Goal: Use online tool/utility: Utilize a website feature to perform a specific function

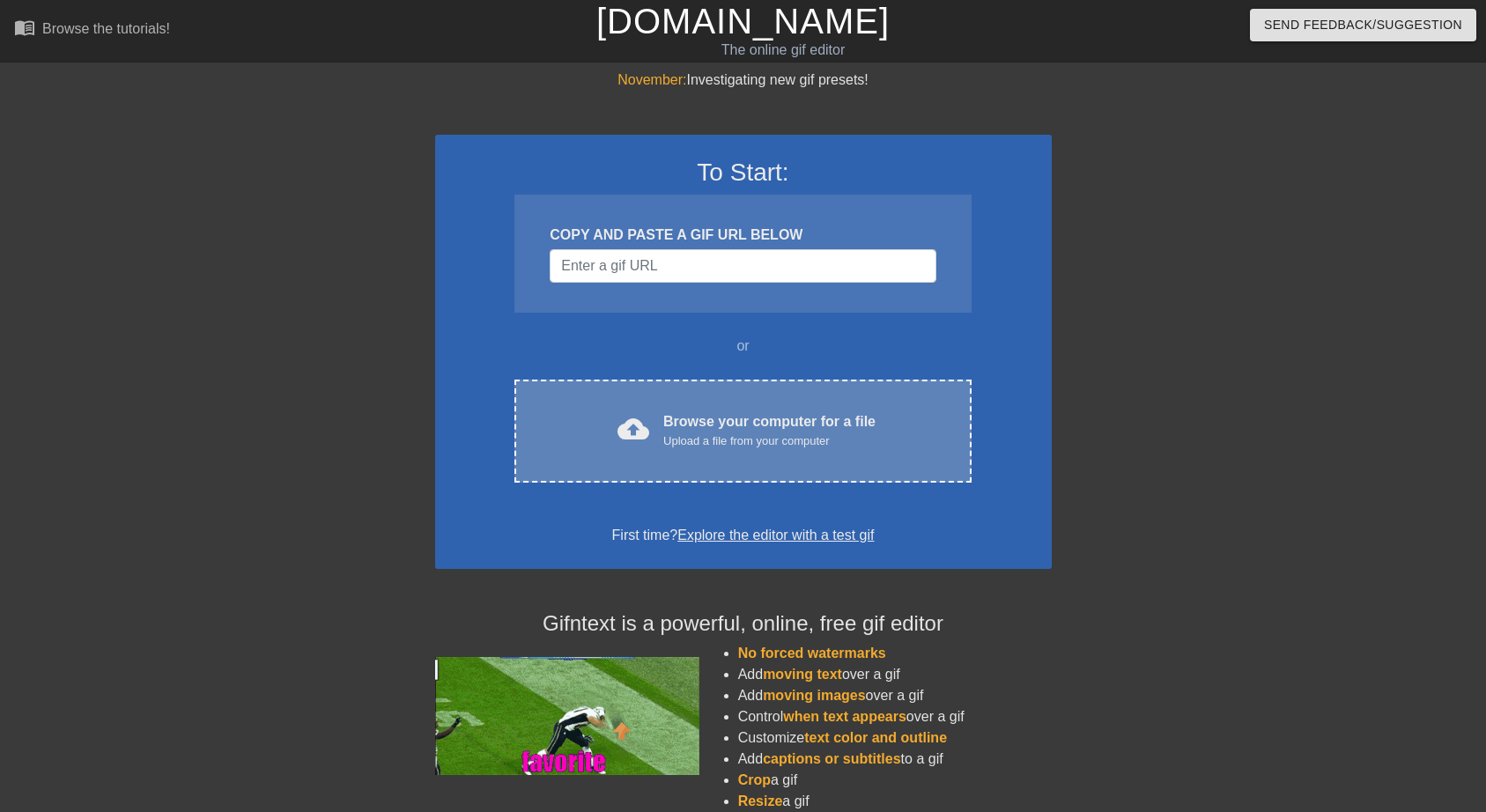
click at [680, 434] on div "Upload a file from your computer" at bounding box center [769, 441] width 213 height 18
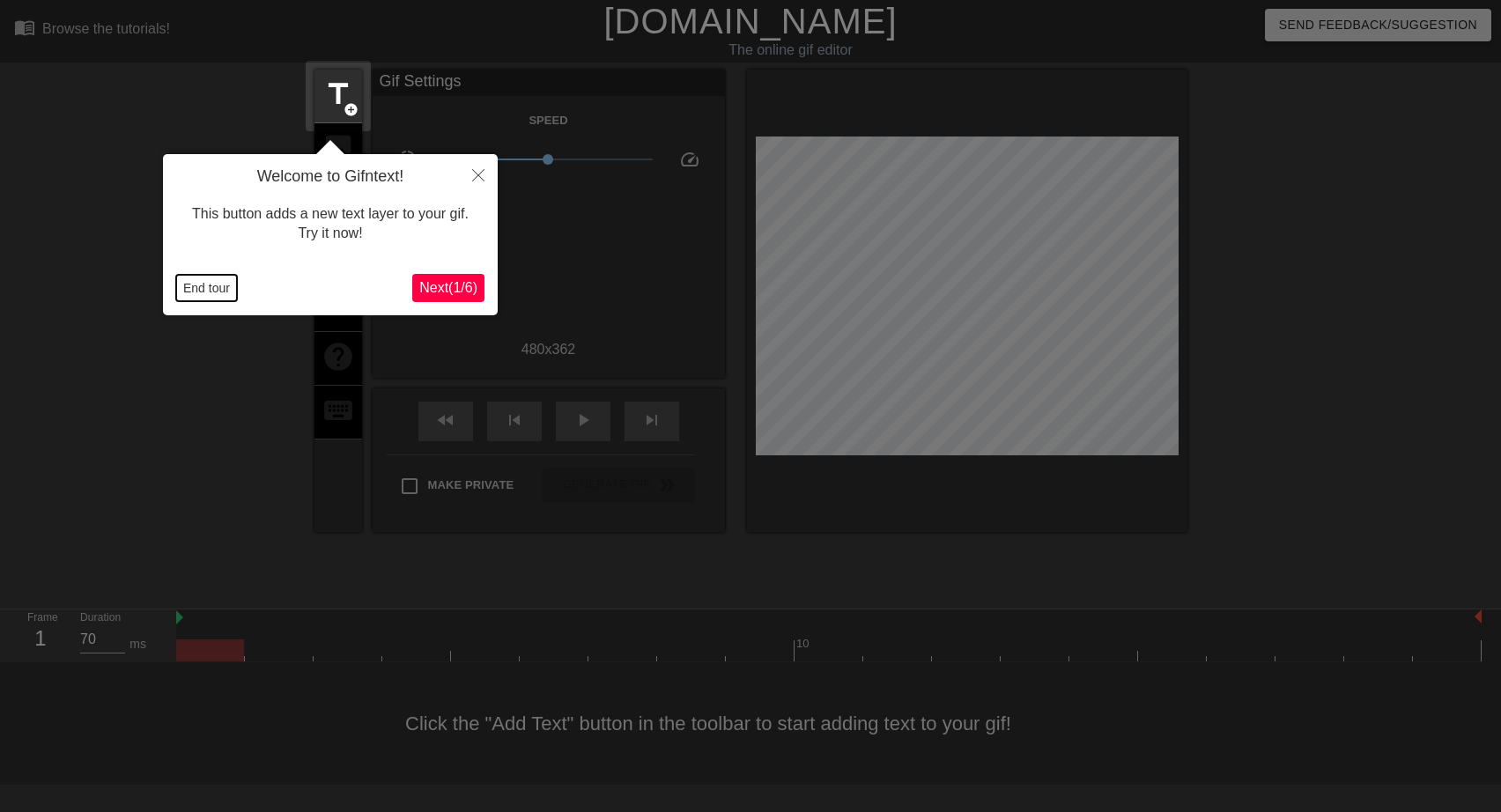
click at [211, 288] on button "End tour" at bounding box center [206, 288] width 61 height 26
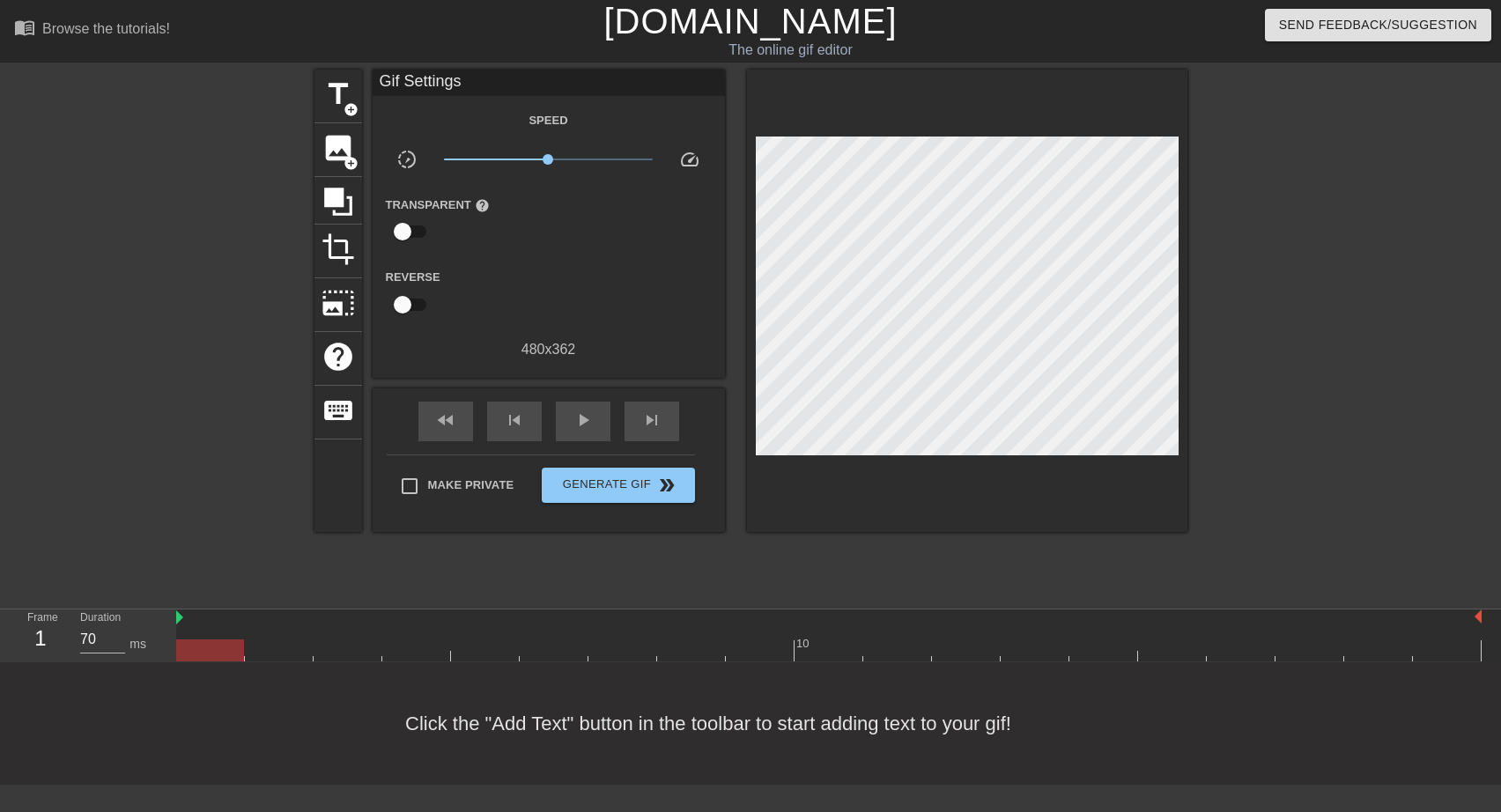
click at [382, 81] on div "Gif Settings" at bounding box center [549, 82] width 352 height 26
click at [385, 79] on div "Gif Settings" at bounding box center [549, 82] width 352 height 26
click at [350, 102] on span "add_circle" at bounding box center [351, 110] width 15 height 15
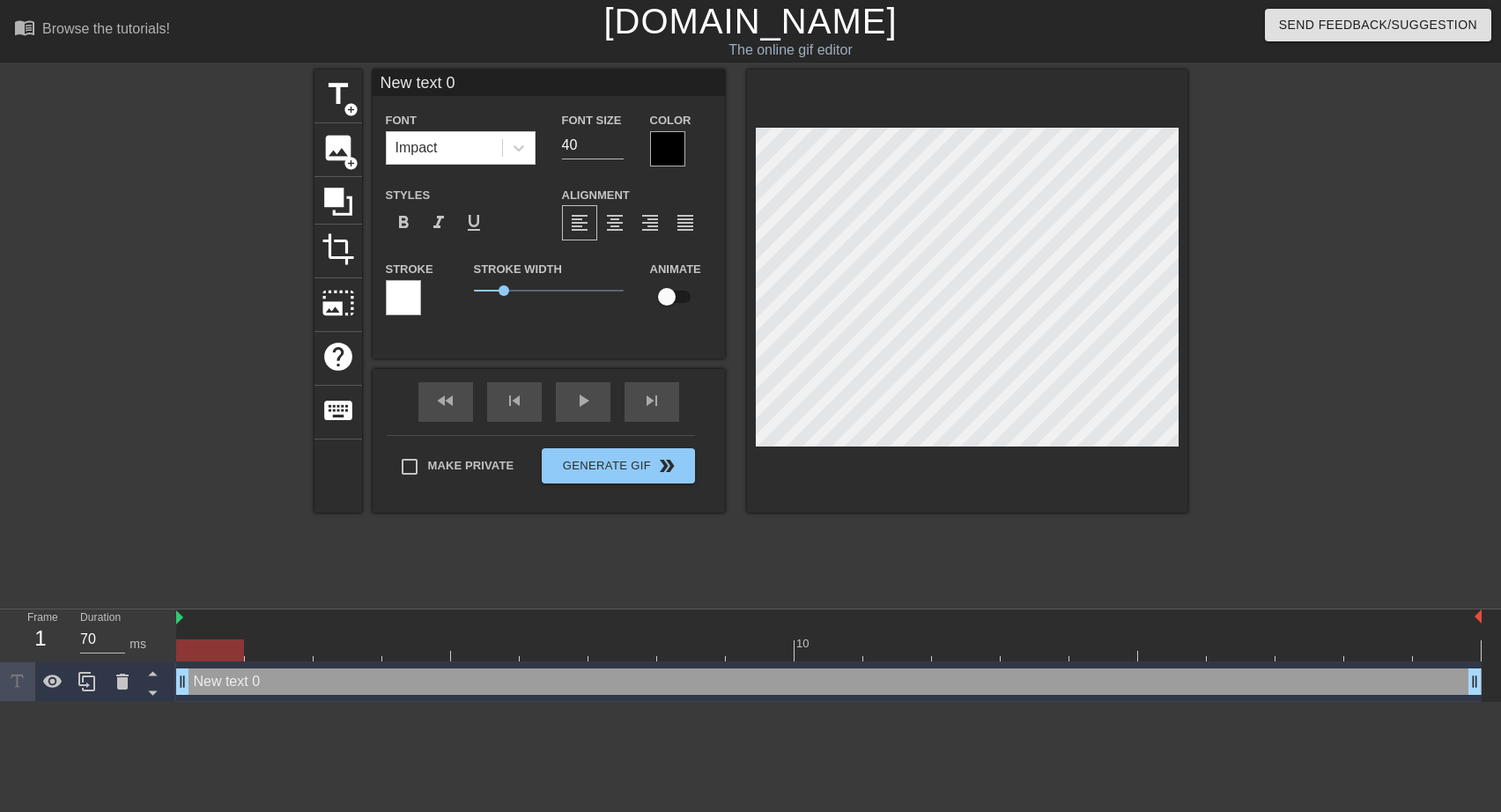
drag, startPoint x: 379, startPoint y: 81, endPoint x: 481, endPoint y: 81, distance: 102.0
click at [481, 81] on input "New text 0" at bounding box center [549, 82] width 352 height 26
type input "mmmmmm"
click at [618, 150] on input "35" at bounding box center [593, 145] width 62 height 28
click at [618, 150] on input "34" at bounding box center [593, 145] width 62 height 28
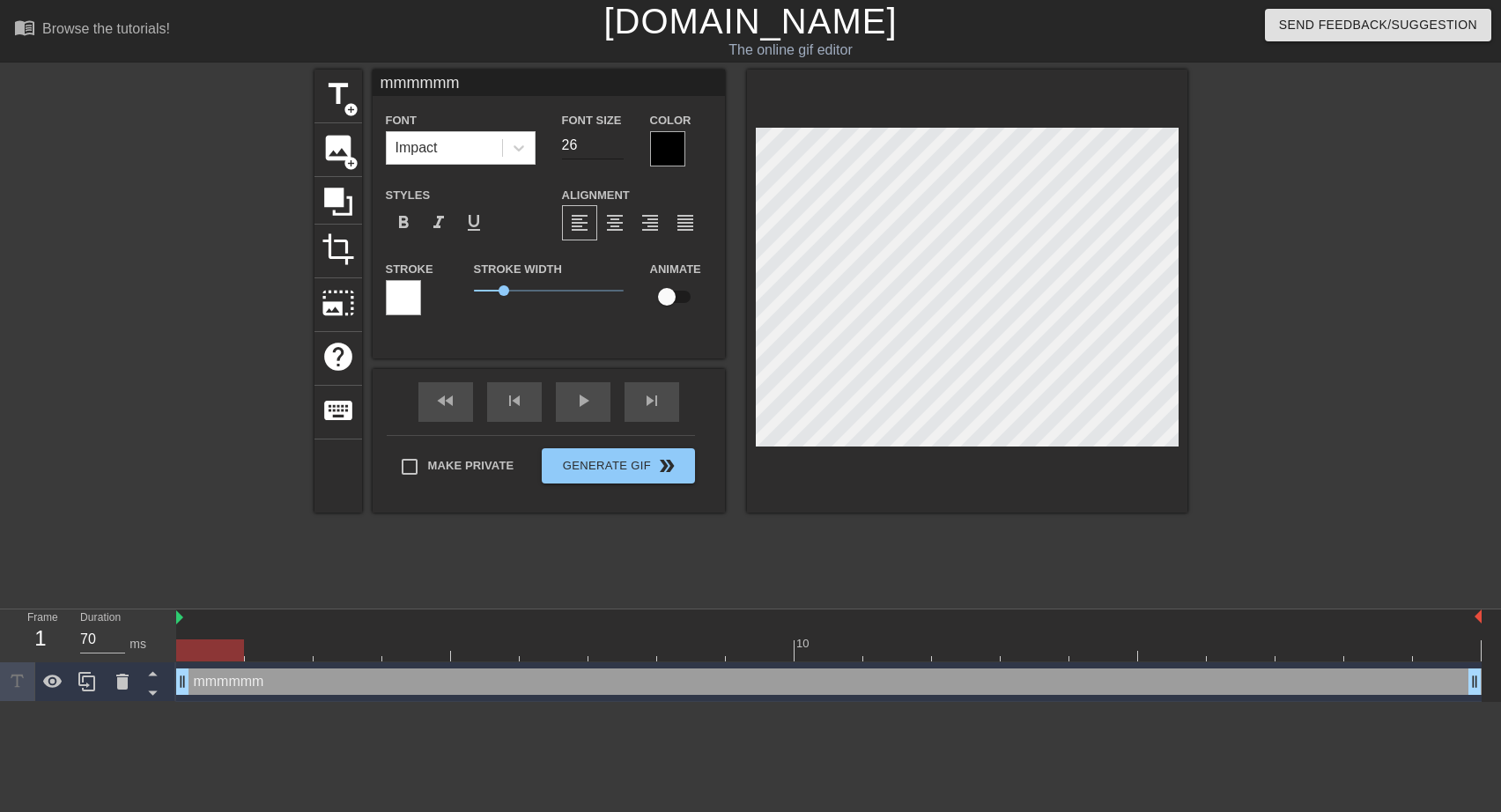
type input "26"
click at [618, 150] on input "26" at bounding box center [593, 145] width 62 height 28
click at [503, 84] on input "mmmmmmmmm" at bounding box center [549, 82] width 352 height 26
type input "mmmmmmmmmm"
click at [668, 153] on div at bounding box center [668, 149] width 36 height 36
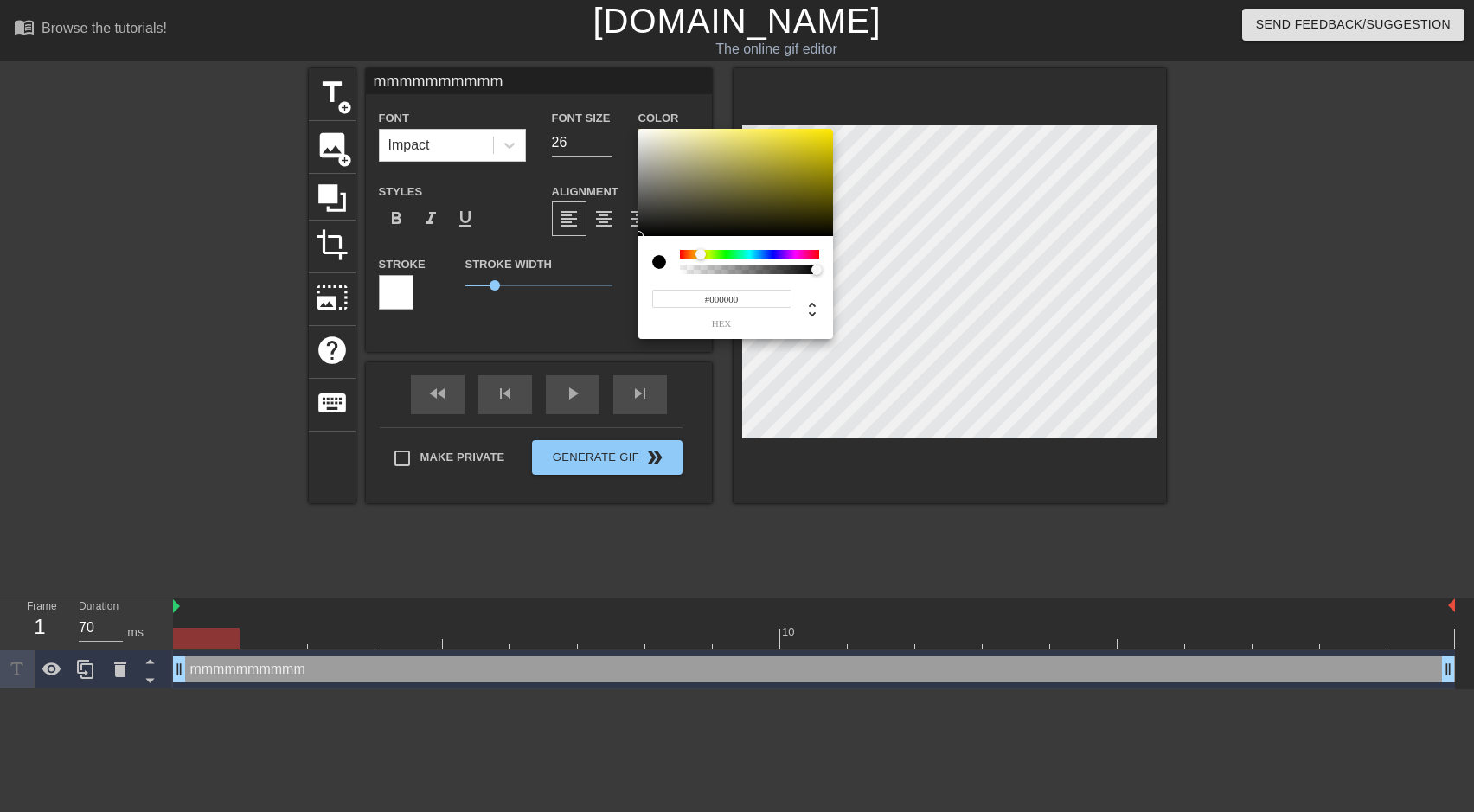
click at [701, 254] on div at bounding box center [749, 254] width 139 height 8
click at [695, 255] on div at bounding box center [749, 254] width 139 height 8
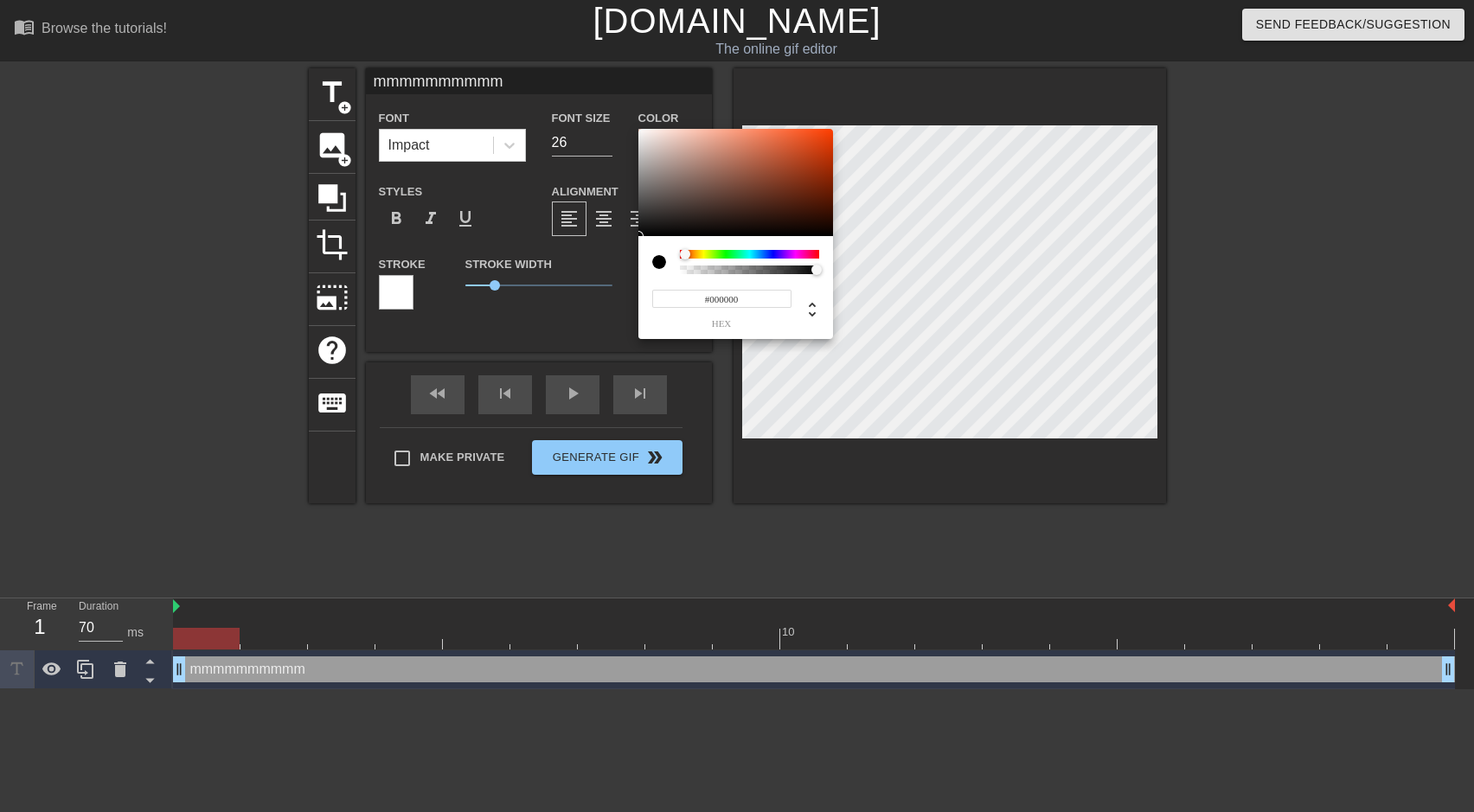
click at [685, 255] on div at bounding box center [749, 254] width 139 height 8
click at [688, 255] on div at bounding box center [688, 254] width 10 height 10
click at [689, 255] on div at bounding box center [688, 254] width 10 height 10
click at [695, 255] on div at bounding box center [699, 255] width 10 height 10
click at [693, 256] on div at bounding box center [694, 254] width 10 height 10
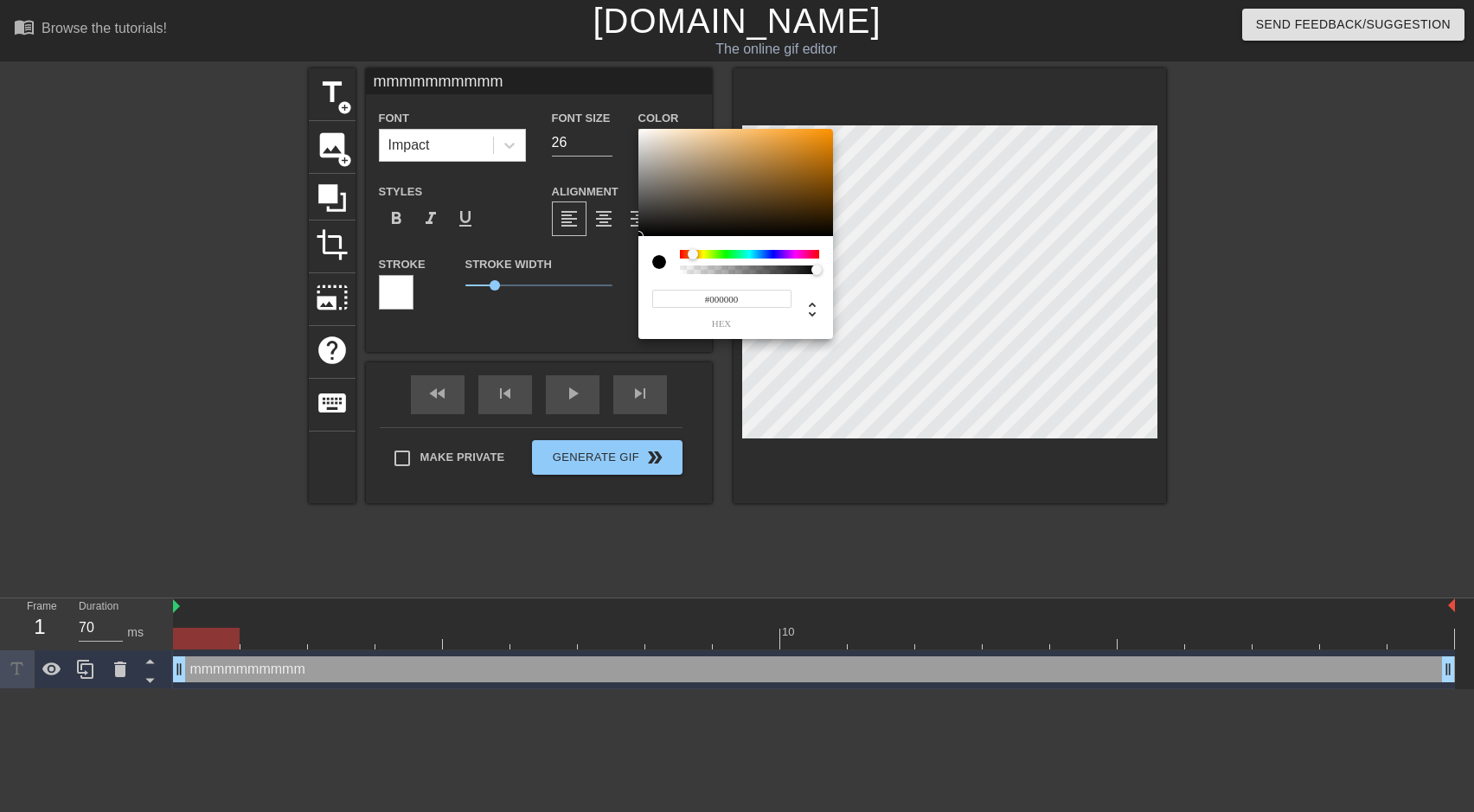
click at [693, 256] on div at bounding box center [692, 254] width 10 height 10
click at [823, 135] on div at bounding box center [736, 182] width 195 height 108
type input "240"
type input "1"
click at [819, 273] on div at bounding box center [816, 269] width 10 height 10
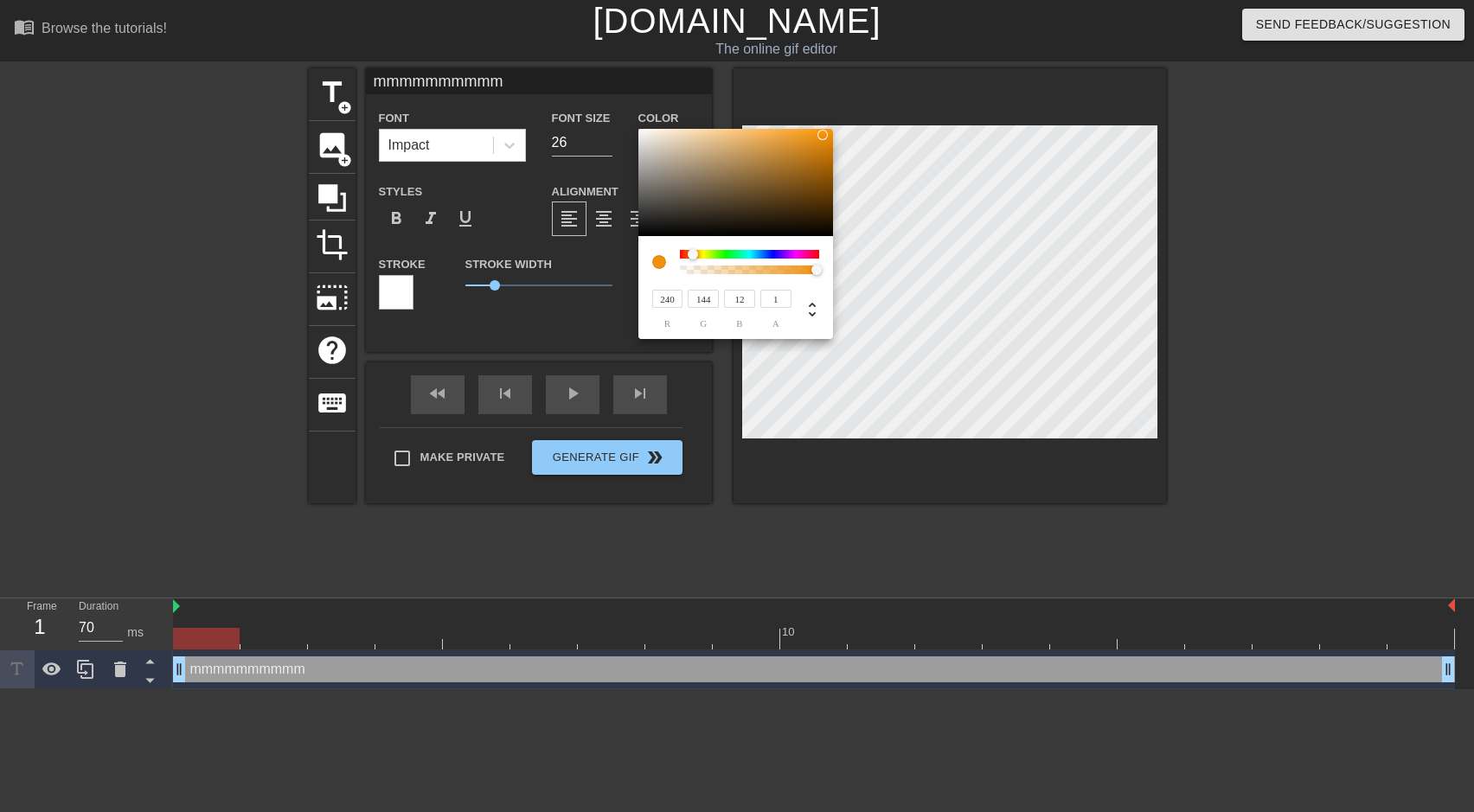
type input "244"
type input "148"
type input "16"
type input "147"
type input "14"
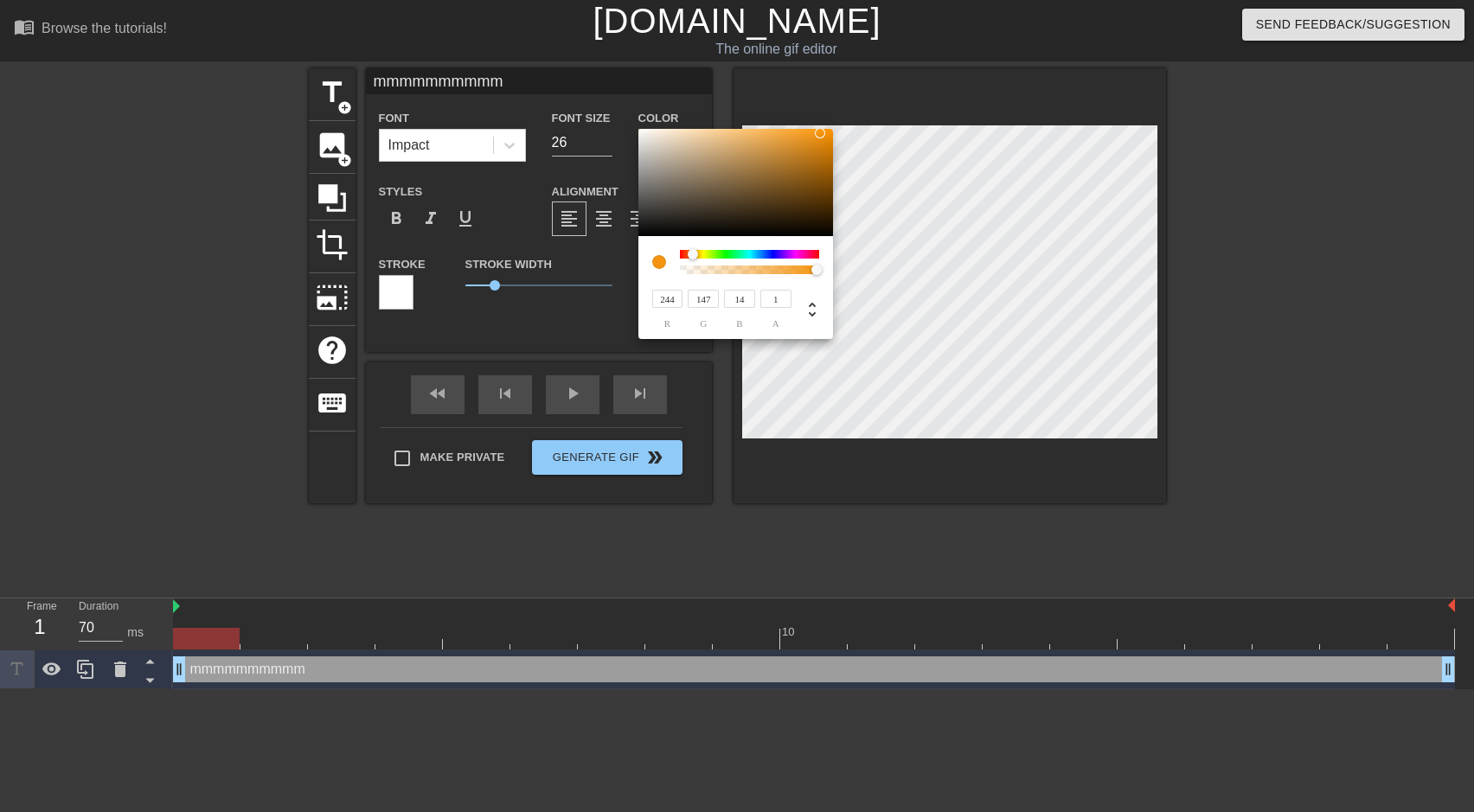
type input "238"
type input "143"
type input "13"
type input "234"
type input "141"
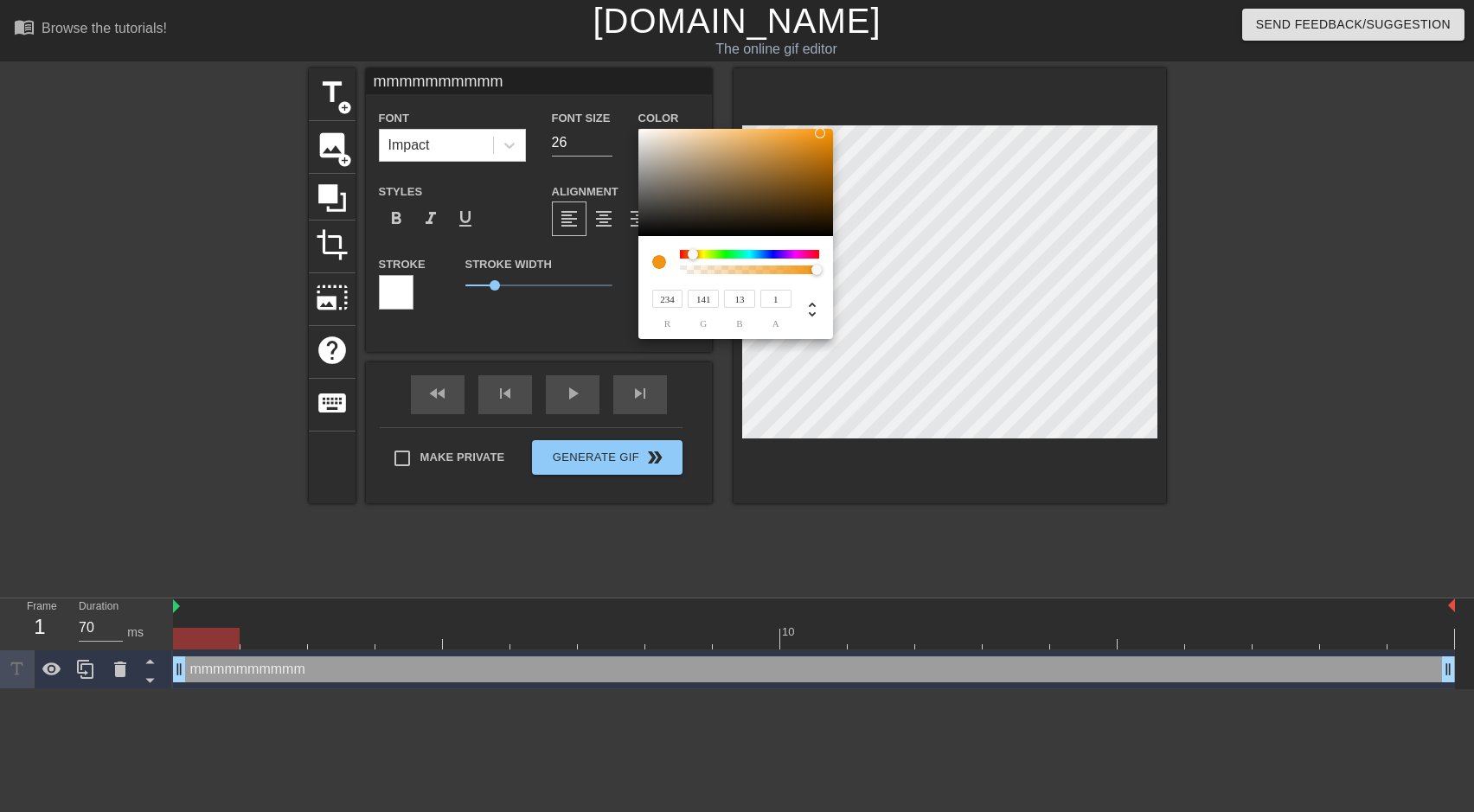
type input "230"
type input "138"
type input "224"
type input "134"
type input "12"
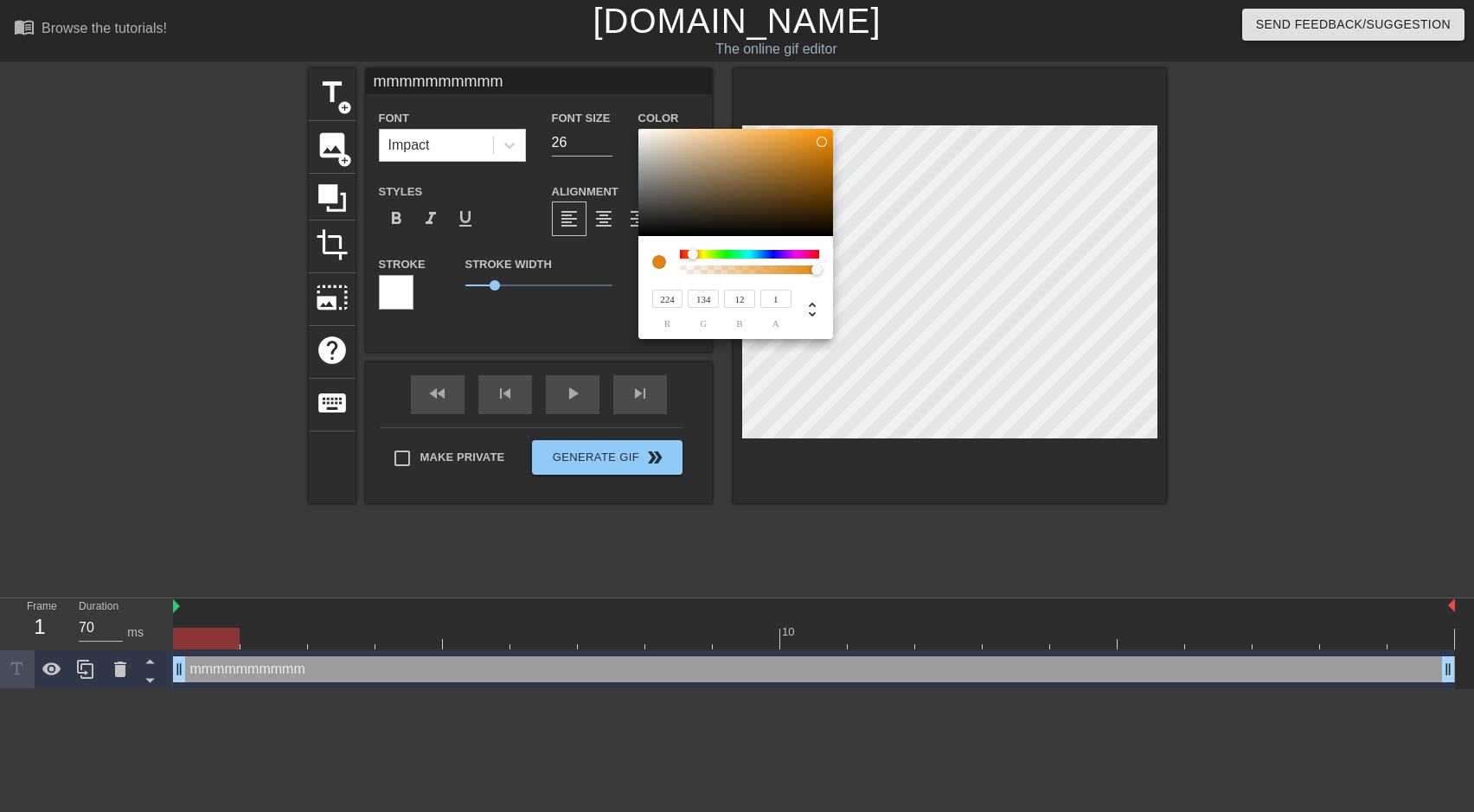
type input "217"
type input "130"
type input "211"
type input "127"
type input "14"
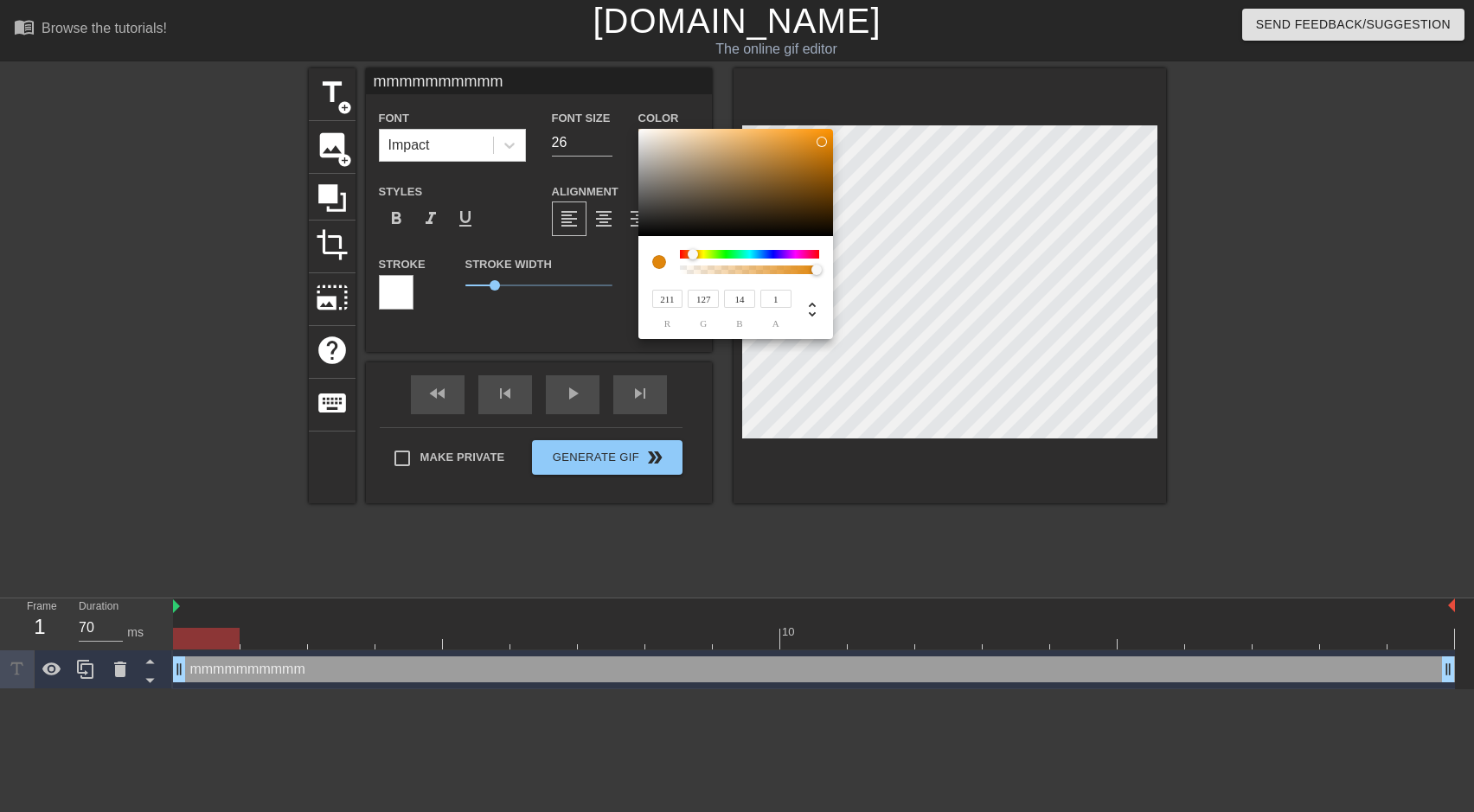
type input "205"
type input "124"
type input "15"
type input "193"
type input "117"
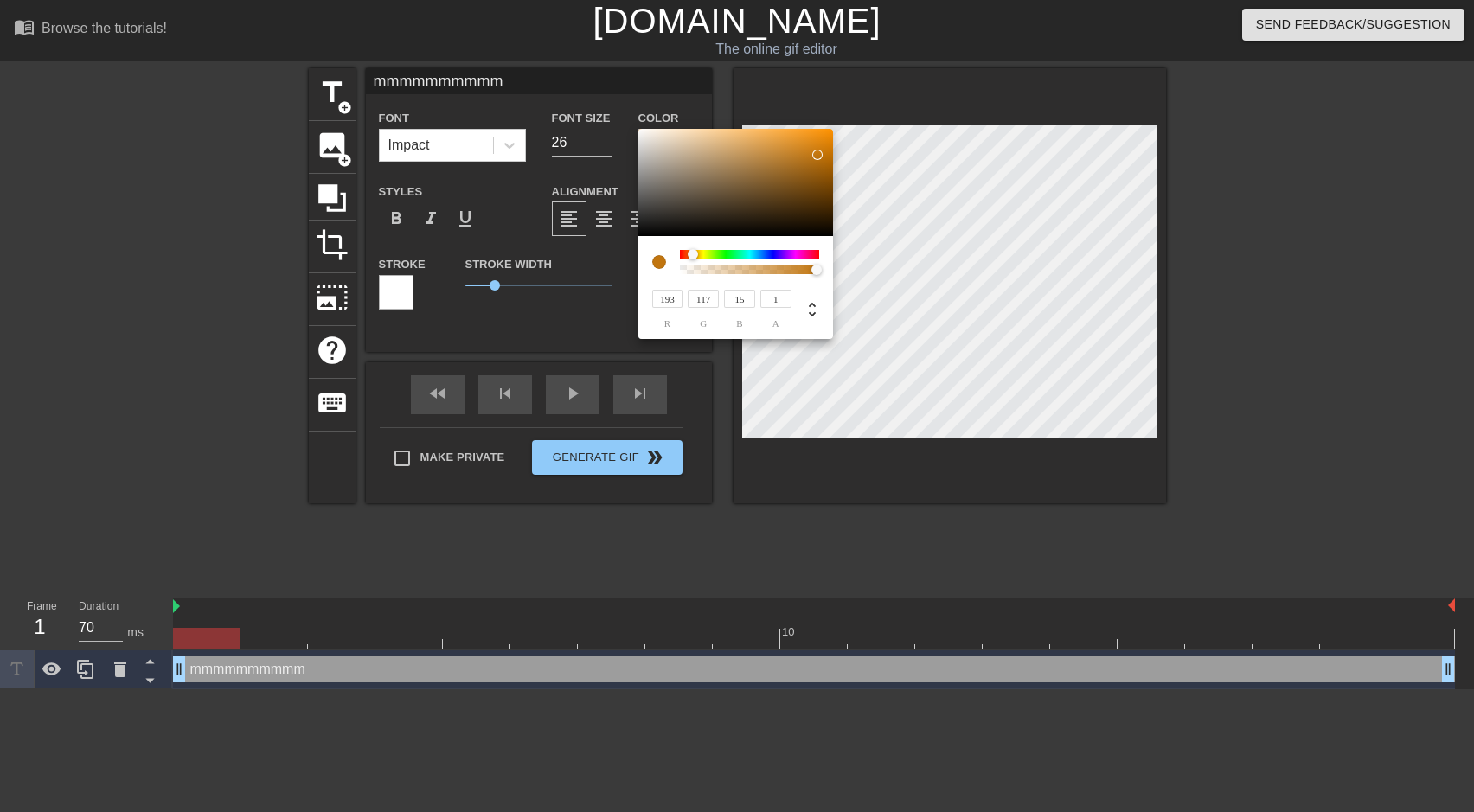
type input "184"
type input "113"
type input "16"
type input "178"
type input "110"
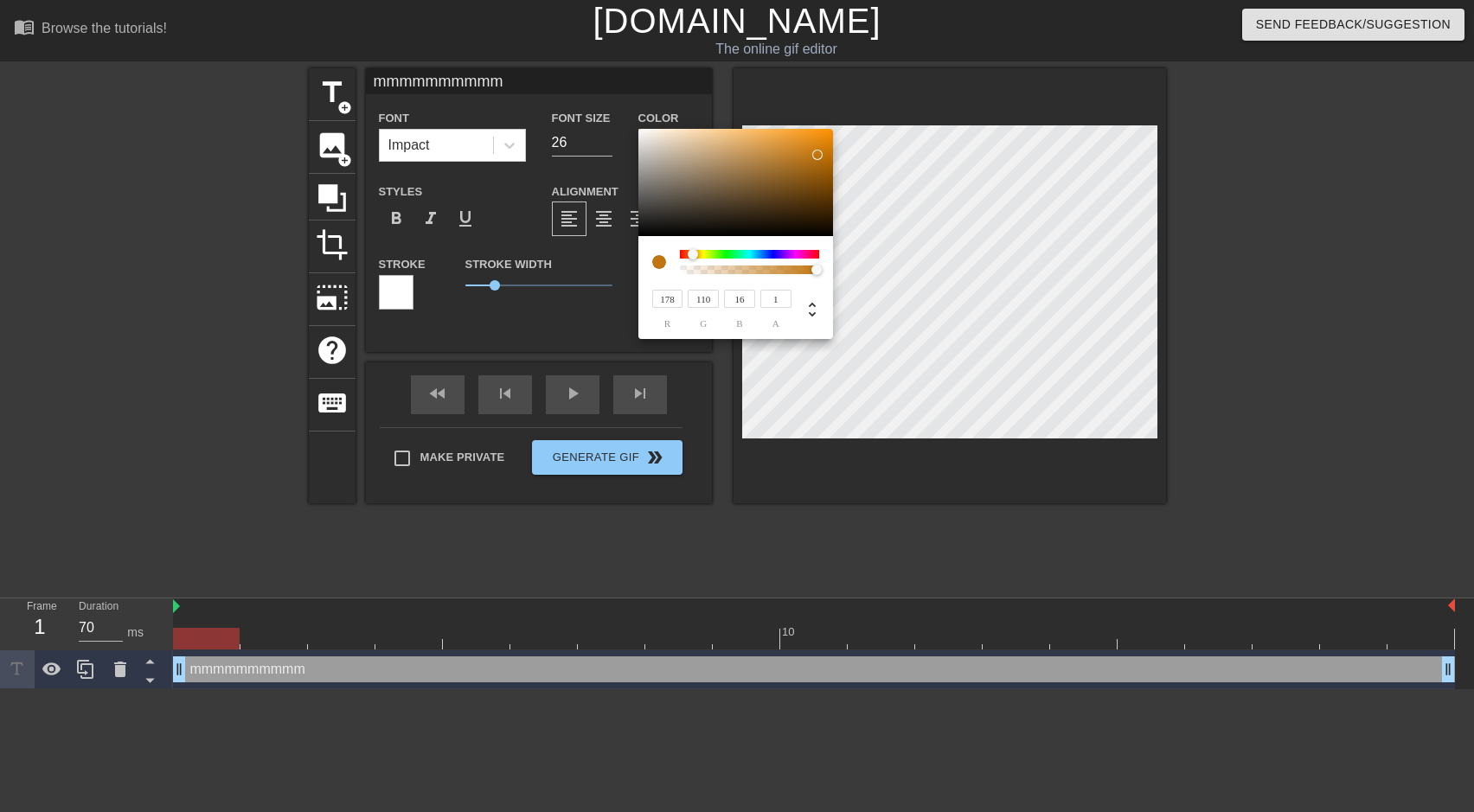
type input "172"
type input "107"
type input "164"
type input "102"
type input "158"
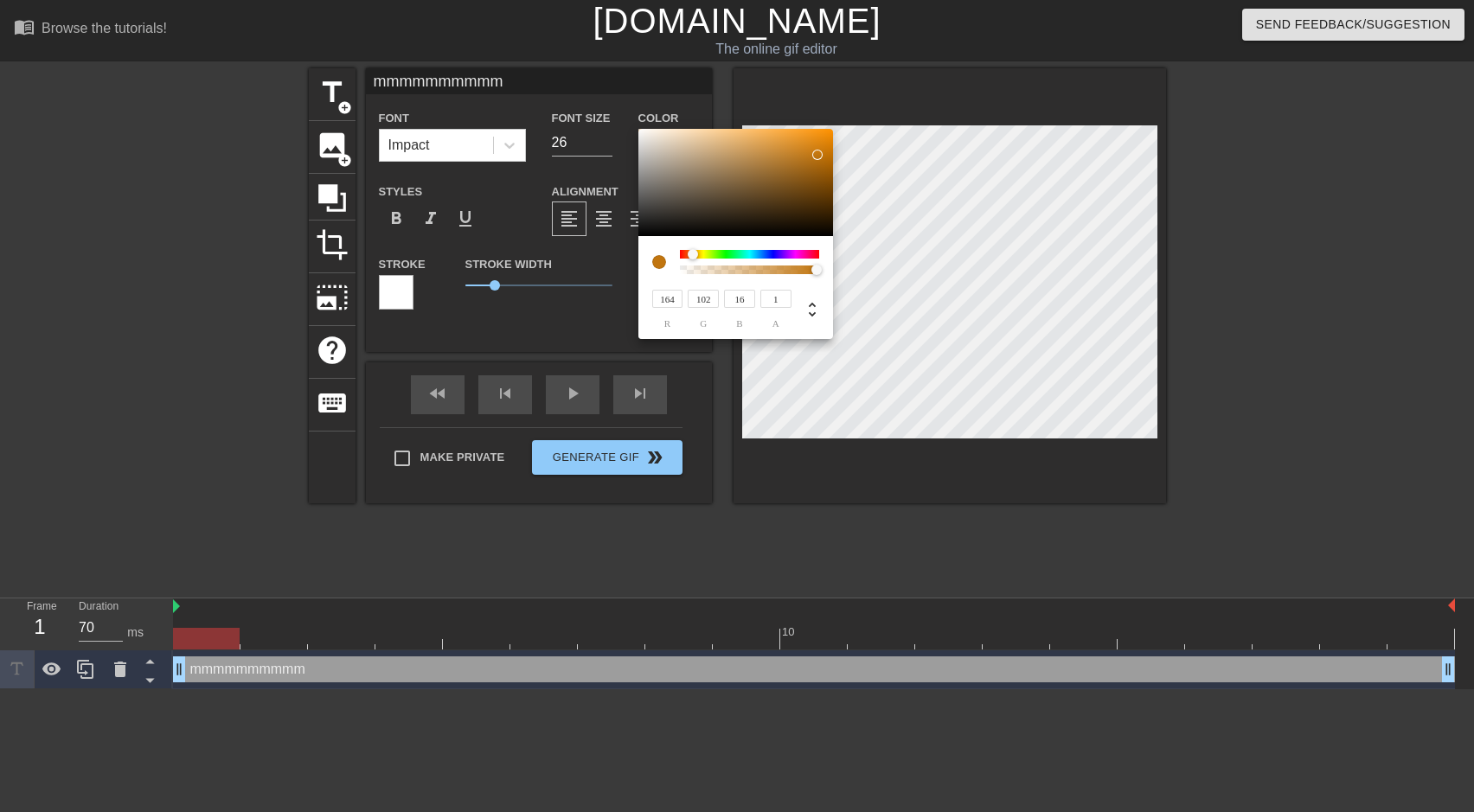
type input "98"
type input "151"
type input "94"
type input "145"
type input "91"
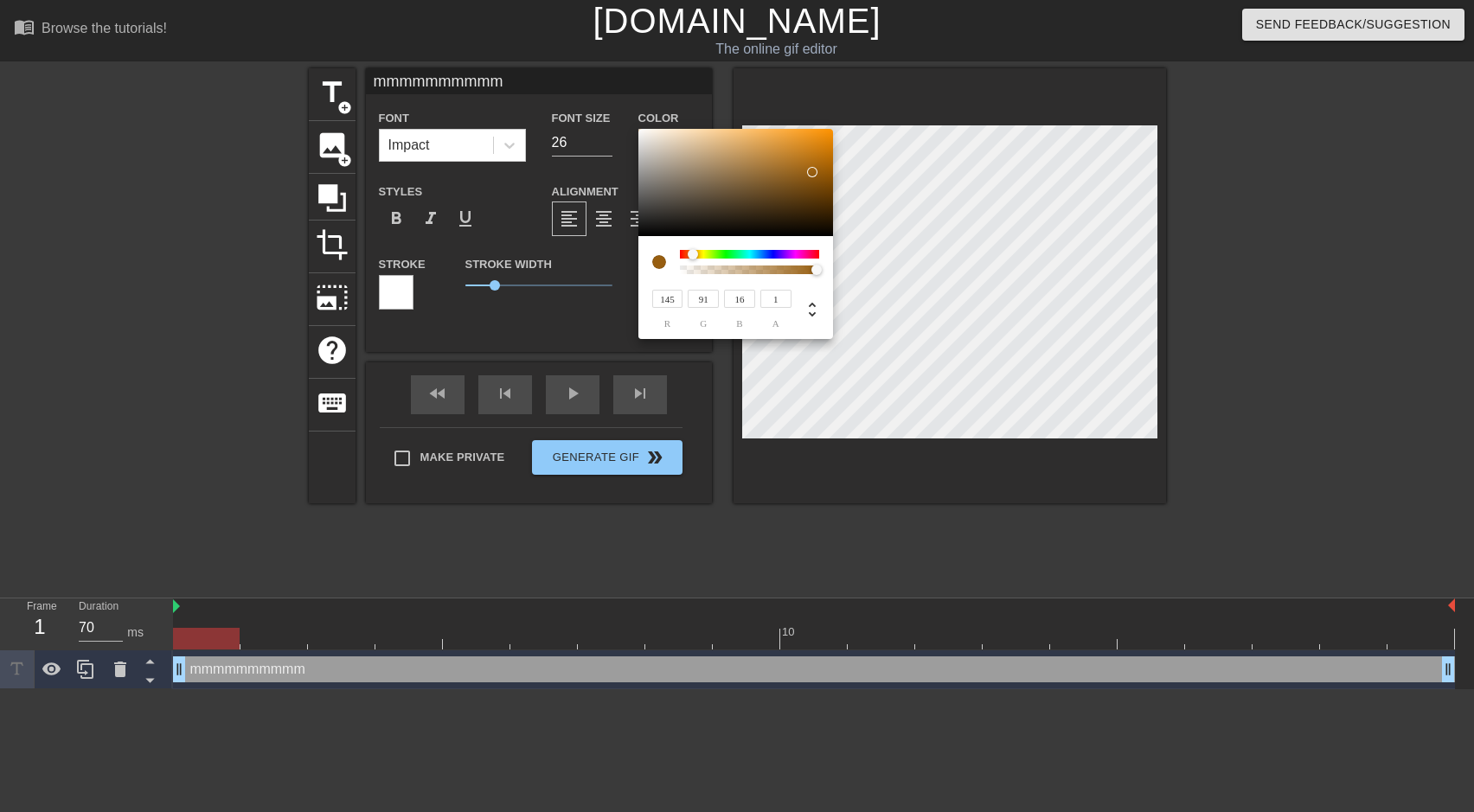
type input "139"
type input "87"
type input "131"
type input "82"
type input "15"
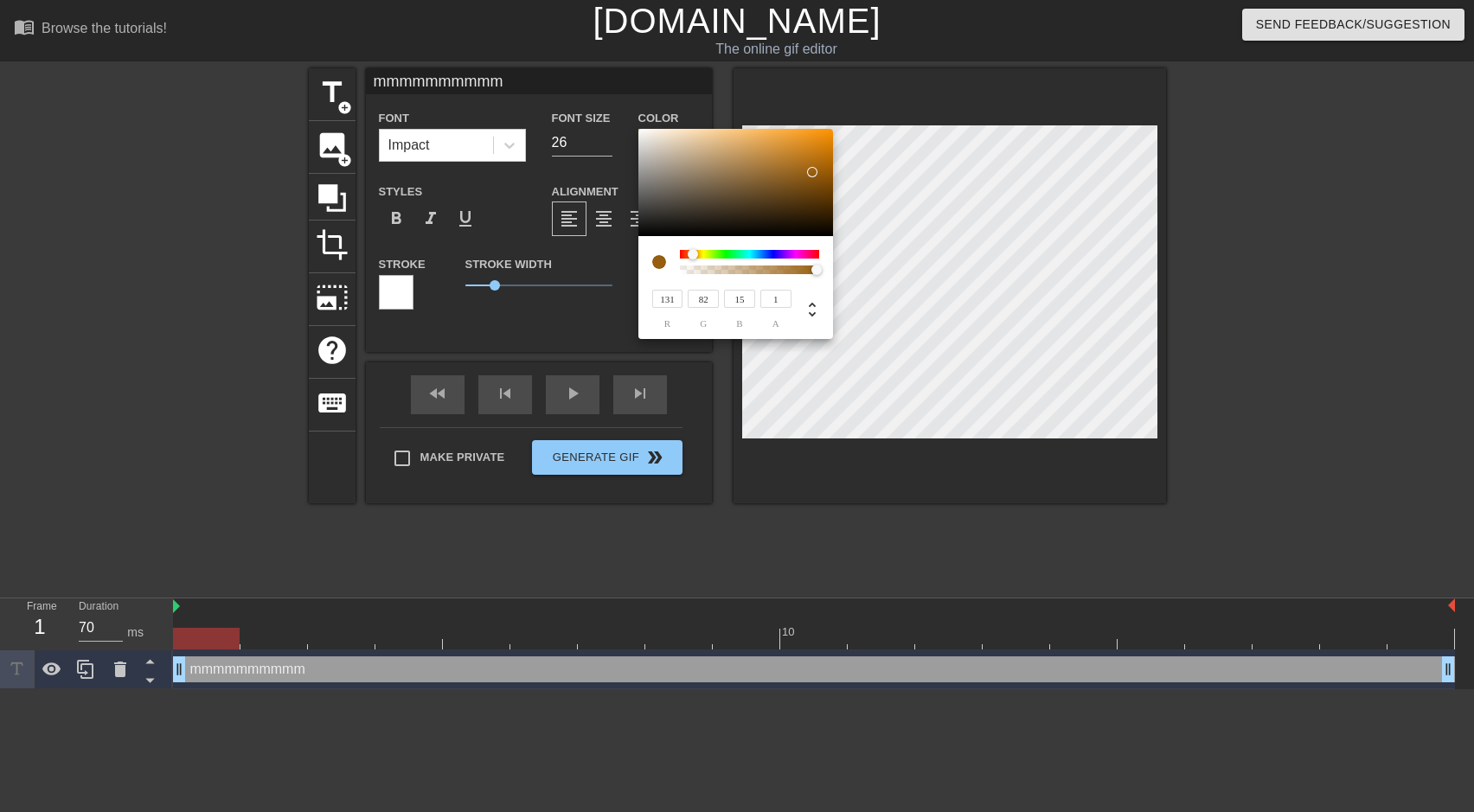
type input "127"
type input "80"
type input "123"
type input "77"
type input "14"
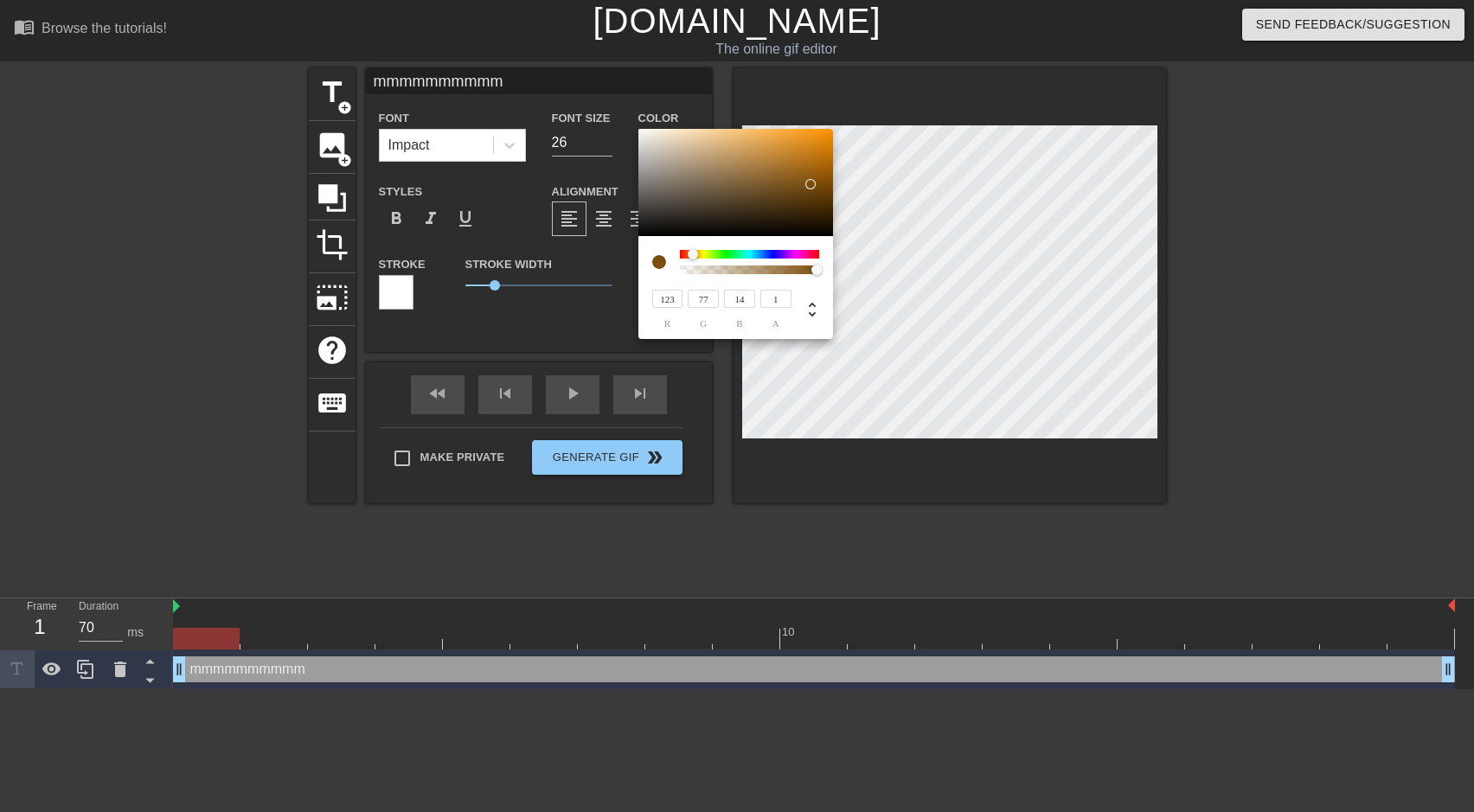
type input "121"
type input "76"
type input "118"
type input "75"
type input "116"
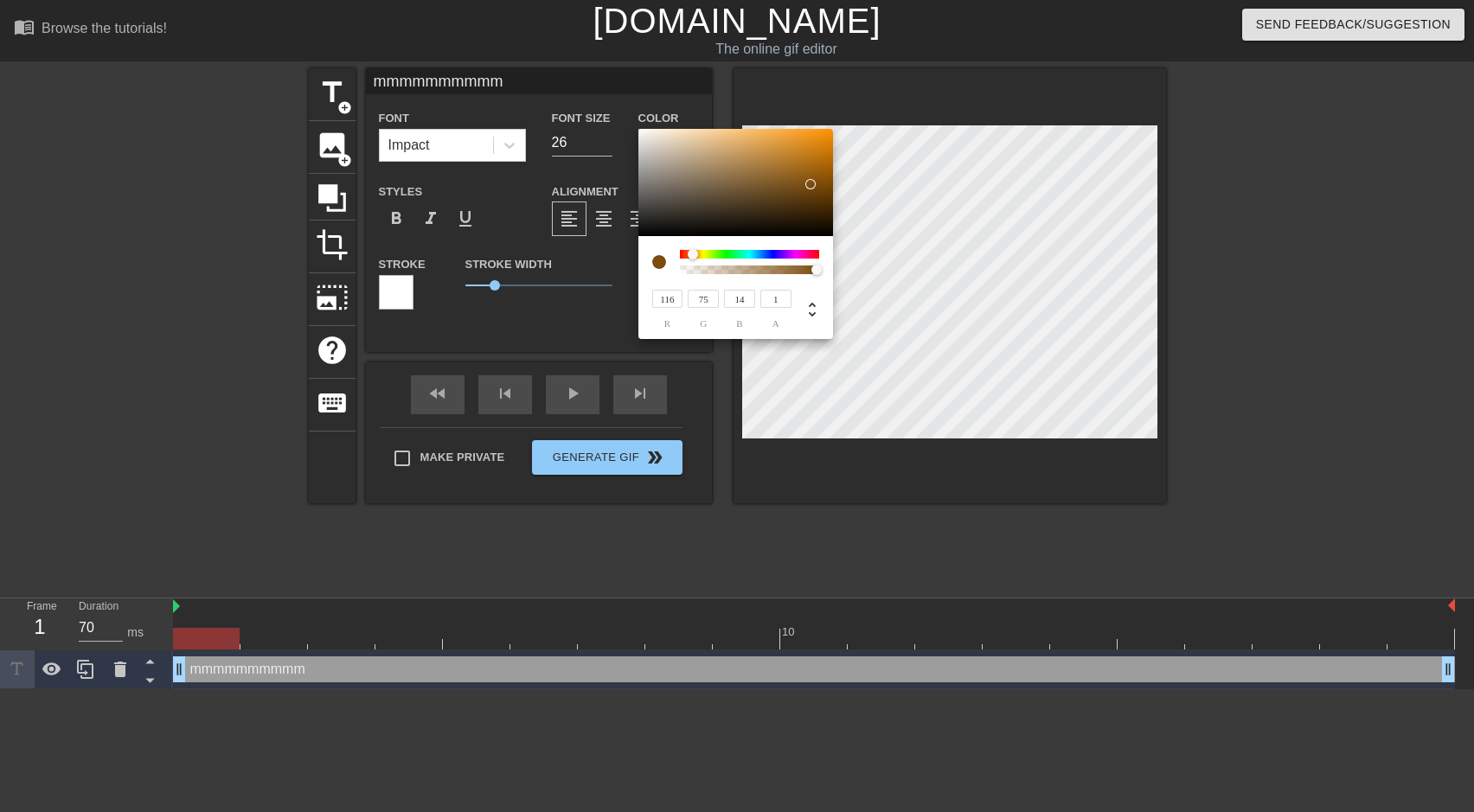
type input "74"
type input "114"
type input "73"
type input "13"
type input "112"
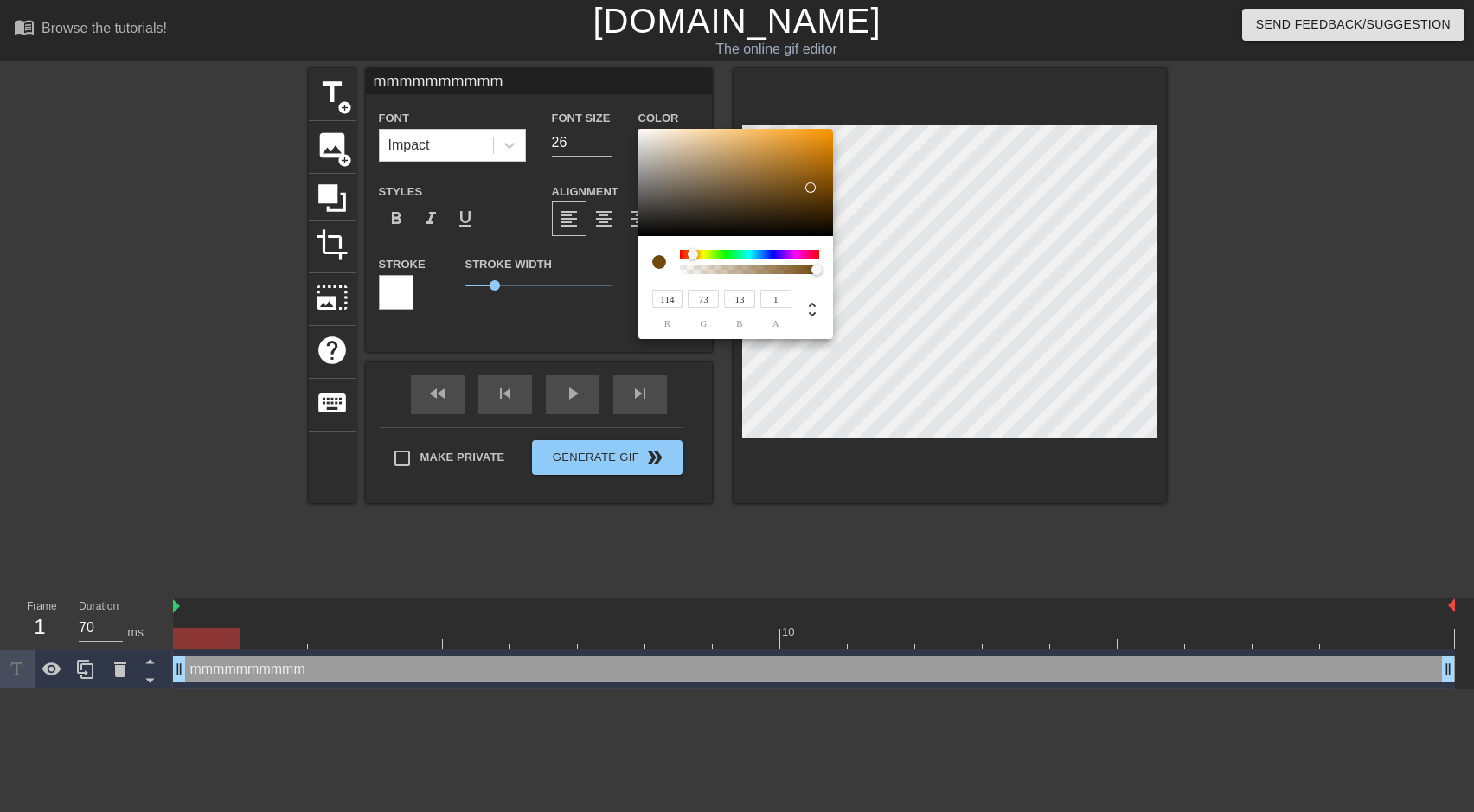
type input "72"
type input "110"
type input "71"
type input "108"
type input "70"
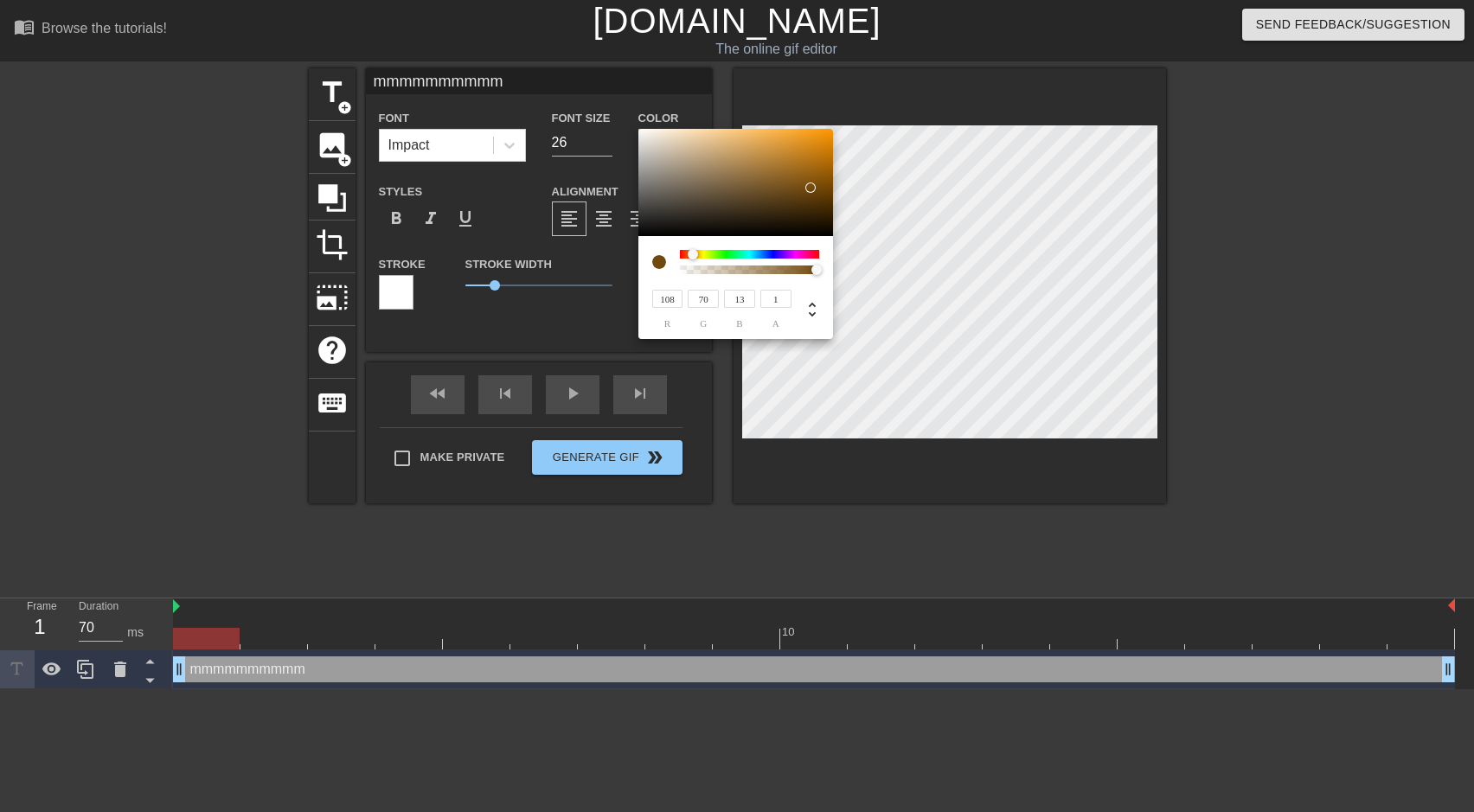
type input "106"
type input "69"
type input "12"
type input "108"
type input "71"
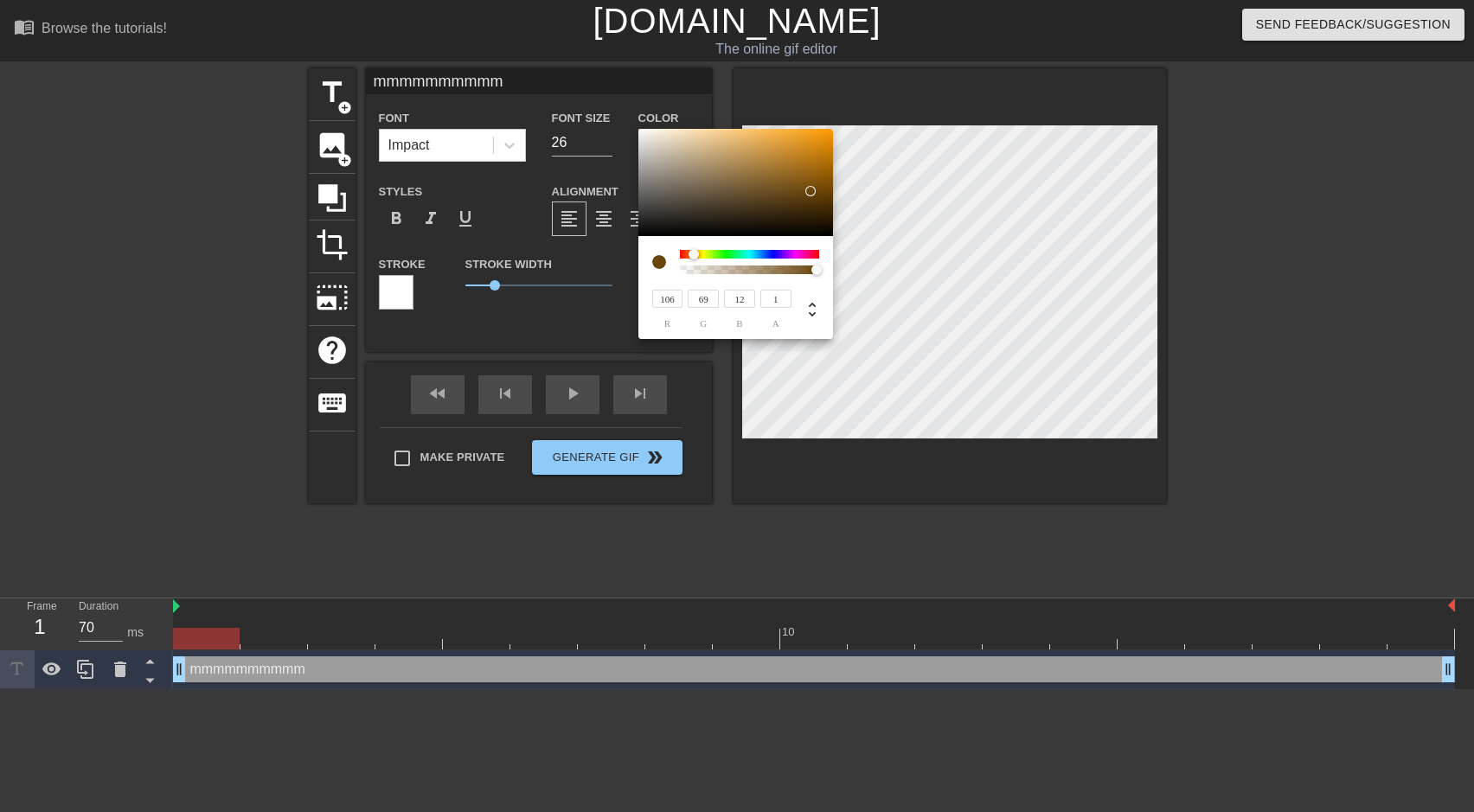
type input "13"
type input "110"
type input "72"
type input "112"
type input "73"
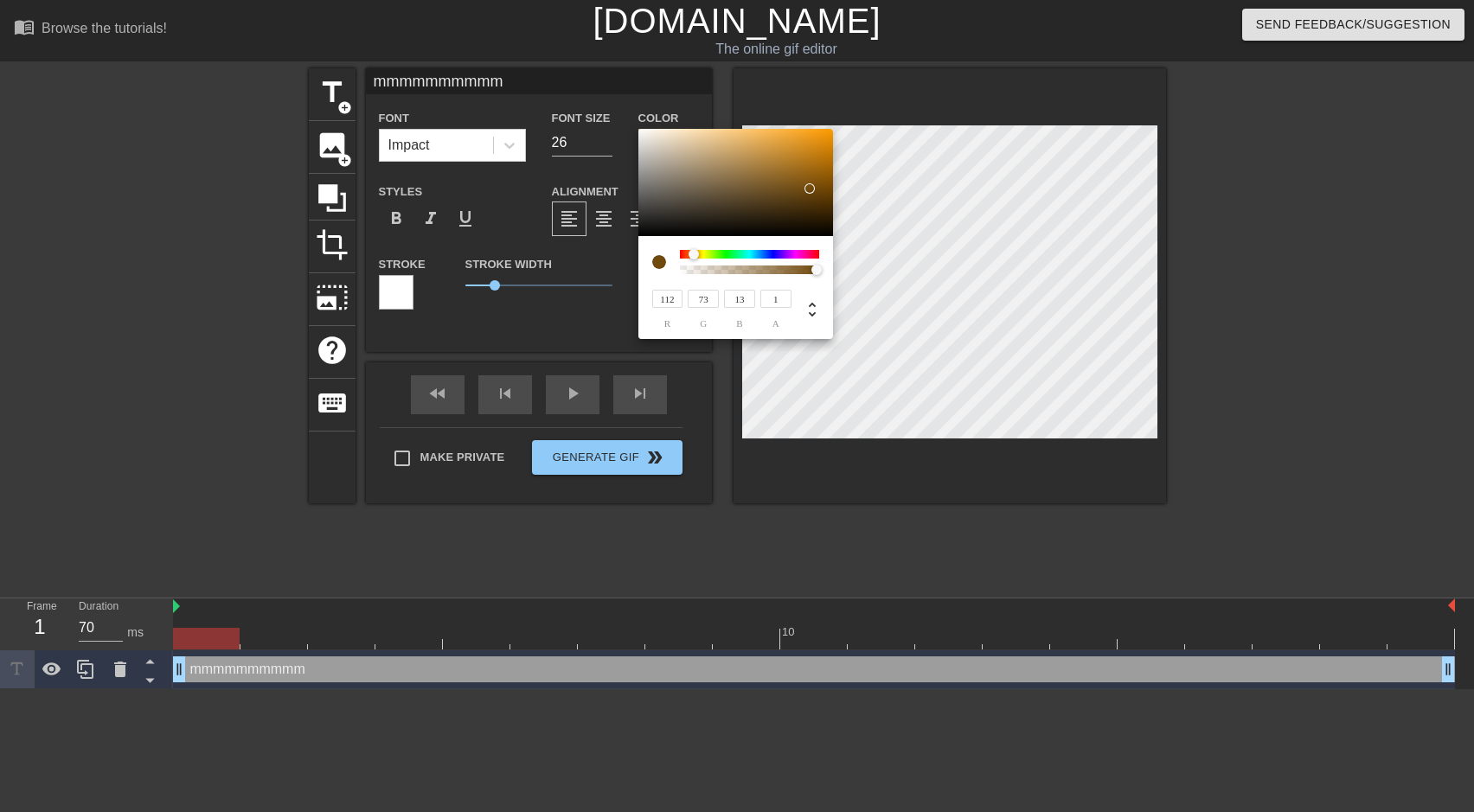
type input "114"
type input "75"
type input "118"
type input "78"
type input "14"
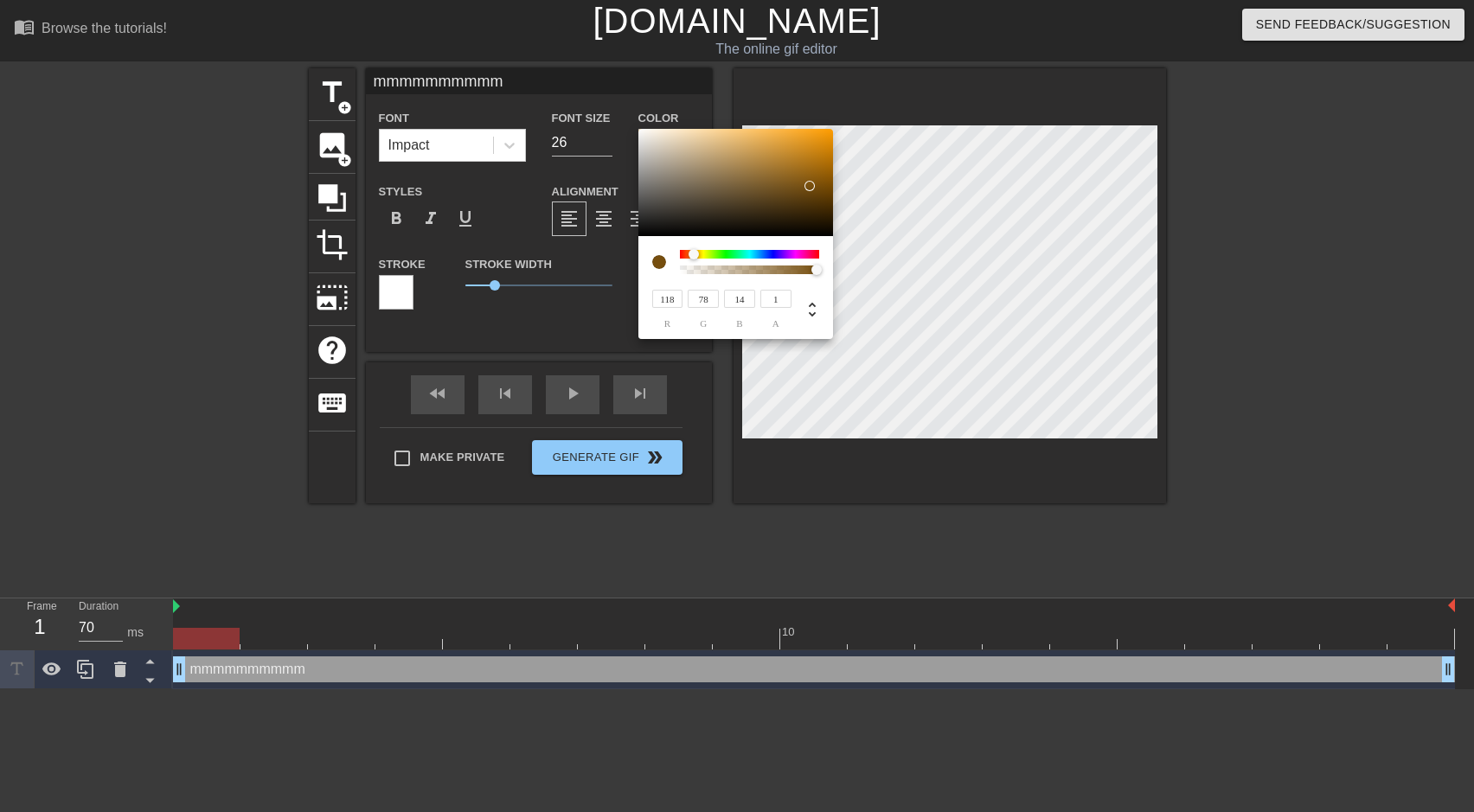
type input "121"
type input "79"
drag, startPoint x: 820, startPoint y: 133, endPoint x: 811, endPoint y: 185, distance: 52.8
click at [811, 185] on div at bounding box center [809, 185] width 10 height 10
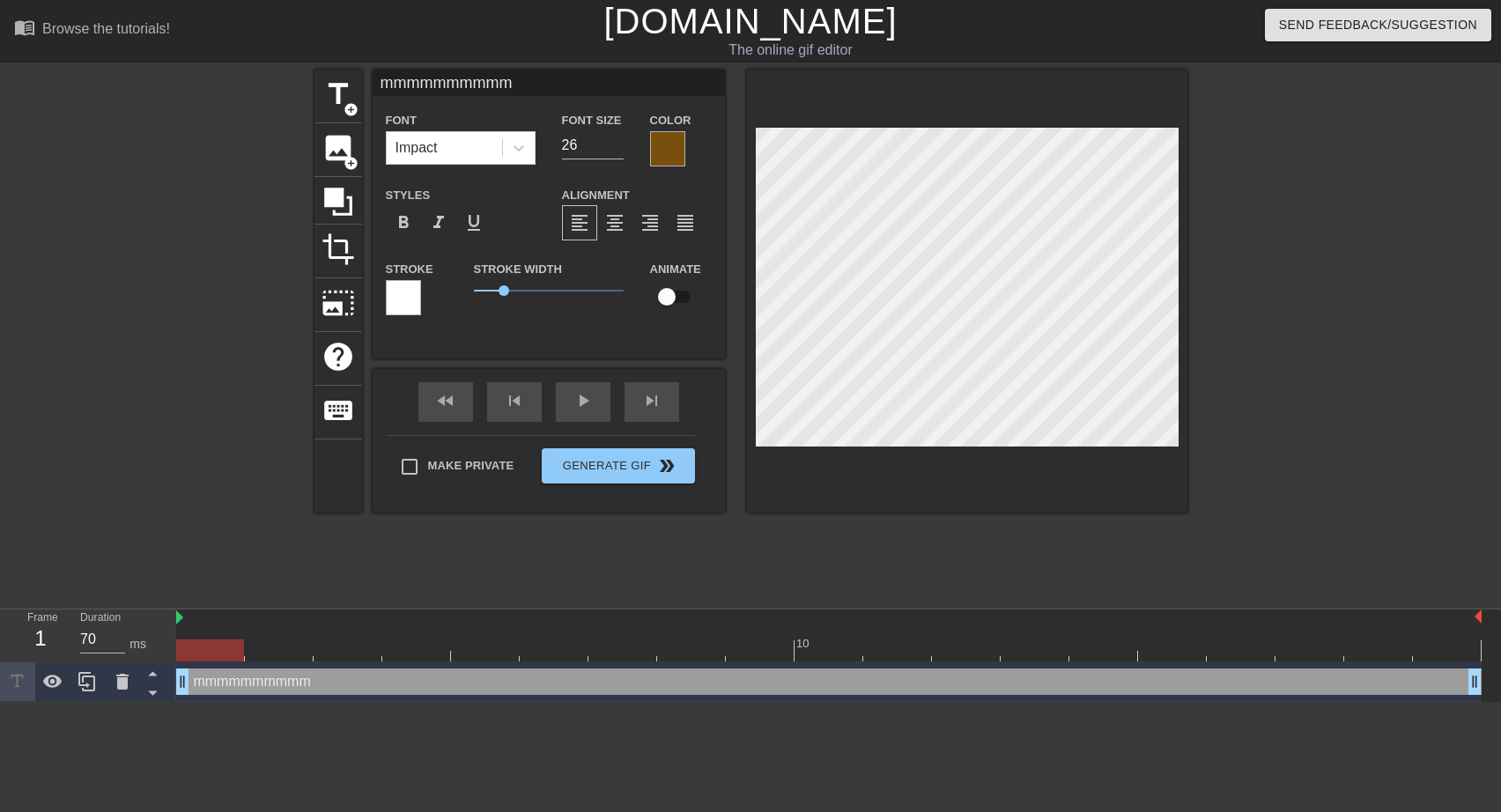
click at [400, 300] on div at bounding box center [404, 298] width 36 height 36
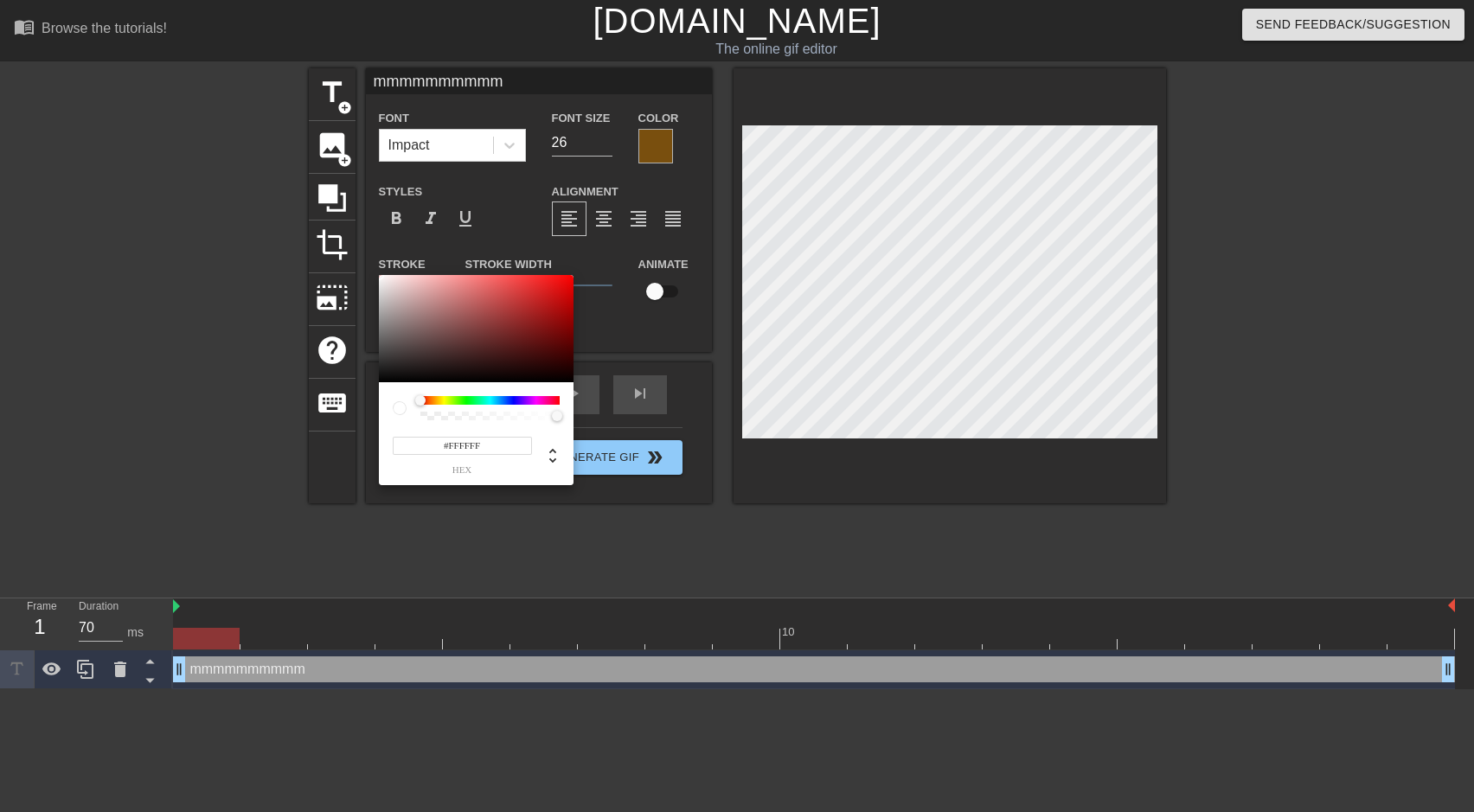
click at [441, 399] on div at bounding box center [489, 400] width 139 height 8
click at [437, 398] on div at bounding box center [489, 400] width 139 height 8
click at [418, 401] on div at bounding box center [420, 400] width 10 height 10
drag, startPoint x: 415, startPoint y: 397, endPoint x: 451, endPoint y: 397, distance: 36.0
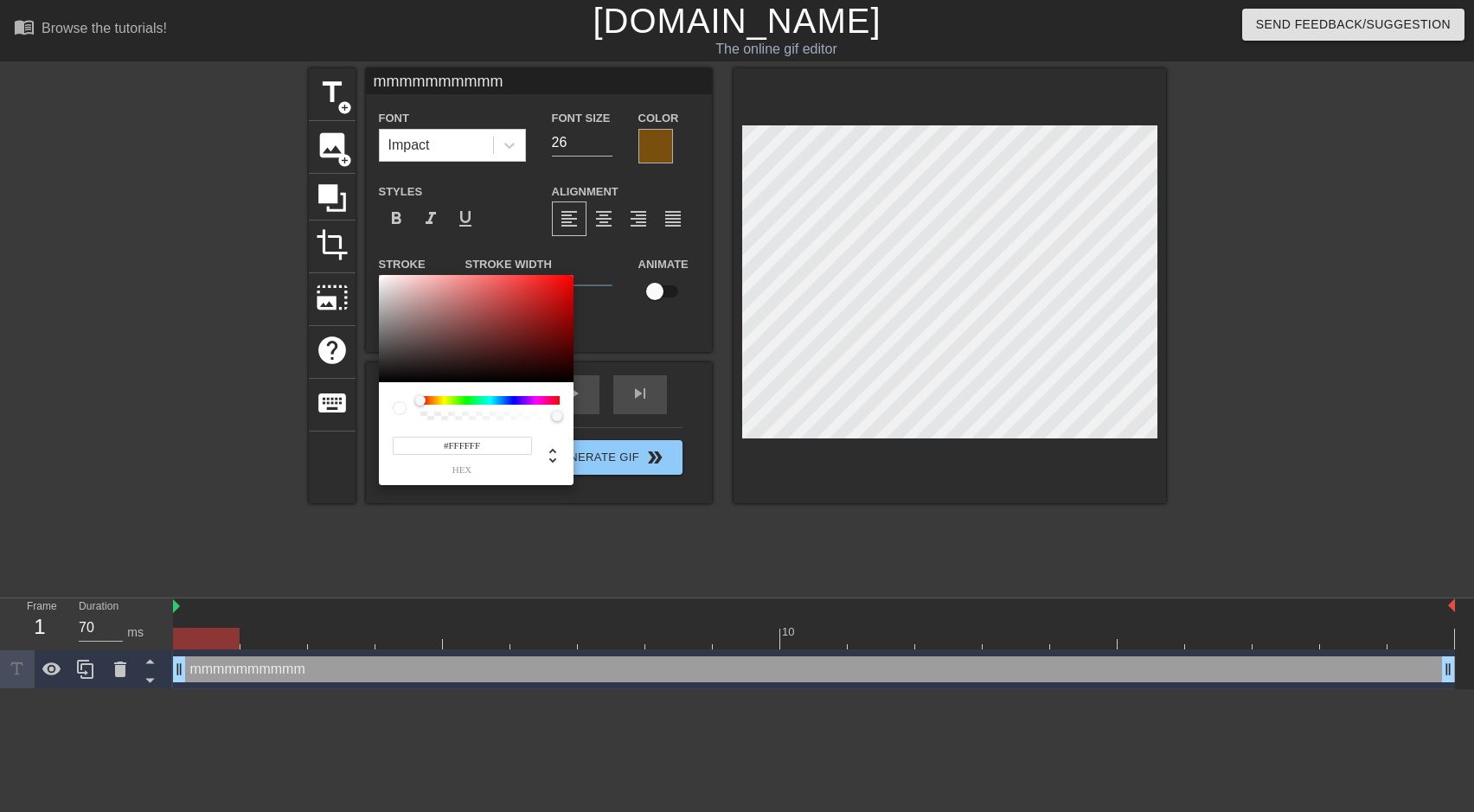
click at [451, 397] on div at bounding box center [476, 408] width 167 height 24
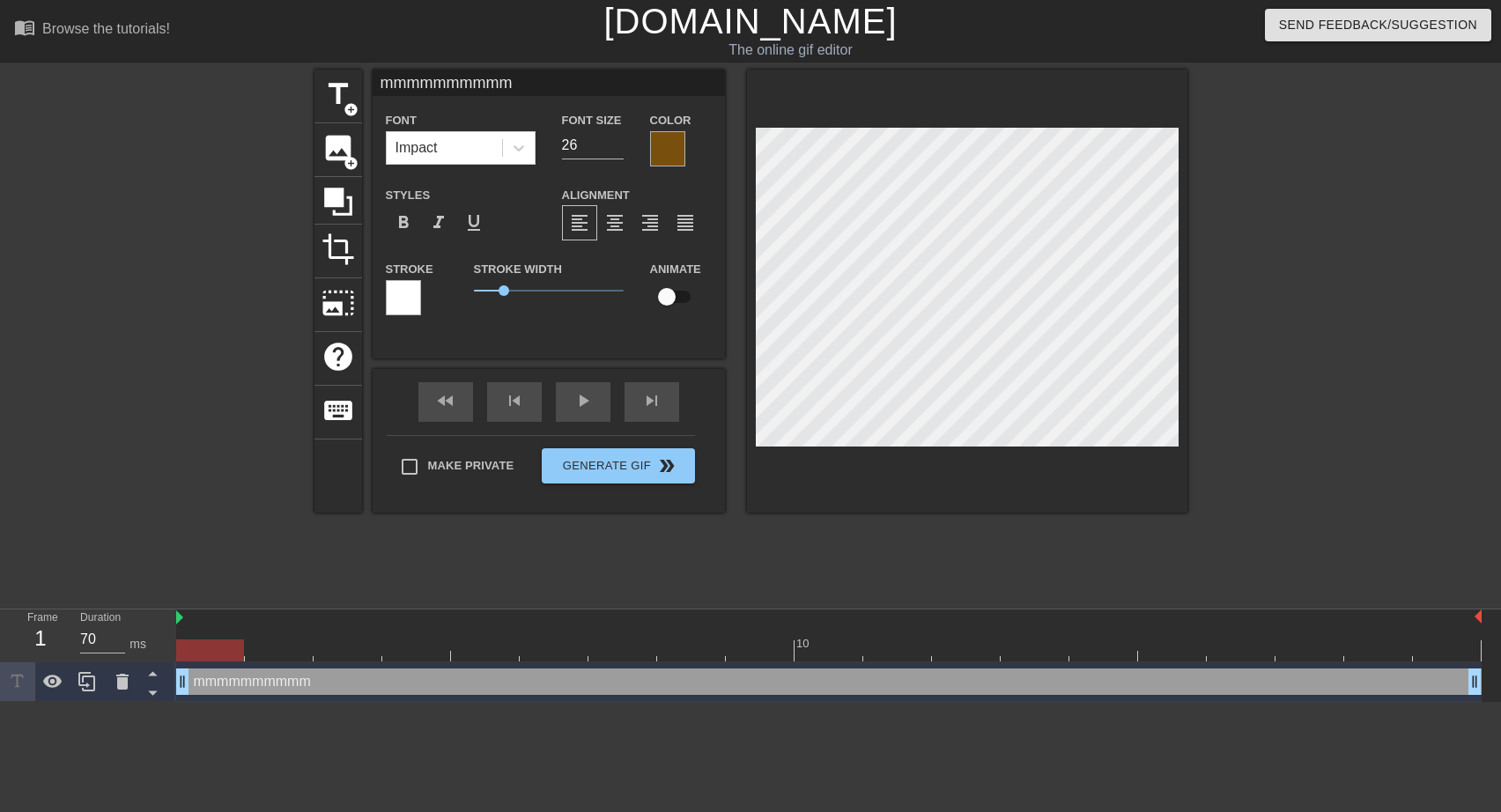
click at [414, 287] on div at bounding box center [404, 298] width 36 height 36
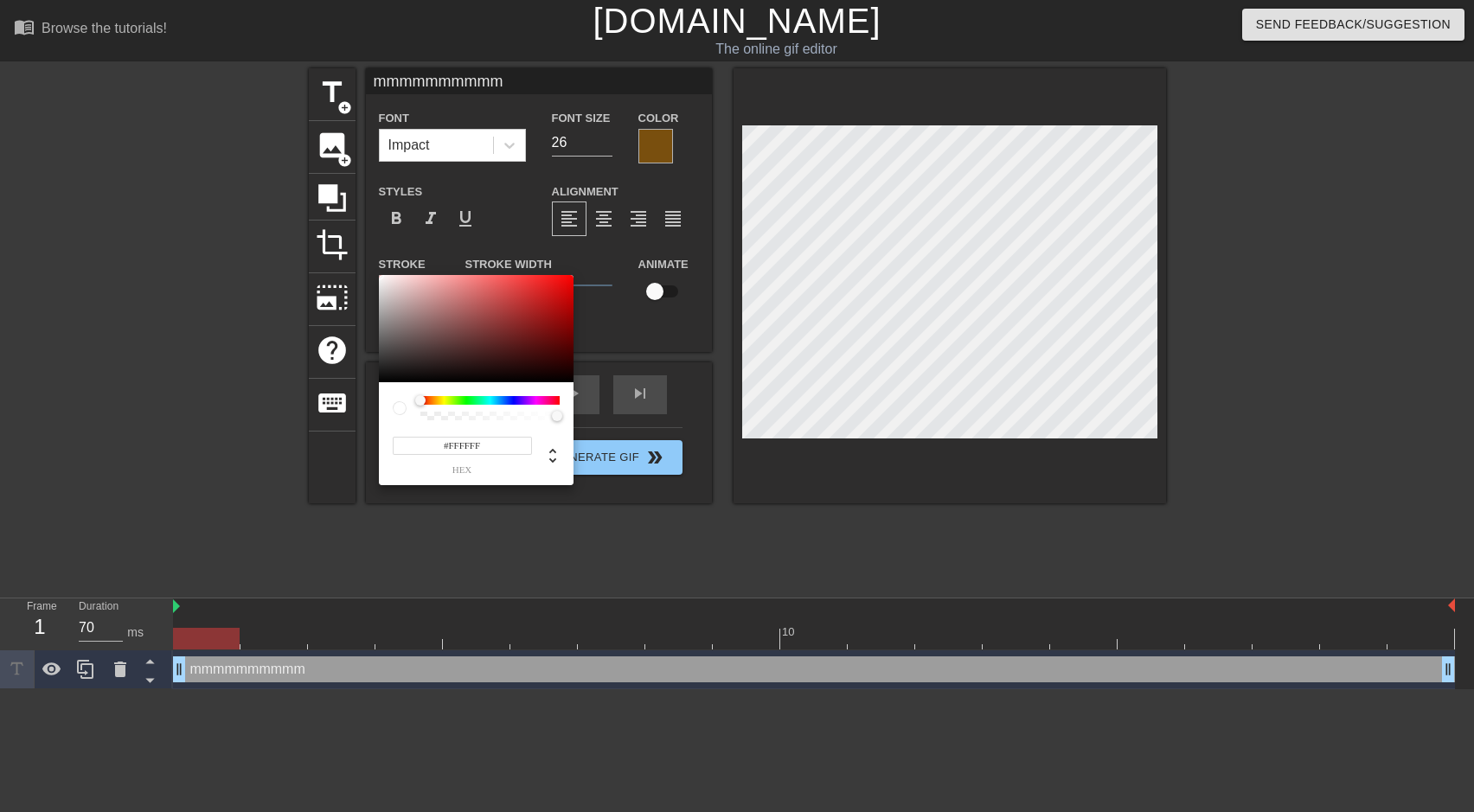
click at [441, 398] on div at bounding box center [489, 400] width 139 height 8
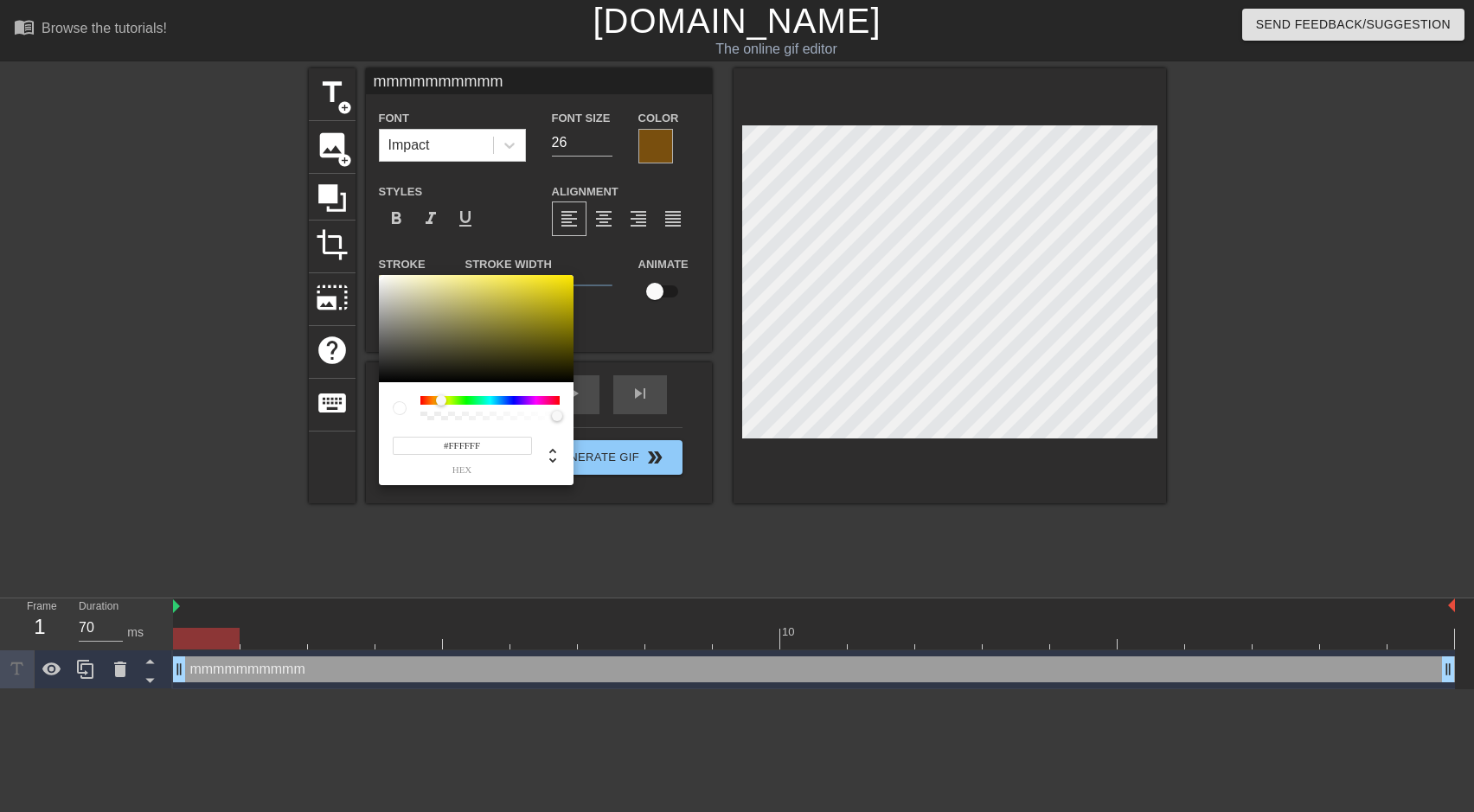
click at [443, 398] on div at bounding box center [441, 400] width 10 height 10
click at [430, 295] on div at bounding box center [477, 328] width 195 height 108
click at [513, 456] on div "#D0CB99 hex" at bounding box center [462, 454] width 139 height 40
click at [533, 307] on div at bounding box center [477, 328] width 195 height 108
click at [439, 398] on div at bounding box center [438, 400] width 10 height 10
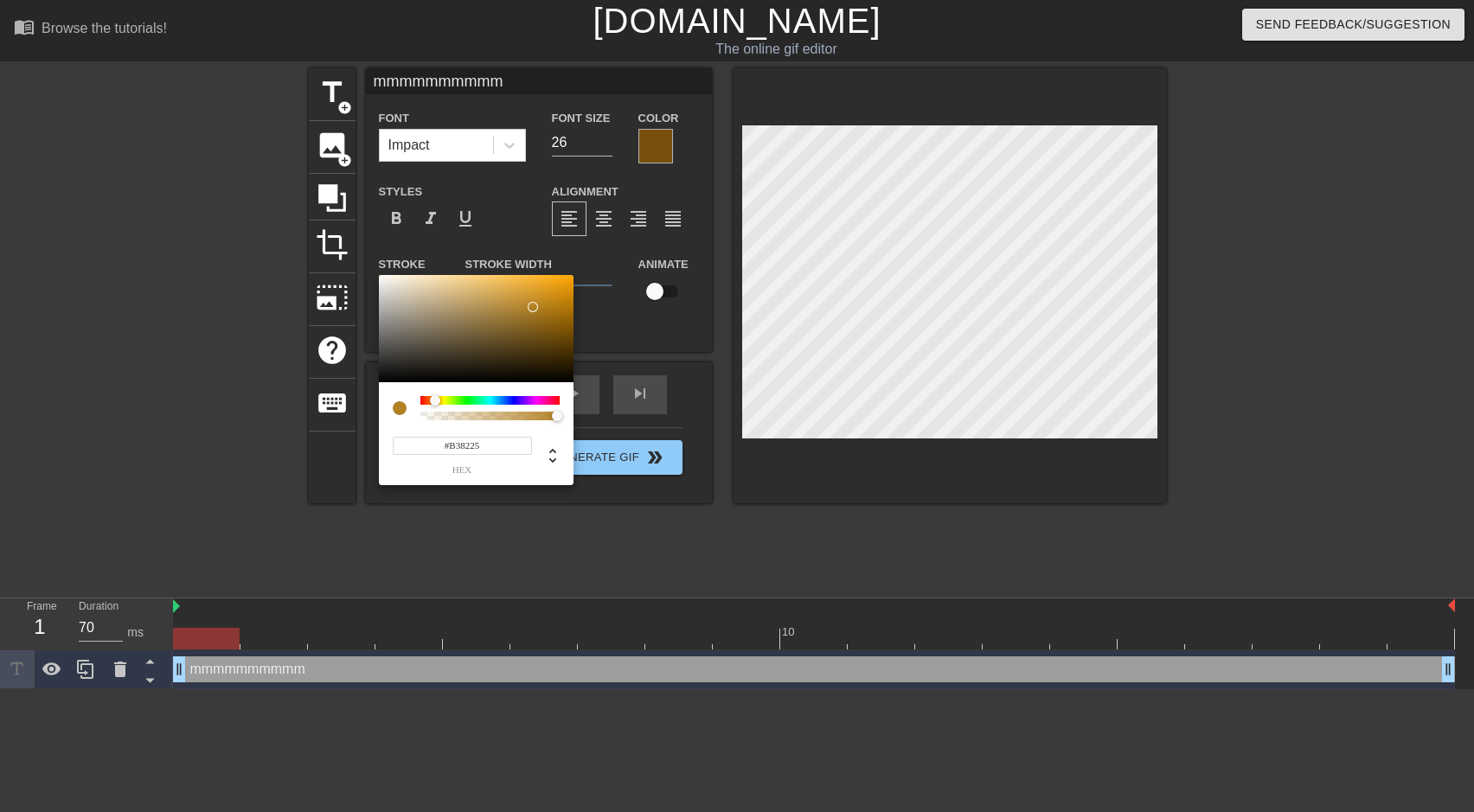
click at [435, 397] on div at bounding box center [434, 400] width 10 height 10
type input "#D49510"
drag, startPoint x: 535, startPoint y: 309, endPoint x: 559, endPoint y: 293, distance: 28.8
click at [559, 293] on div at bounding box center [559, 292] width 10 height 10
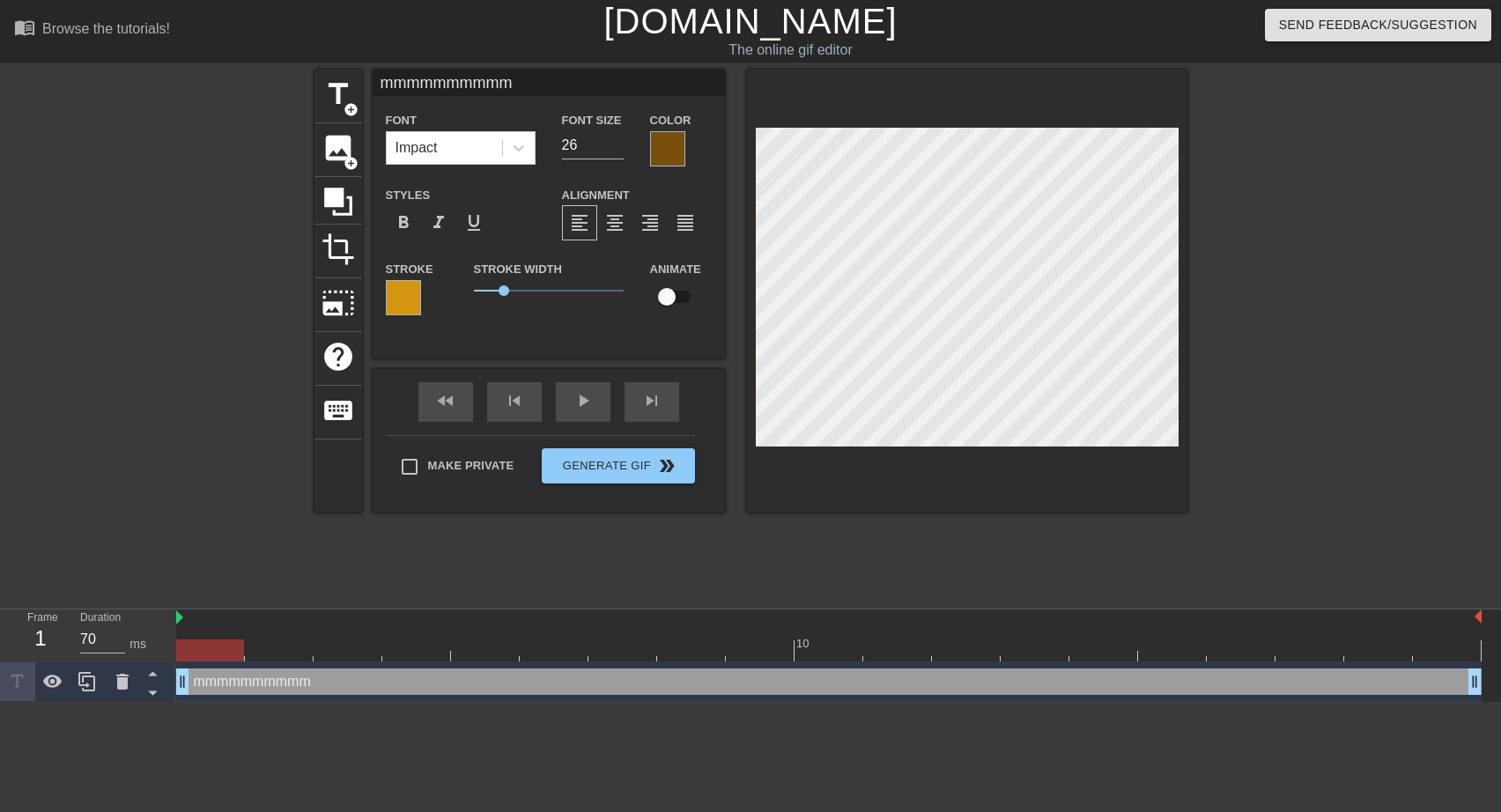
click at [394, 295] on div at bounding box center [404, 298] width 36 height 36
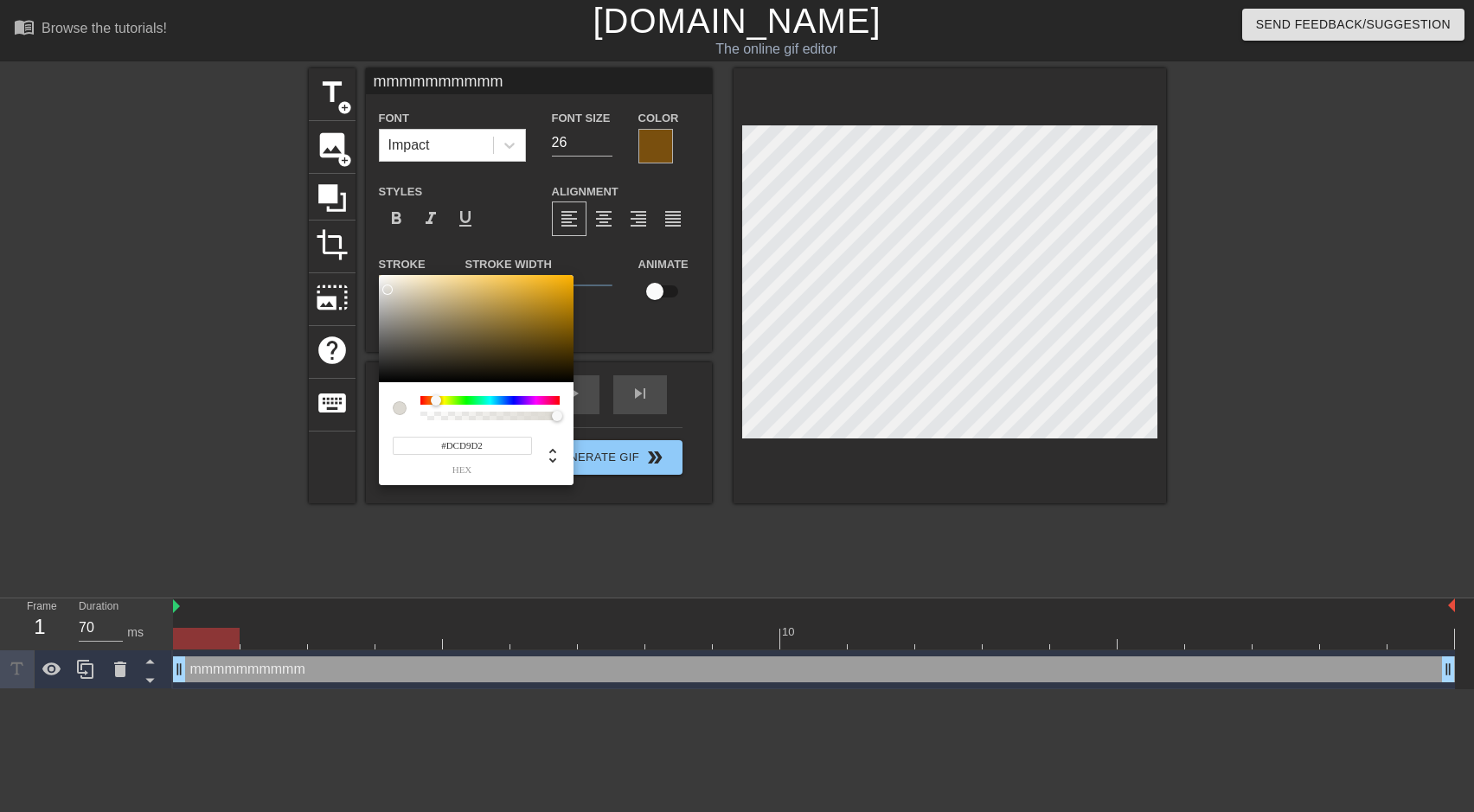
click at [387, 290] on div at bounding box center [477, 328] width 195 height 108
click at [561, 281] on div at bounding box center [477, 328] width 195 height 108
type input "#EFC04F"
drag, startPoint x: 561, startPoint y: 281, endPoint x: 509, endPoint y: 281, distance: 52.0
click at [509, 281] on div at bounding box center [508, 281] width 10 height 10
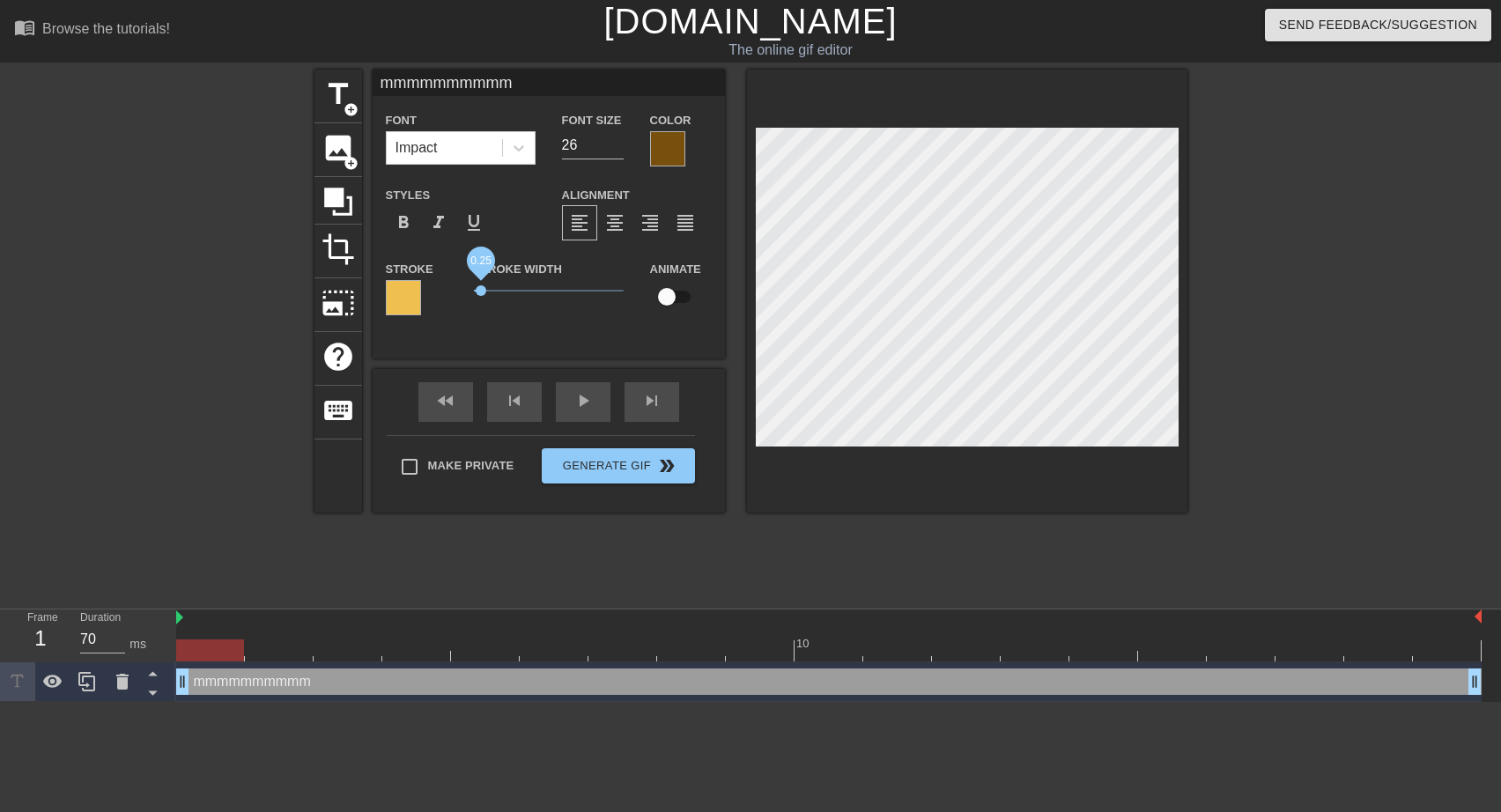
drag, startPoint x: 501, startPoint y: 288, endPoint x: 481, endPoint y: 291, distance: 20.2
click at [481, 291] on span "0.25" at bounding box center [481, 290] width 10 height 10
click at [400, 297] on div at bounding box center [404, 298] width 36 height 36
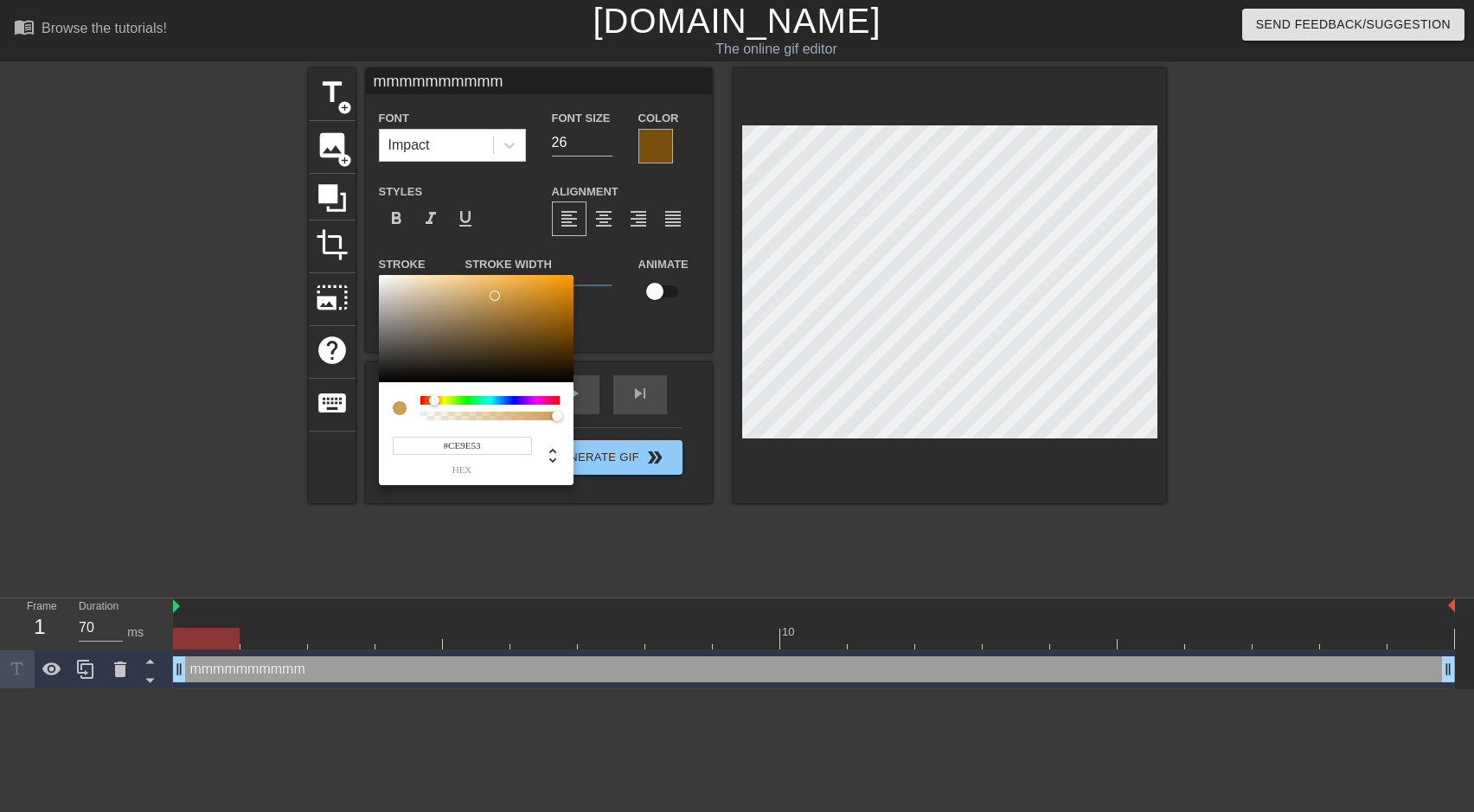
drag, startPoint x: 507, startPoint y: 281, endPoint x: 495, endPoint y: 296, distance: 19.2
click at [495, 296] on div at bounding box center [494, 295] width 10 height 10
type input "#AD813F"
drag, startPoint x: 495, startPoint y: 296, endPoint x: 502, endPoint y: 310, distance: 15.7
click at [502, 310] on div at bounding box center [502, 309] width 10 height 10
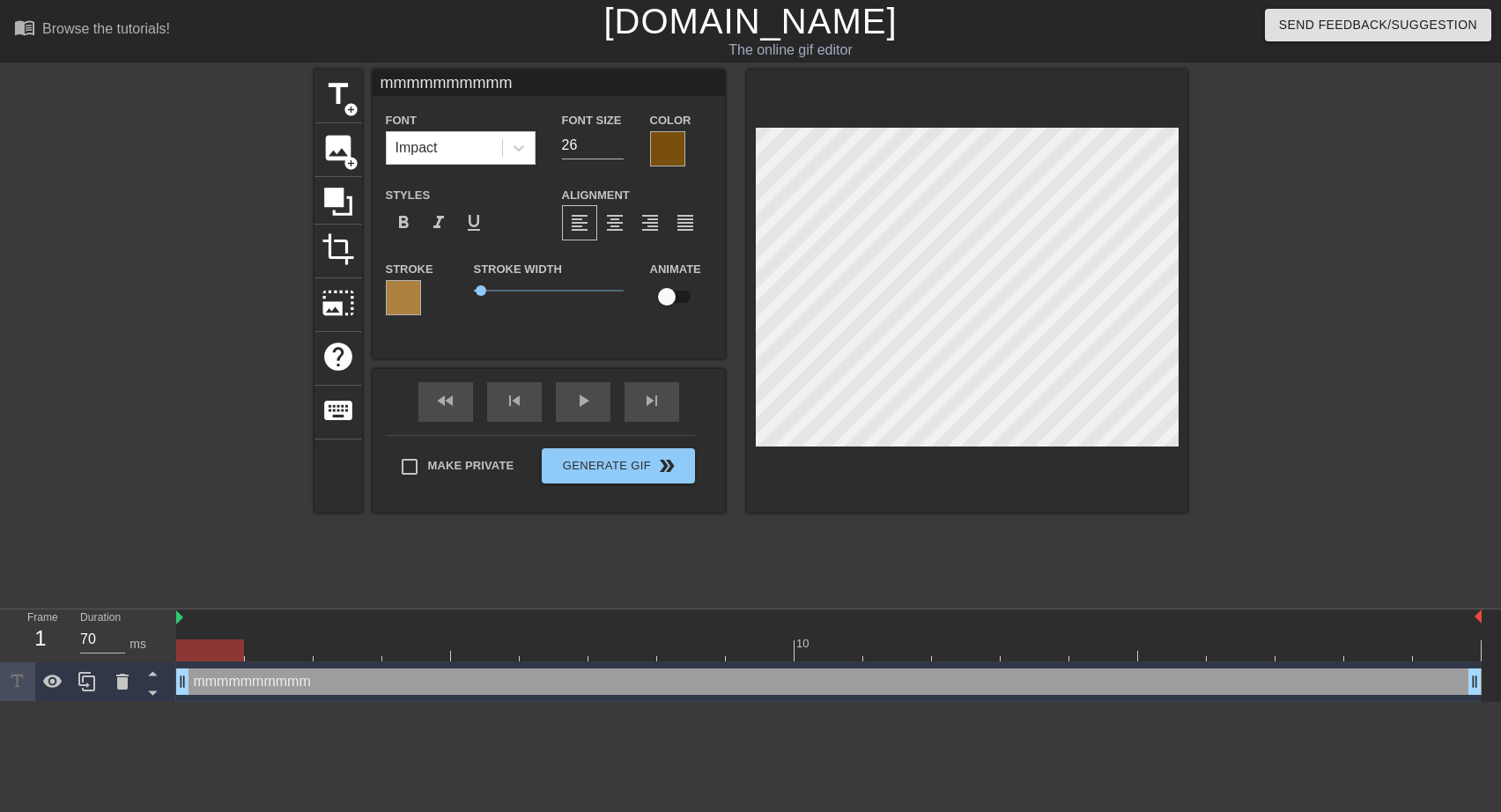
drag, startPoint x: 515, startPoint y: 83, endPoint x: 364, endPoint y: 91, distance: 151.2
click at [373, 91] on input "mmmmmmmmmm" at bounding box center [549, 82] width 352 height 26
type input "xxxxxxxxxxxxxx"
click at [406, 294] on div at bounding box center [404, 298] width 36 height 36
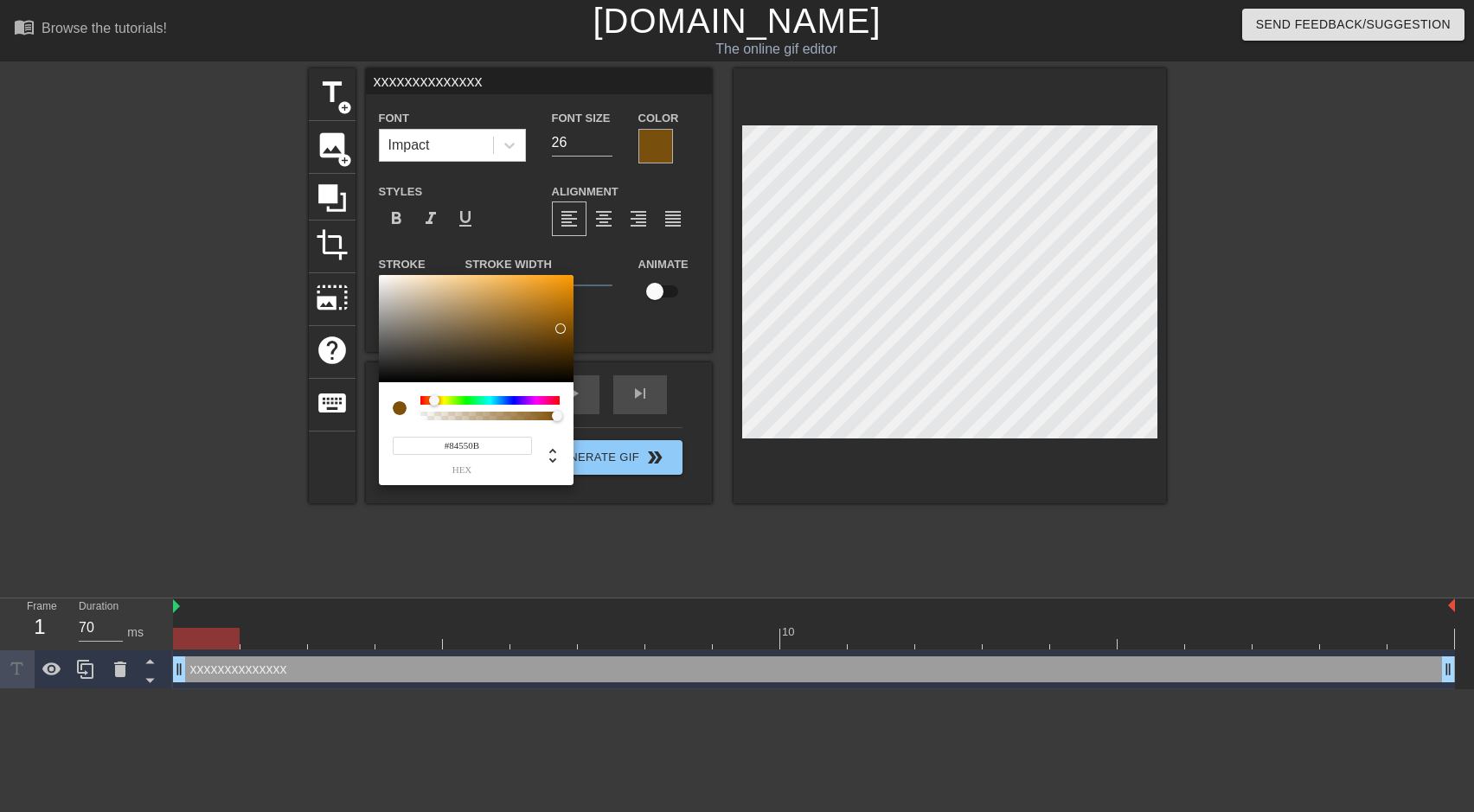
type input "#8C5B0E"
drag, startPoint x: 503, startPoint y: 309, endPoint x: 554, endPoint y: 324, distance: 53.2
click at [554, 324] on div at bounding box center [553, 323] width 10 height 10
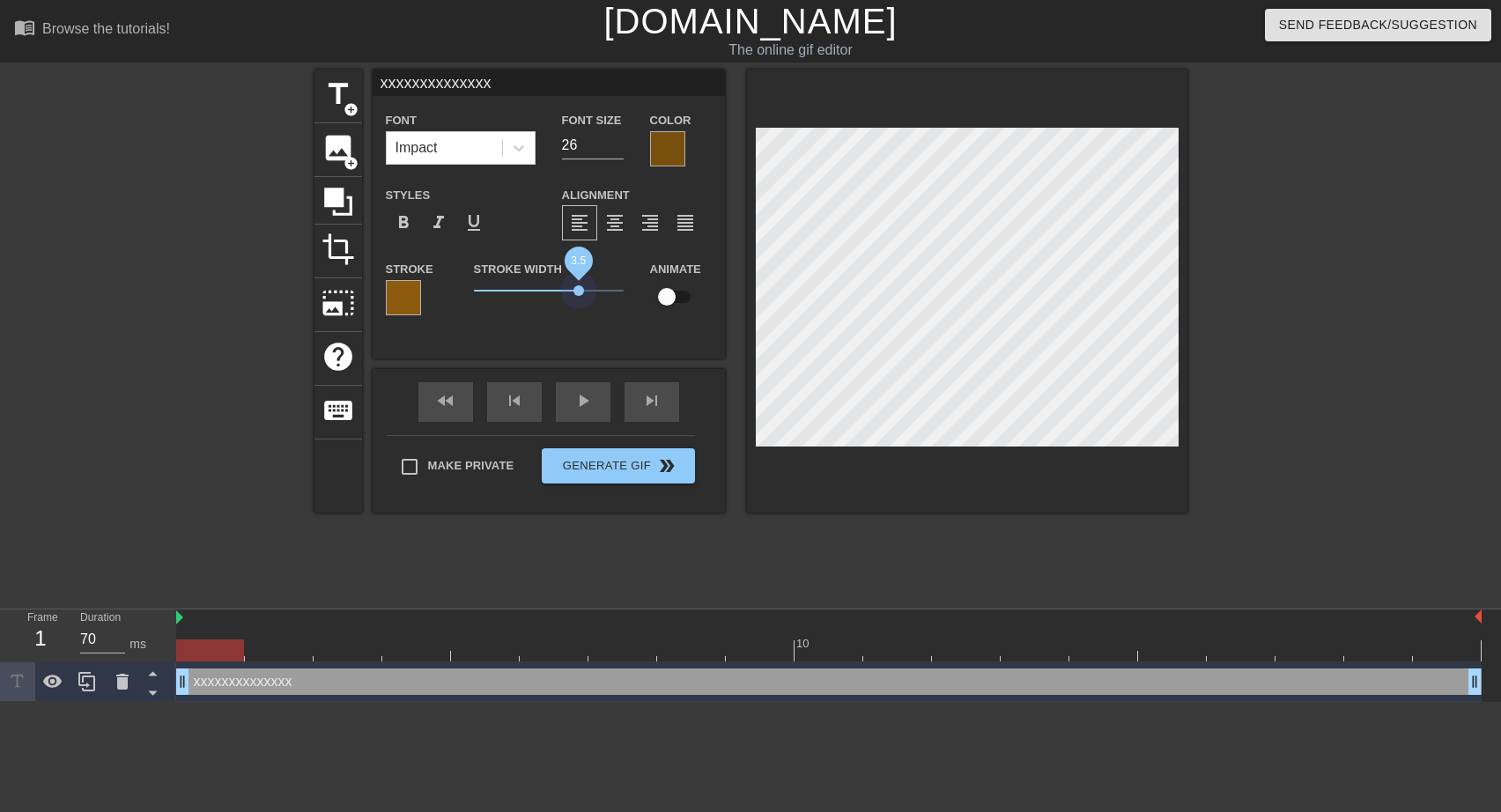
drag, startPoint x: 484, startPoint y: 288, endPoint x: 579, endPoint y: 296, distance: 95.3
click at [579, 296] on span "3.5" at bounding box center [578, 290] width 10 height 10
click at [376, 81] on input "xxxxxxxxxxxxxx" at bounding box center [549, 82] width 352 height 26
drag, startPoint x: 379, startPoint y: 81, endPoint x: 512, endPoint y: 86, distance: 133.1
click at [512, 86] on input "xxxxxxxxxxxxxx" at bounding box center [549, 82] width 352 height 26
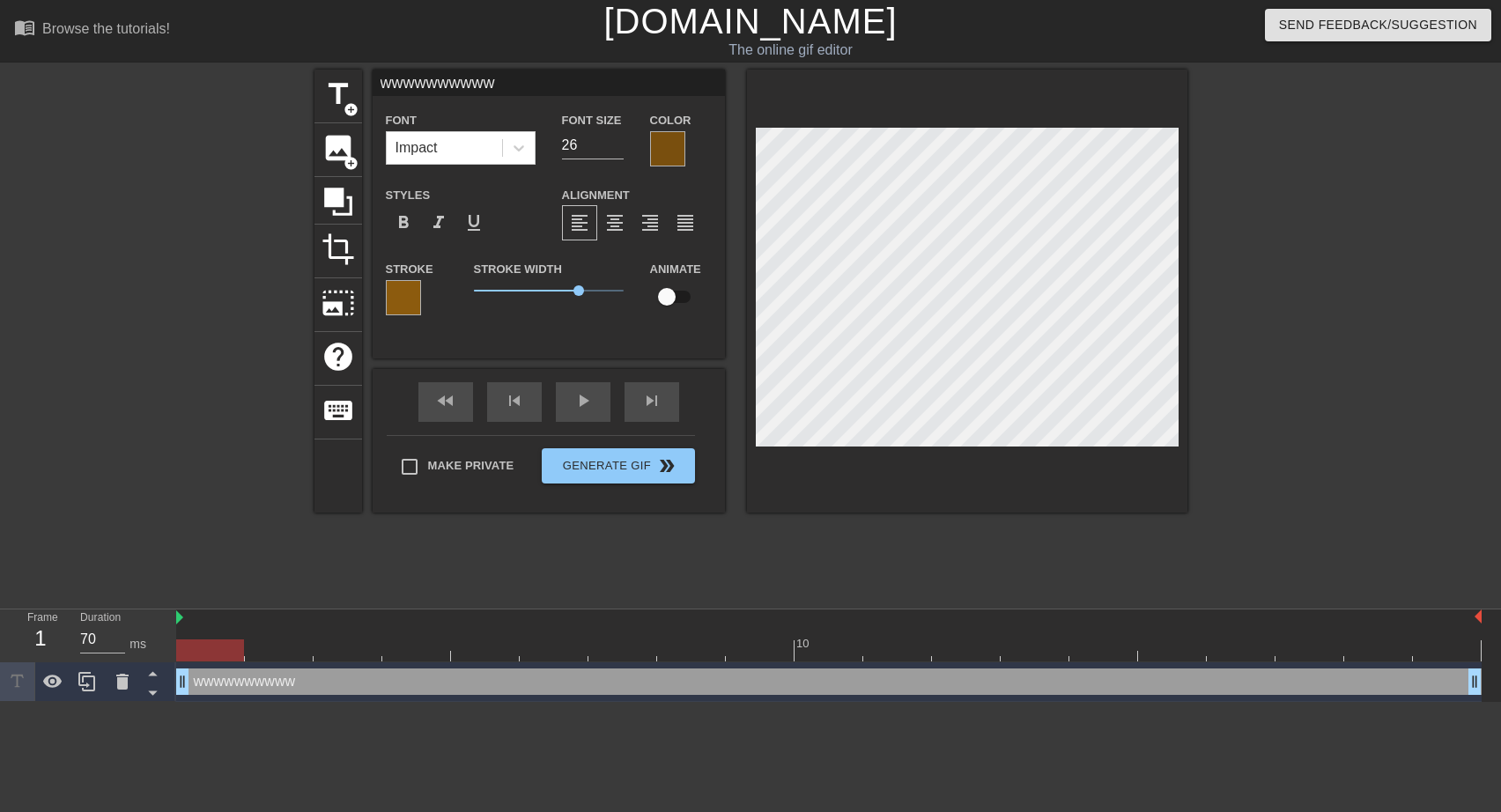
type input "wwwwwwwwww"
click at [613, 150] on input "25" at bounding box center [593, 145] width 62 height 28
click at [613, 140] on input "26" at bounding box center [593, 145] width 62 height 28
type input "27"
click at [613, 140] on input "27" at bounding box center [593, 145] width 62 height 28
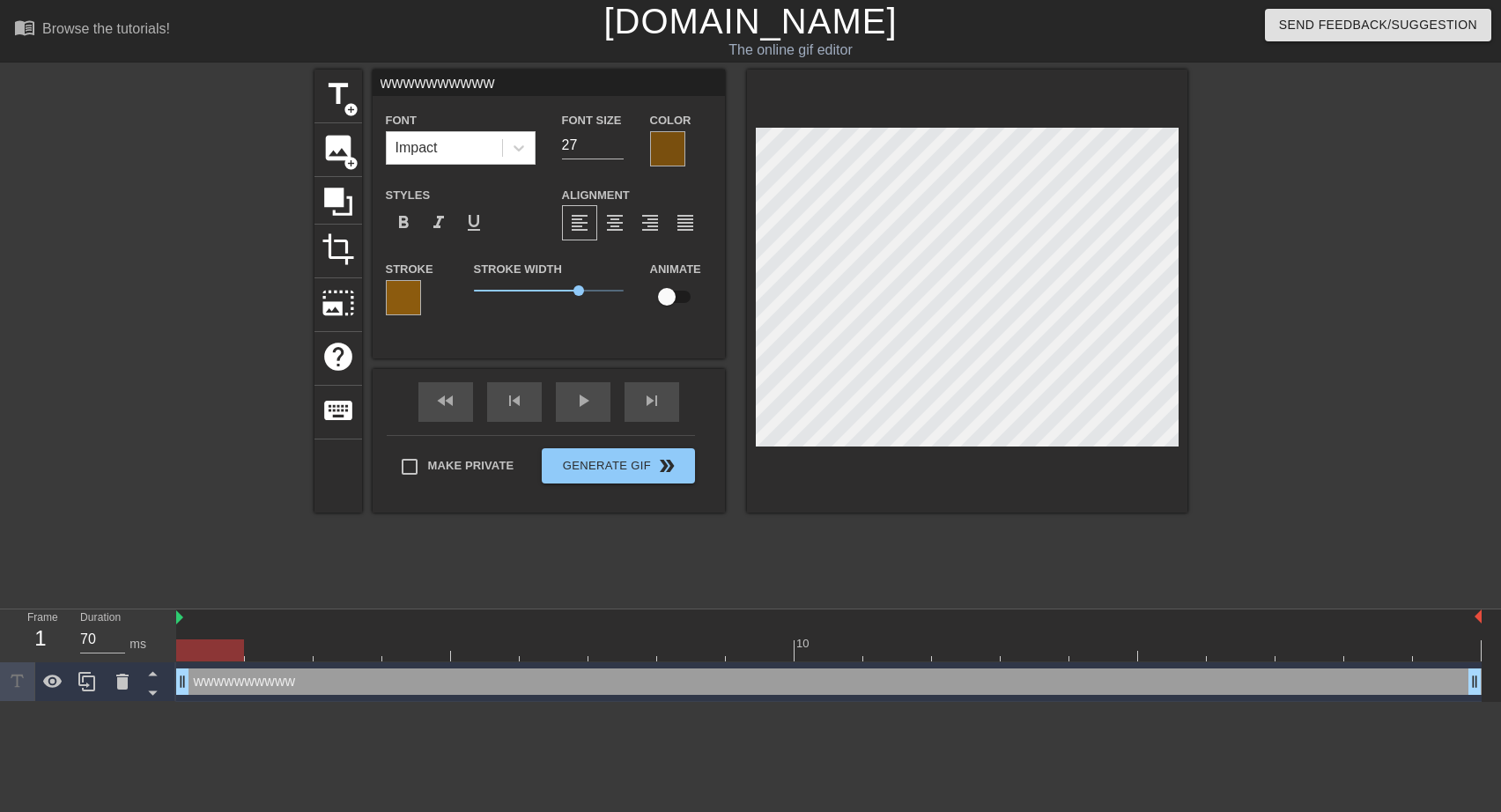
click at [405, 297] on div at bounding box center [404, 298] width 36 height 36
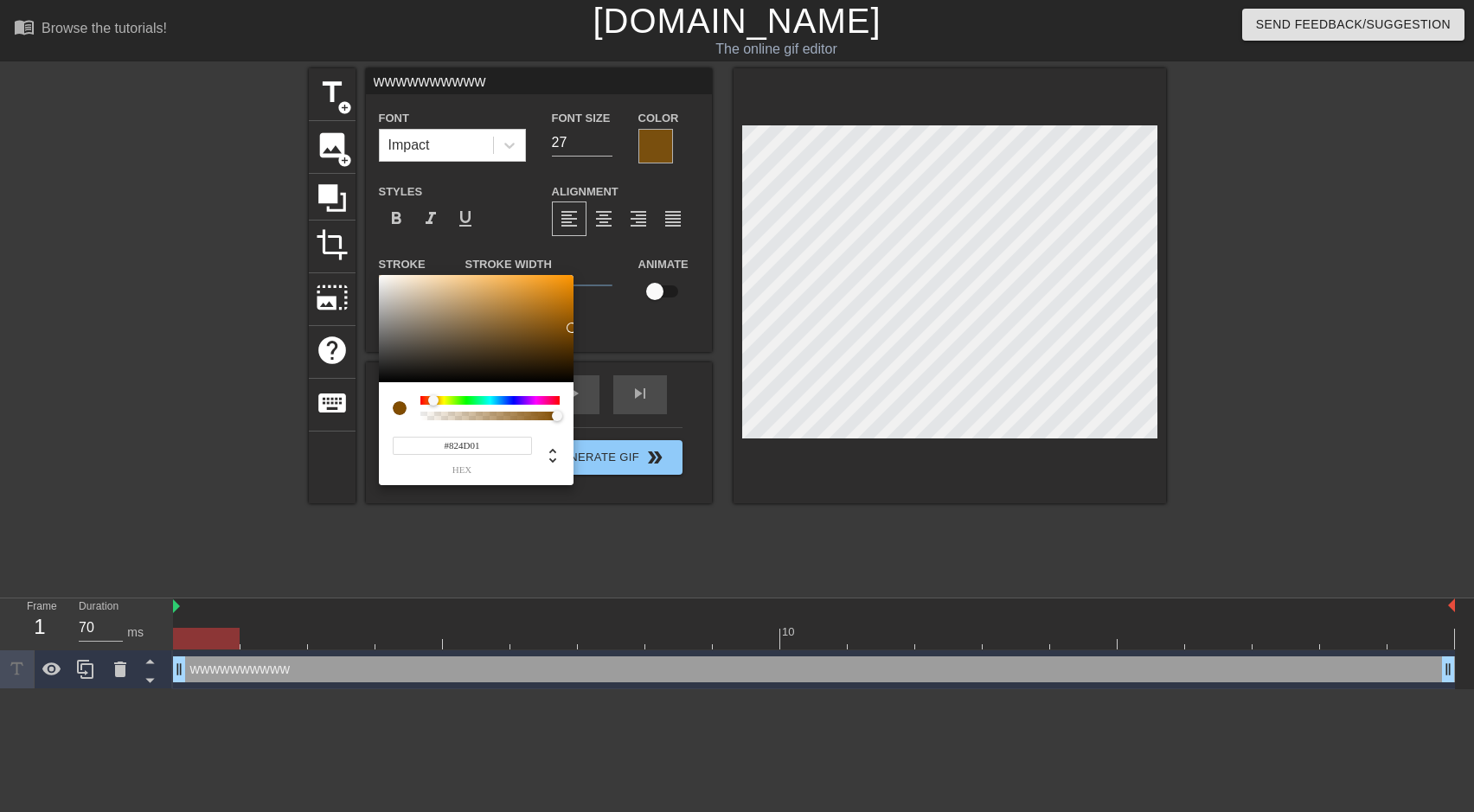
type input "#7E4A01"
drag, startPoint x: 549, startPoint y: 323, endPoint x: 571, endPoint y: 329, distance: 22.8
click at [571, 329] on div at bounding box center [571, 329] width 10 height 10
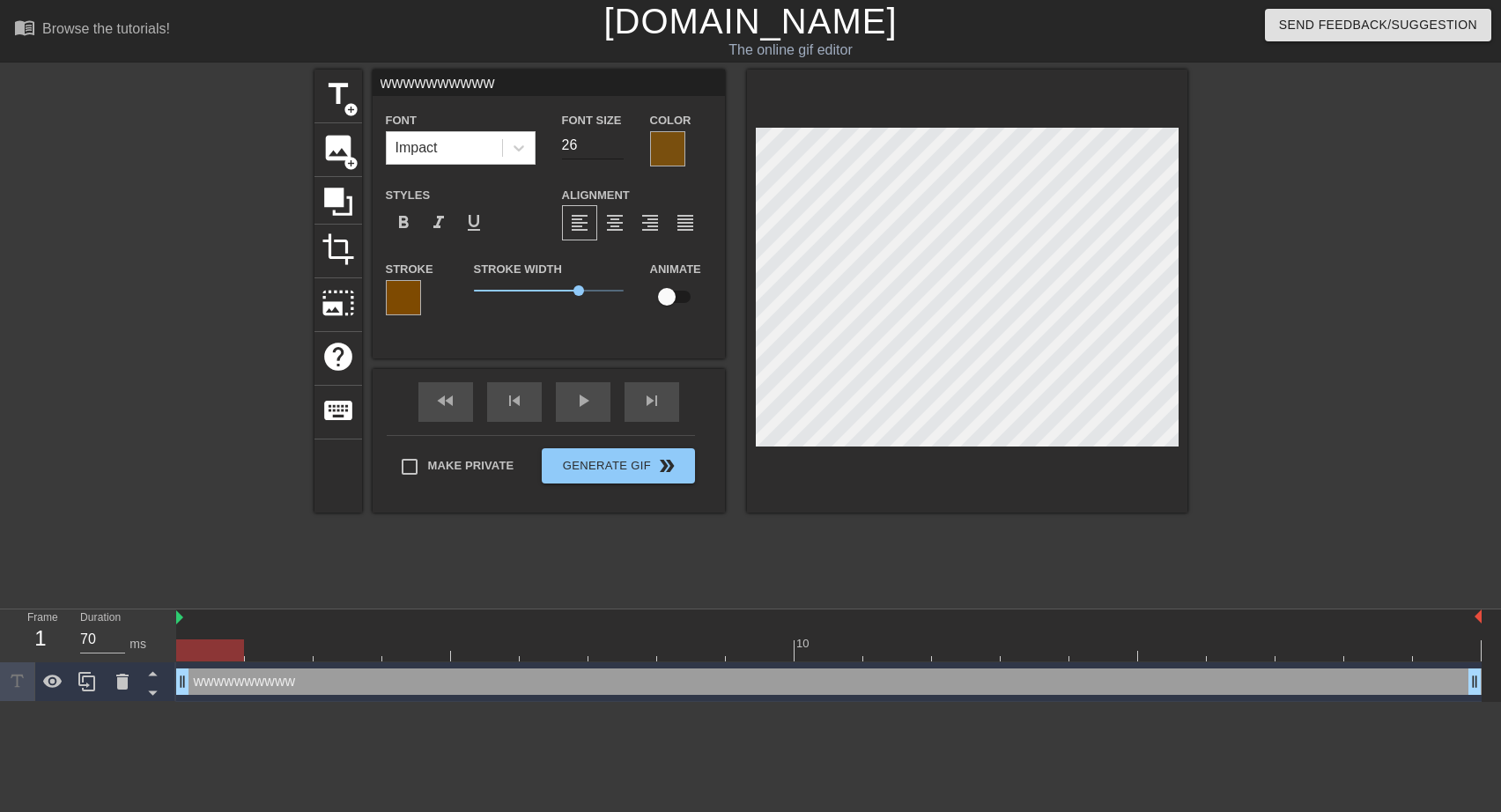
click at [613, 149] on input "26" at bounding box center [593, 145] width 62 height 28
click at [613, 140] on input "27" at bounding box center [593, 145] width 62 height 28
type input "31"
click at [613, 140] on input "31" at bounding box center [593, 145] width 62 height 28
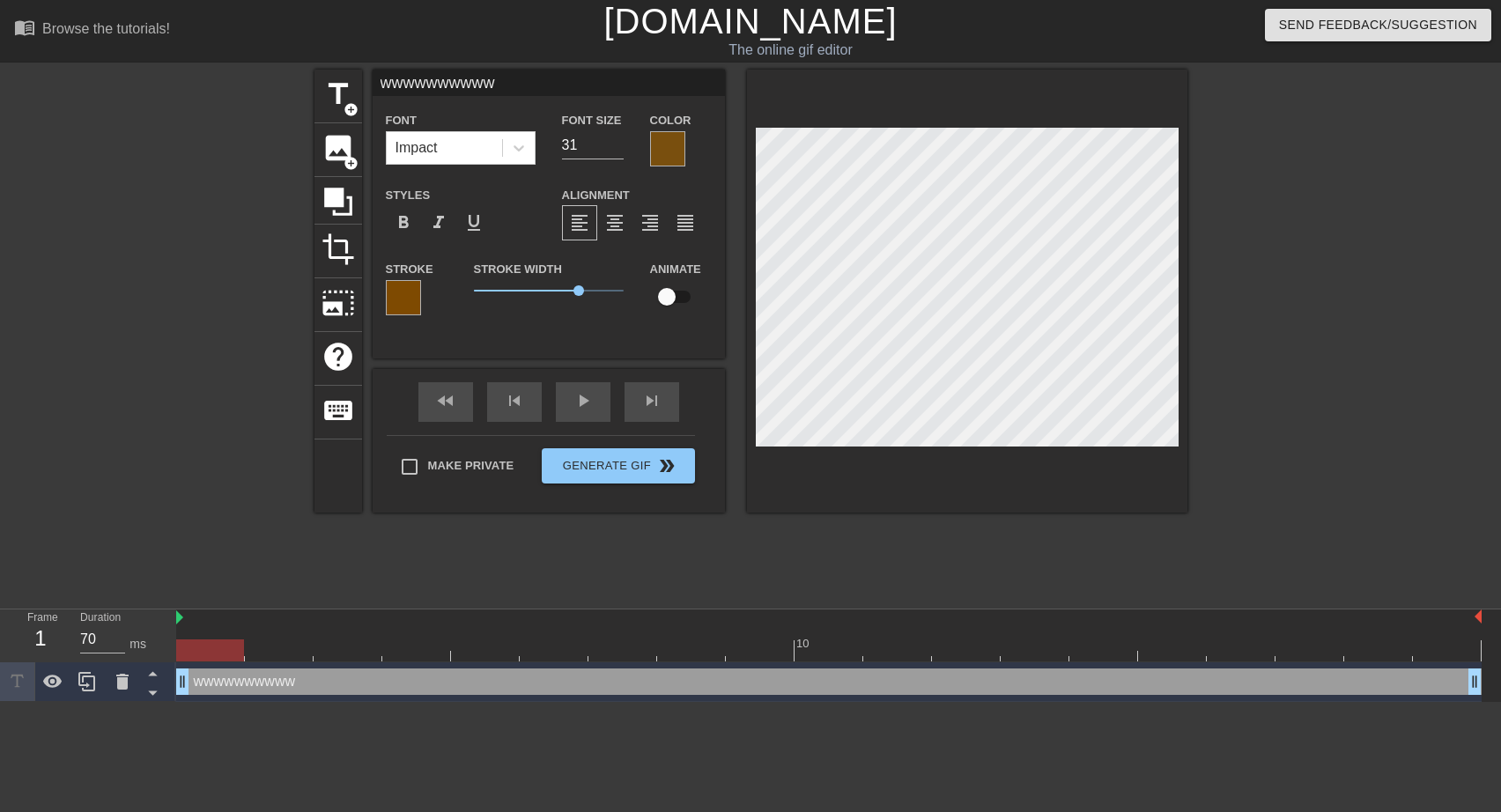
drag, startPoint x: 493, startPoint y: 81, endPoint x: 372, endPoint y: 79, distance: 121.0
click at [373, 79] on input "wwwwwwwwww" at bounding box center [549, 82] width 352 height 26
click at [350, 108] on span "add_circle" at bounding box center [351, 110] width 15 height 15
type input "New text 1"
type input "40"
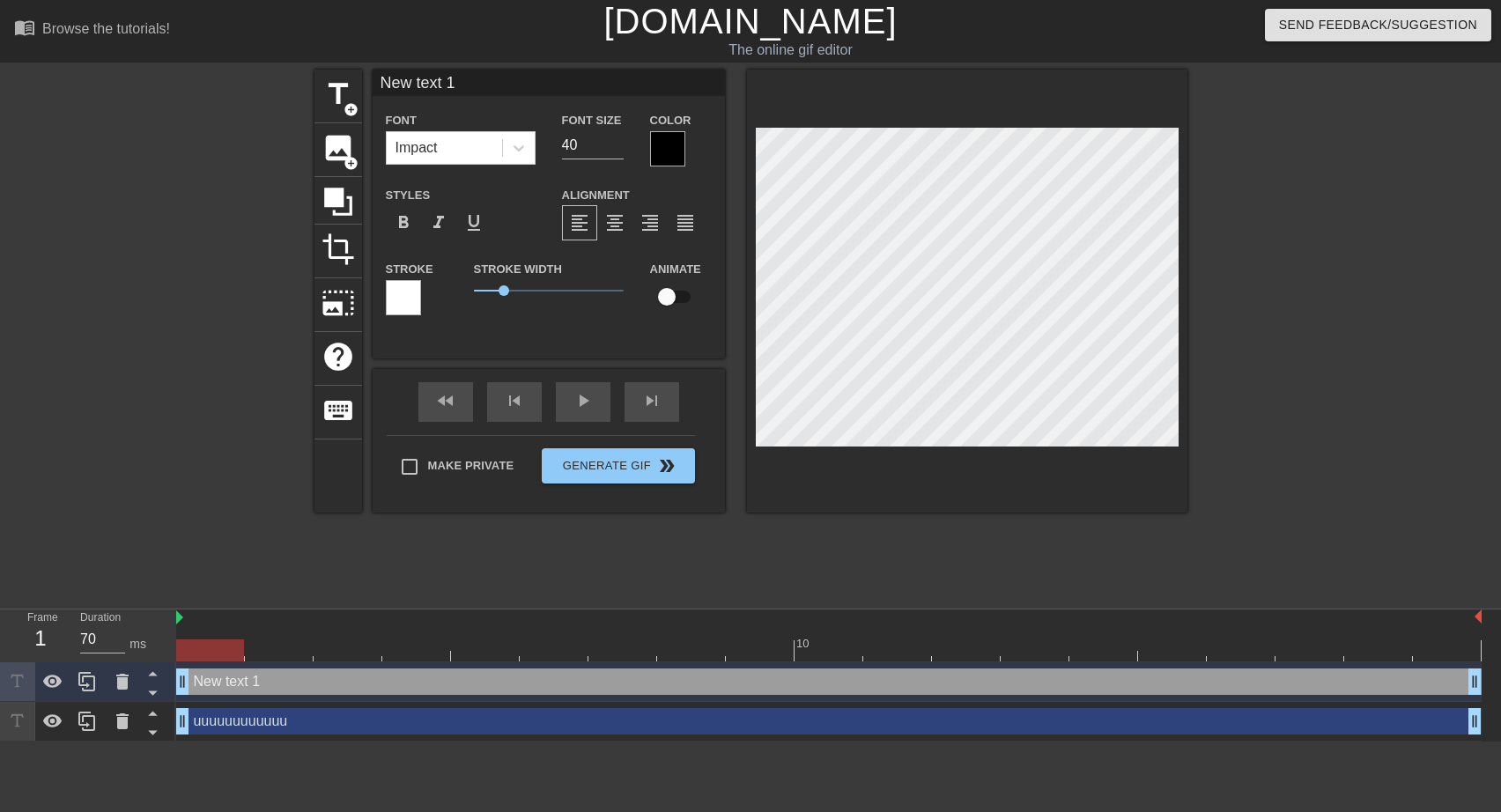
drag, startPoint x: 457, startPoint y: 84, endPoint x: 367, endPoint y: 83, distance: 90.0
click at [373, 83] on input "New text 1" at bounding box center [549, 82] width 352 height 26
type input "Ich am Computer"
click at [618, 149] on input "39" at bounding box center [593, 145] width 62 height 28
click at [617, 148] on input "38" at bounding box center [593, 145] width 62 height 28
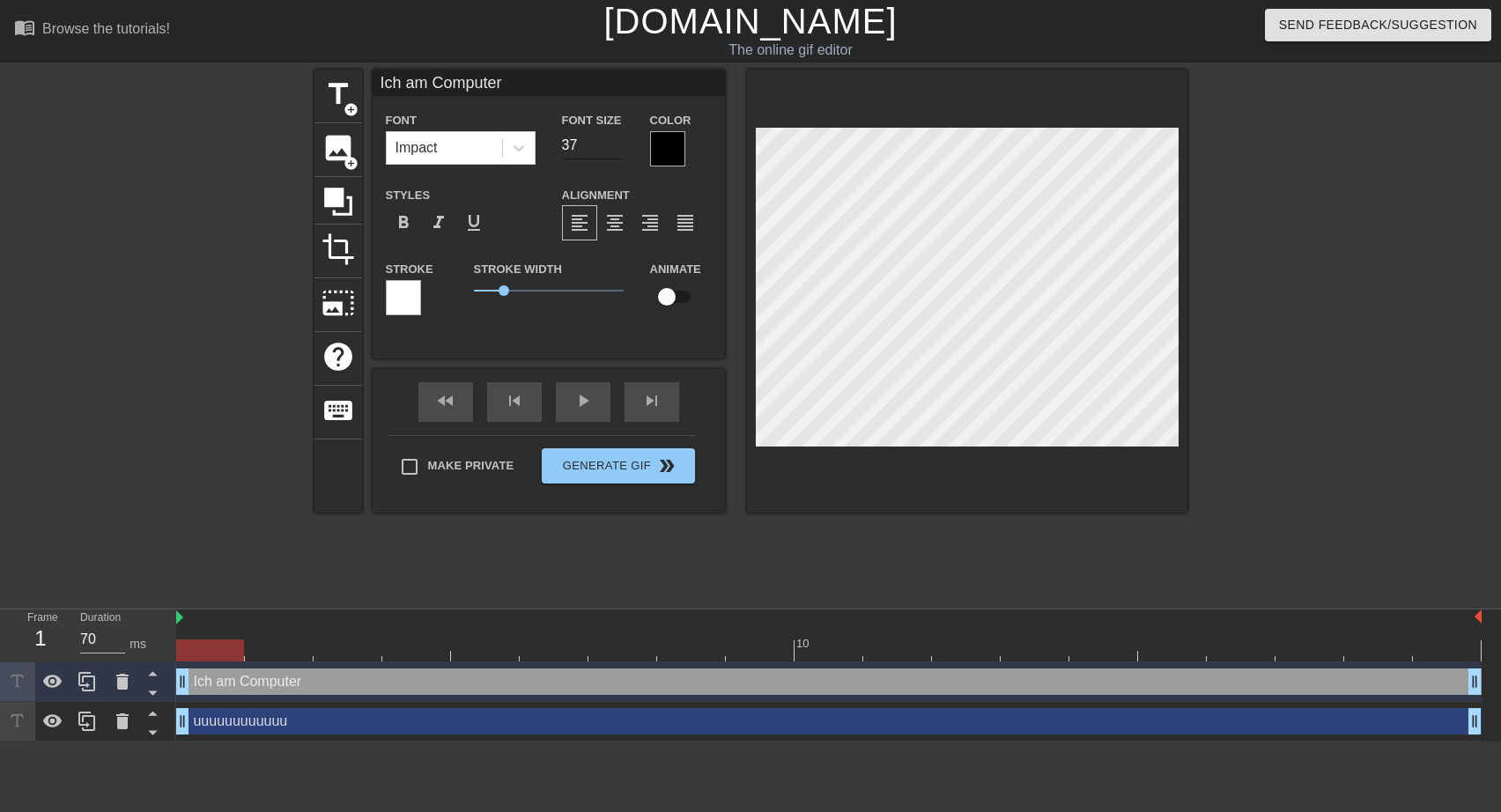
click at [617, 147] on input "37" at bounding box center [593, 145] width 62 height 28
type input "36"
click at [617, 147] on input "36" at bounding box center [593, 145] width 62 height 28
click at [706, 316] on div "Animate" at bounding box center [681, 294] width 88 height 73
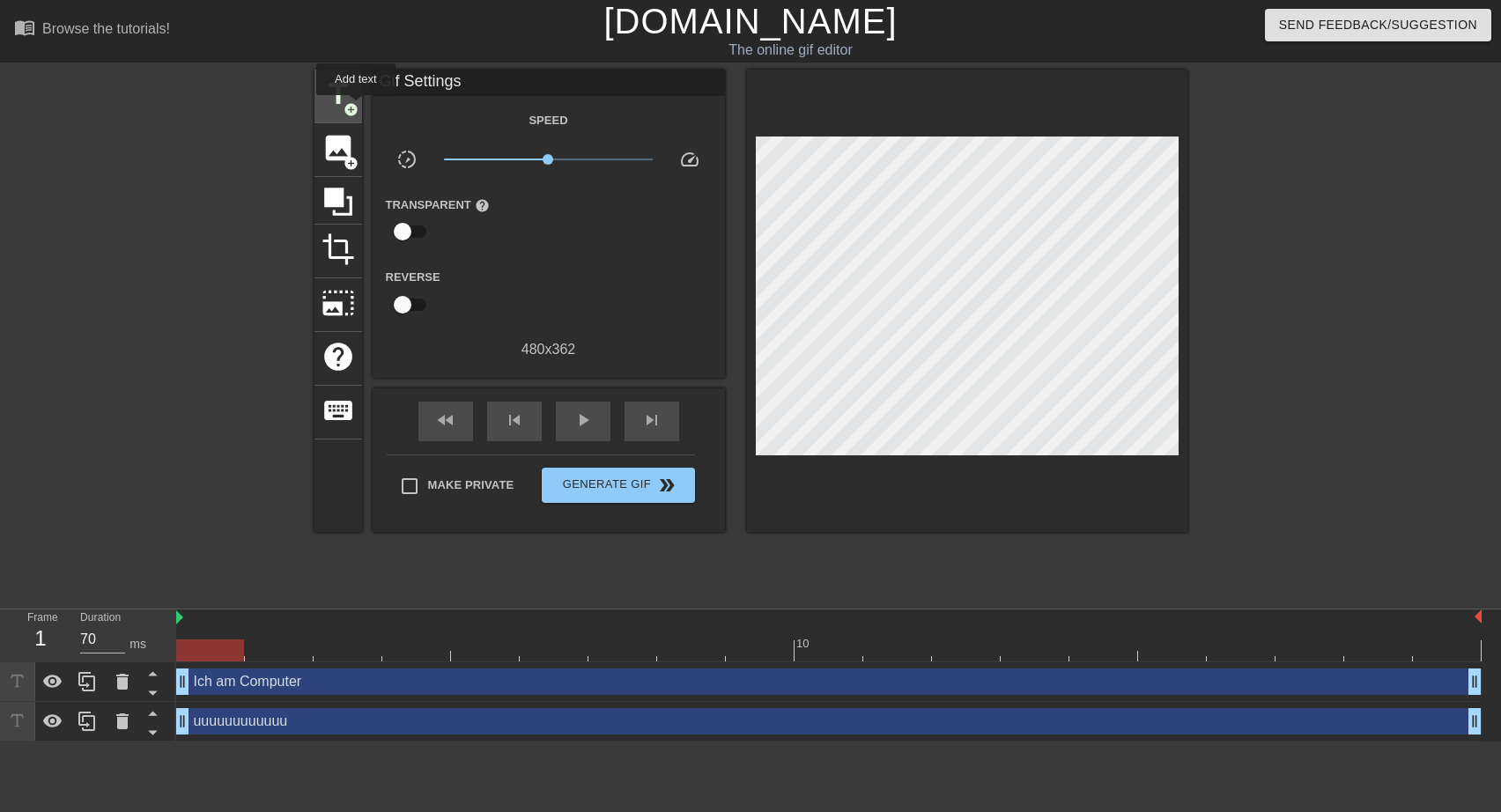
click at [356, 108] on span "add_circle" at bounding box center [351, 110] width 15 height 15
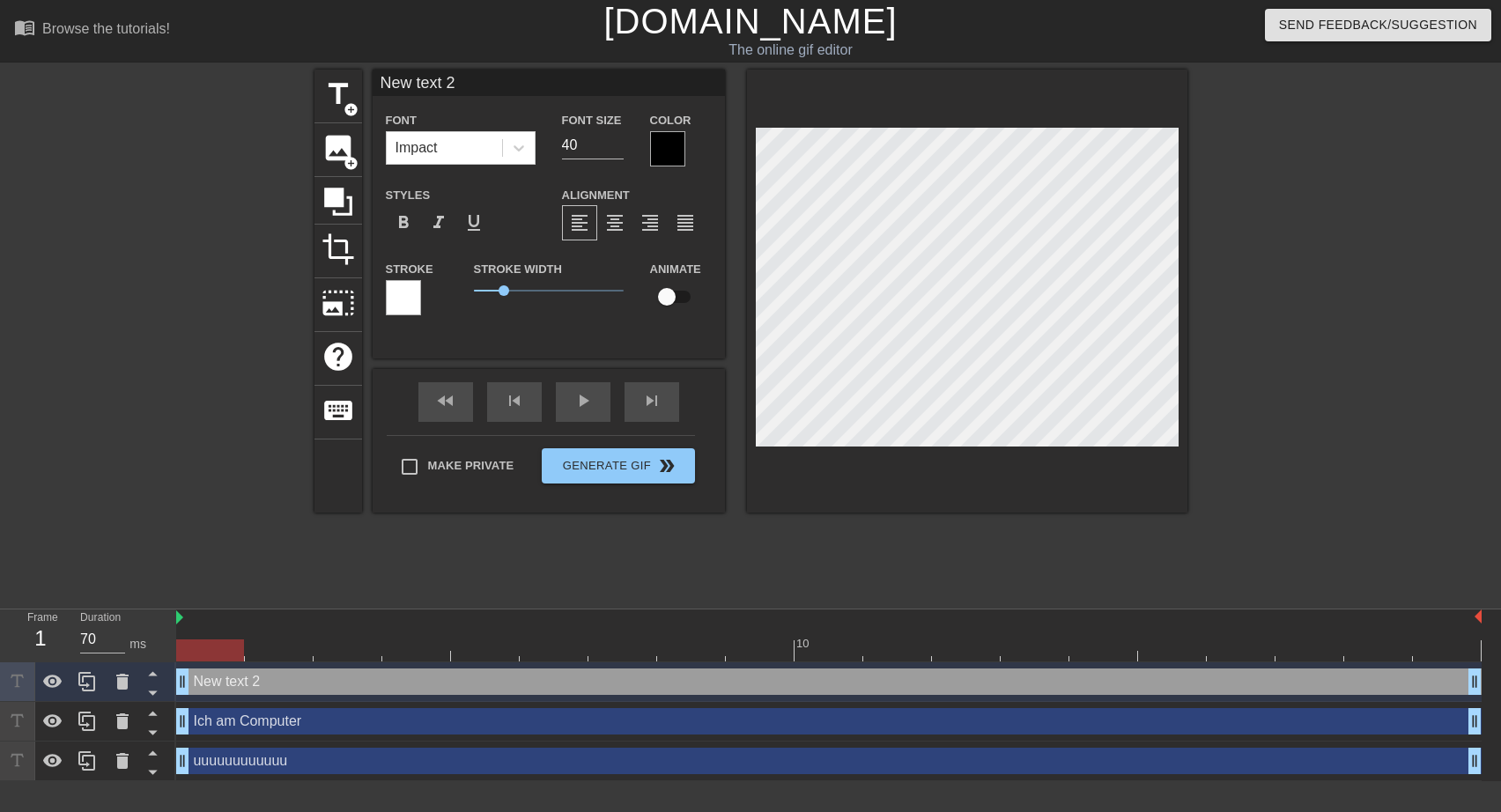
drag, startPoint x: 379, startPoint y: 83, endPoint x: 673, endPoint y: 82, distance: 294.0
click at [673, 82] on input "New text 2" at bounding box center [549, 82] width 352 height 26
type input "([PERSON_NAME])"
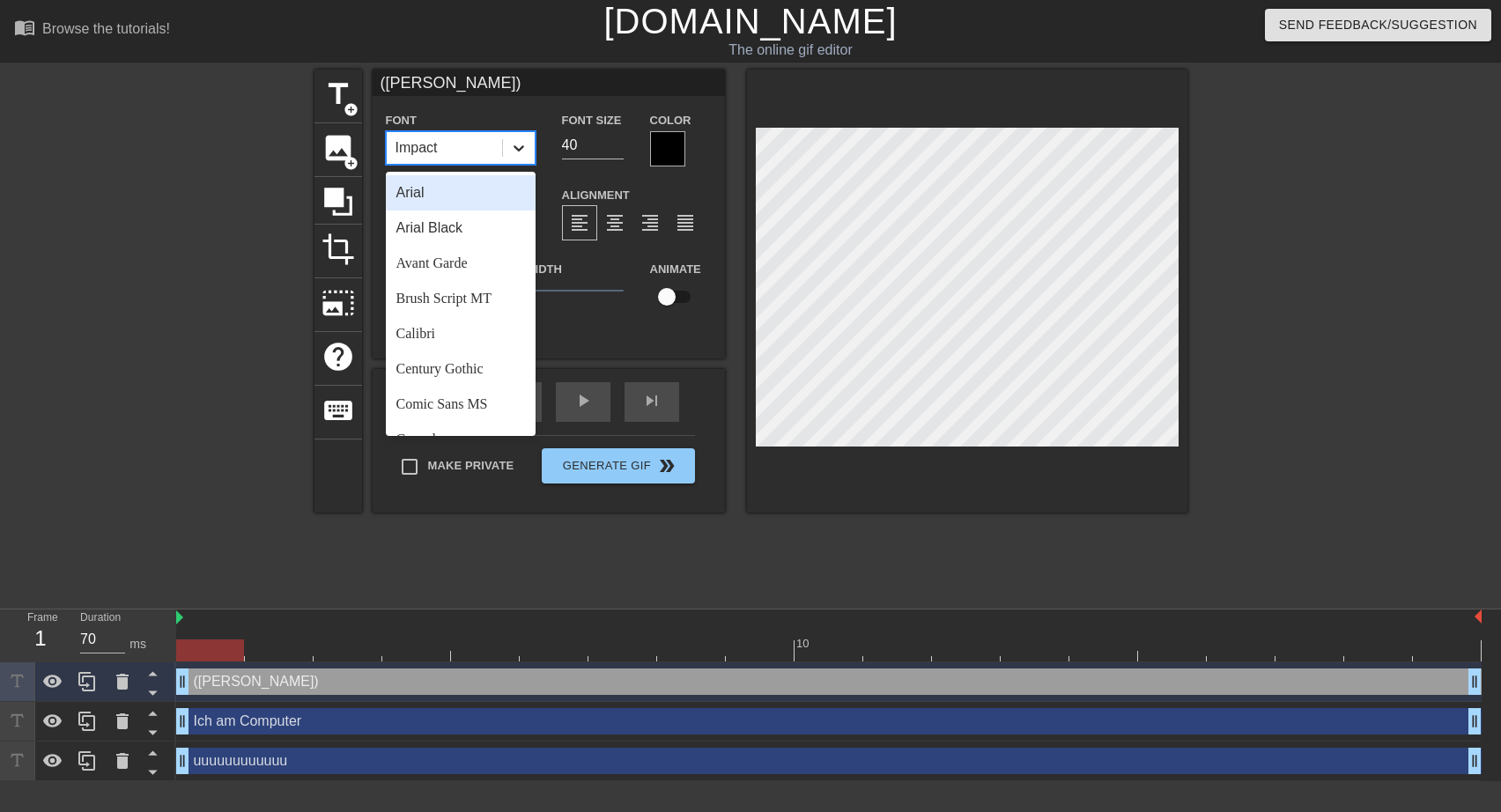
click at [517, 140] on icon at bounding box center [518, 148] width 18 height 18
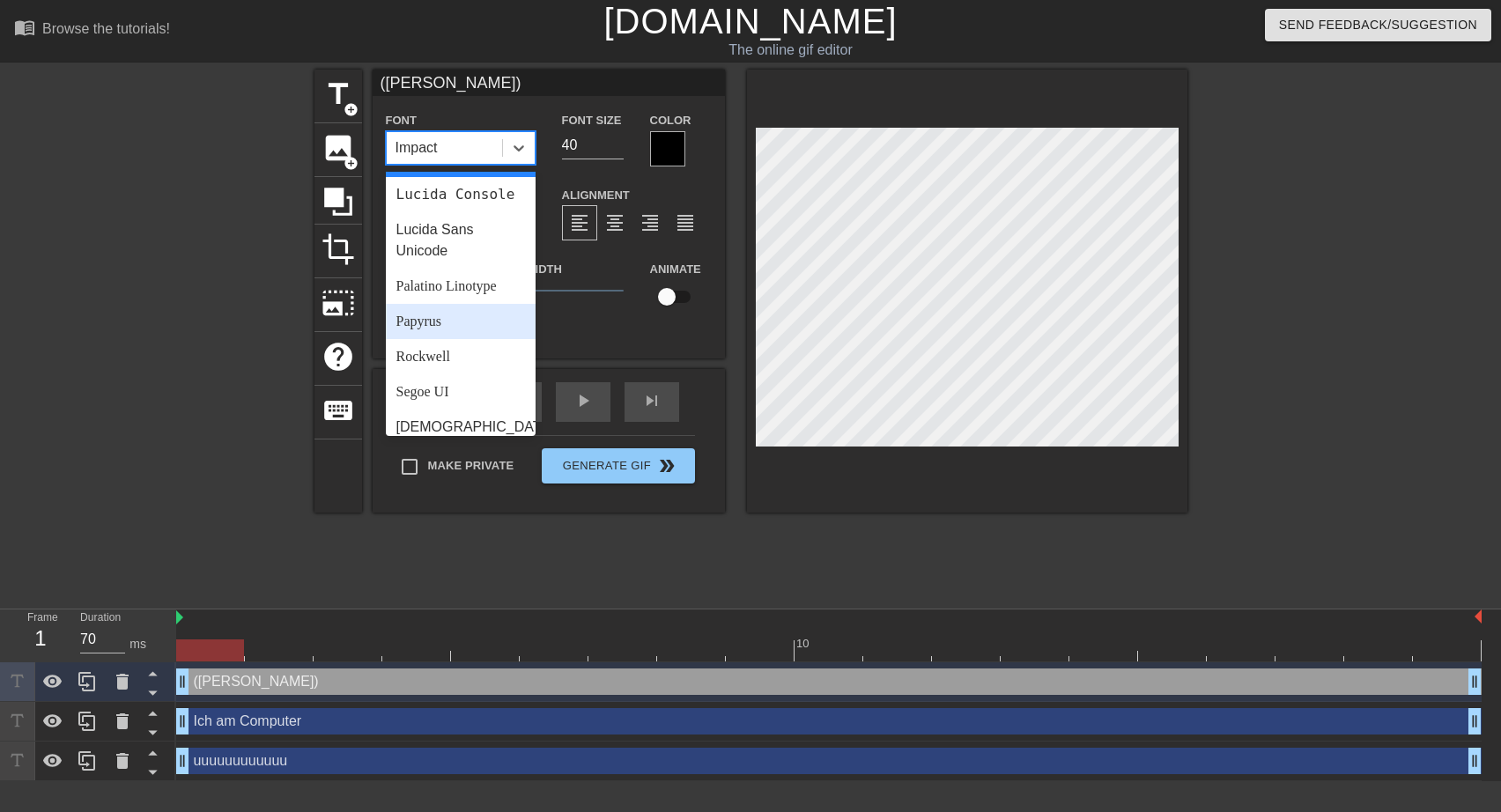
click at [441, 339] on div "Papyrus" at bounding box center [461, 321] width 150 height 36
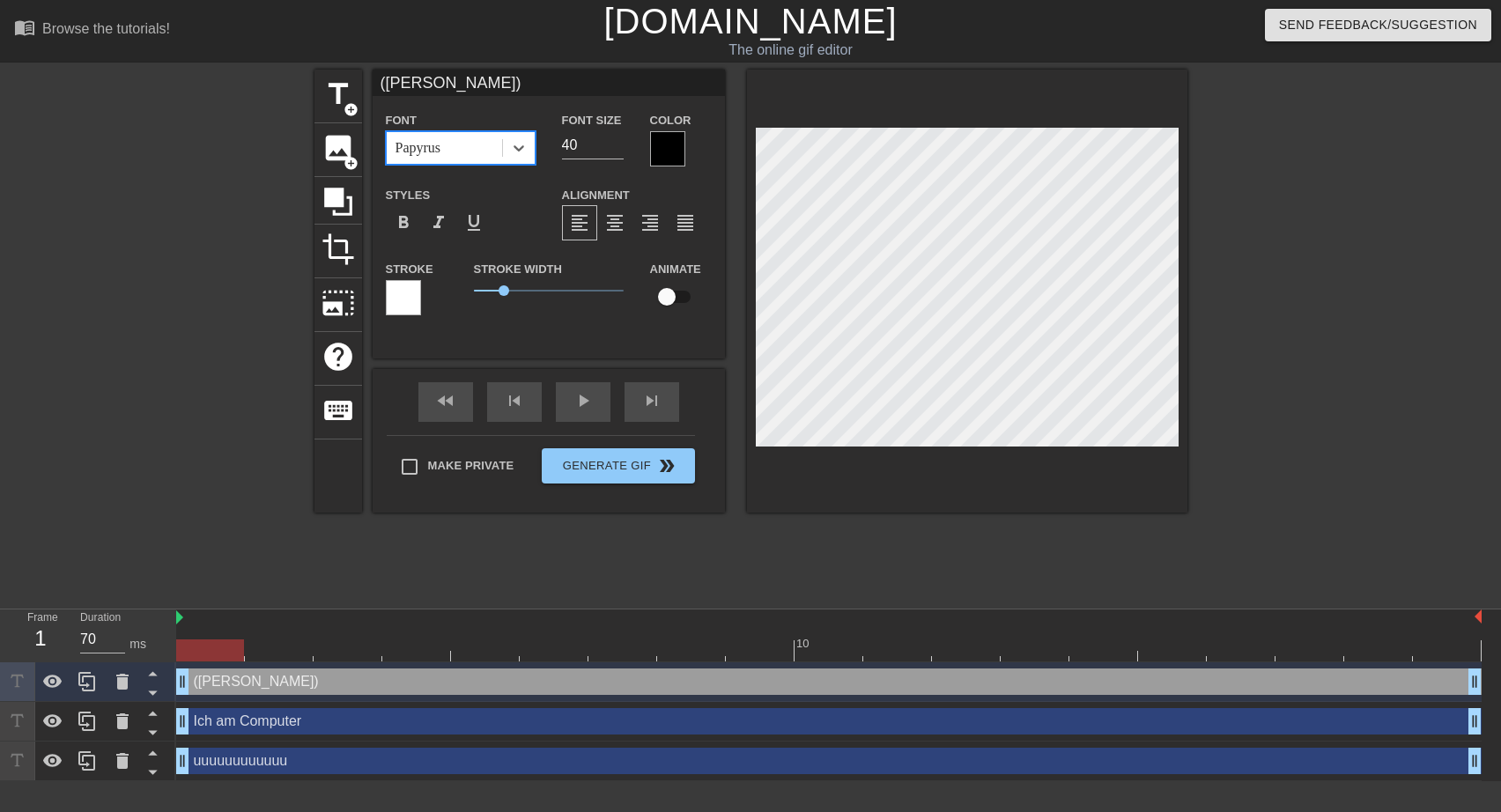
click at [676, 146] on div at bounding box center [668, 149] width 36 height 36
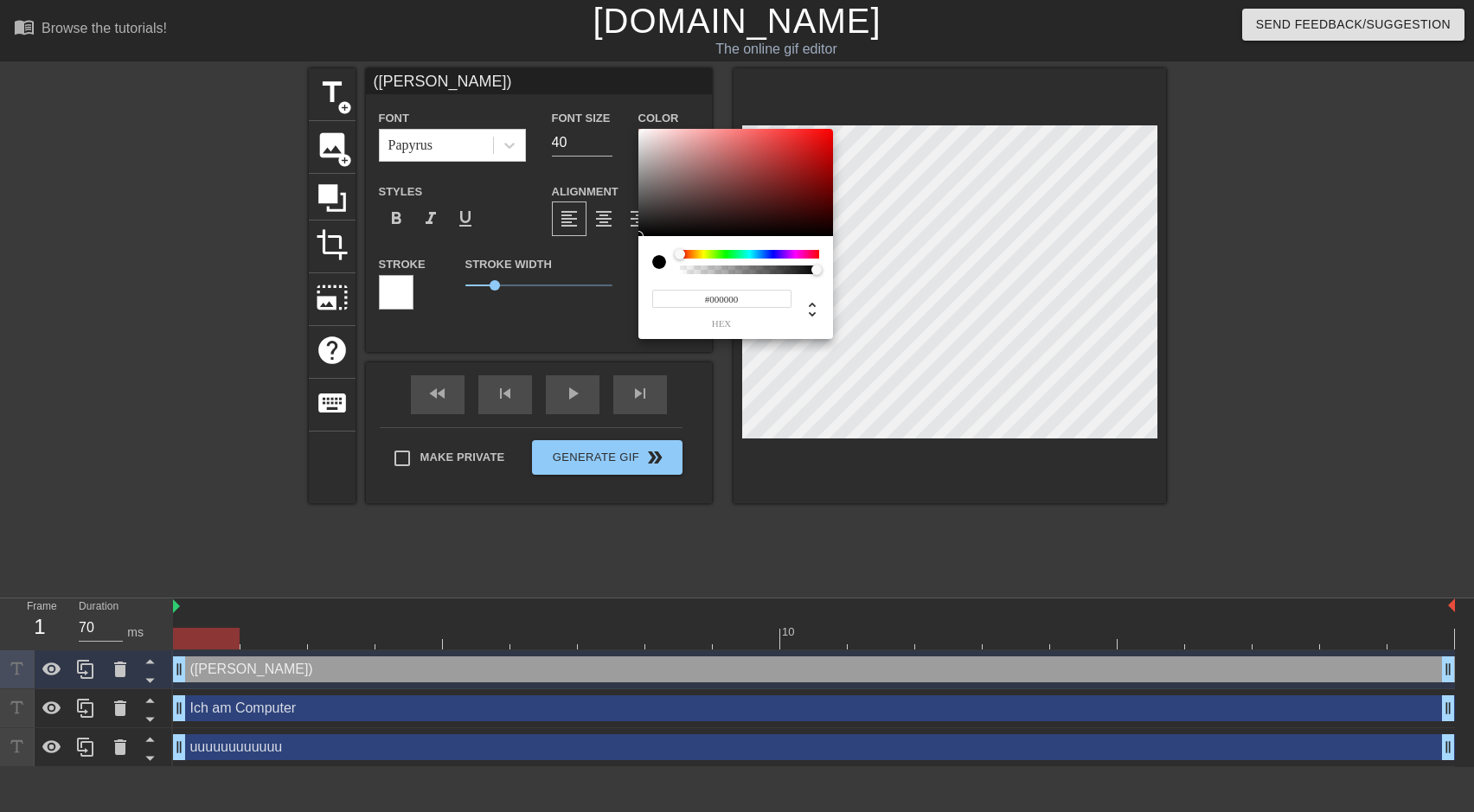
type input "#FAF1F1"
click at [645, 131] on div at bounding box center [736, 182] width 195 height 108
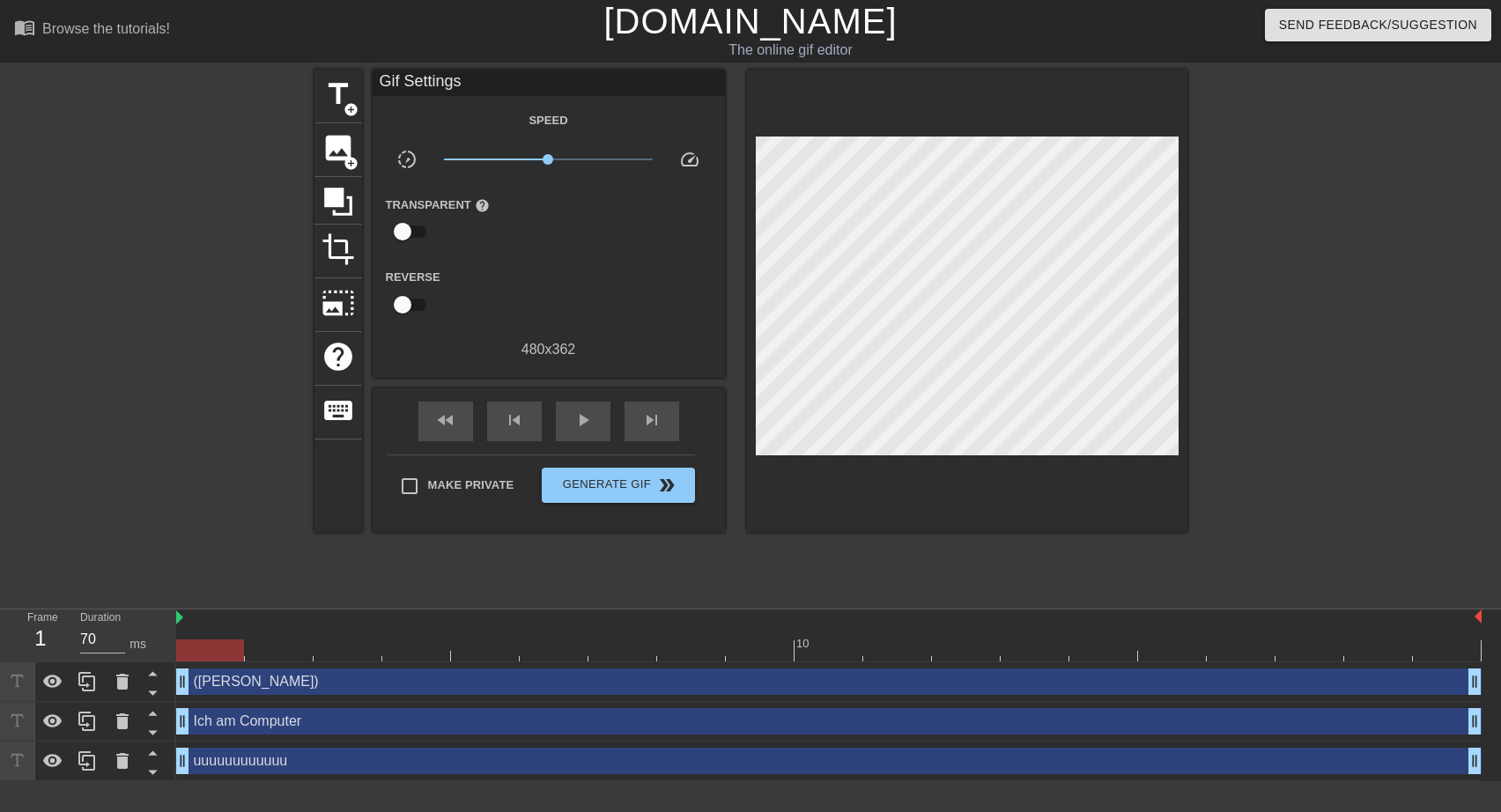
drag, startPoint x: 500, startPoint y: 288, endPoint x: 470, endPoint y: 288, distance: 30.0
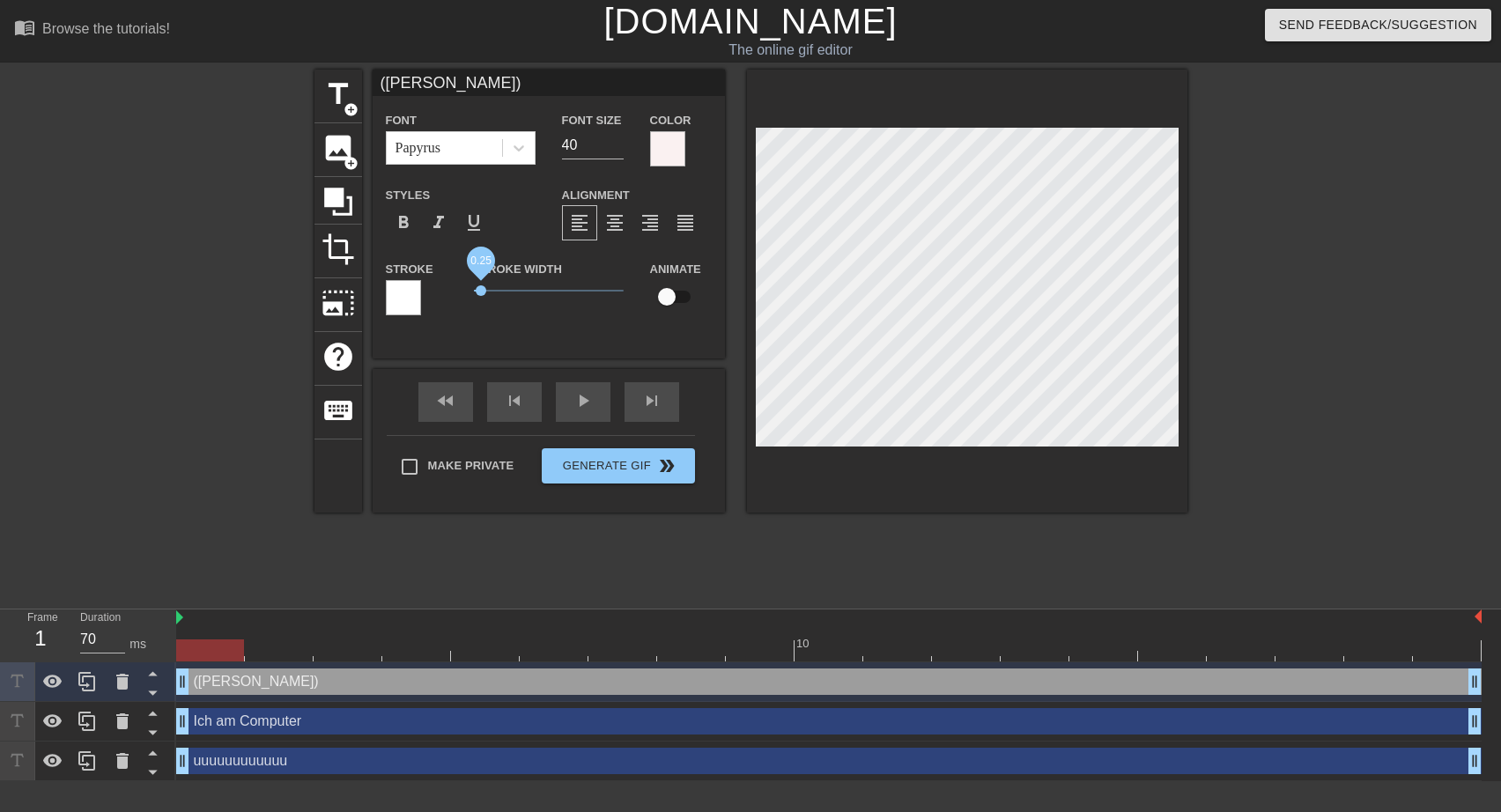
drag, startPoint x: 502, startPoint y: 289, endPoint x: 481, endPoint y: 293, distance: 21.4
click at [481, 293] on span "0.25" at bounding box center [481, 290] width 10 height 10
click at [614, 150] on input "19" at bounding box center [593, 145] width 62 height 28
click at [614, 150] on input "18" at bounding box center [593, 145] width 62 height 28
click at [617, 149] on input "17" at bounding box center [593, 145] width 62 height 28
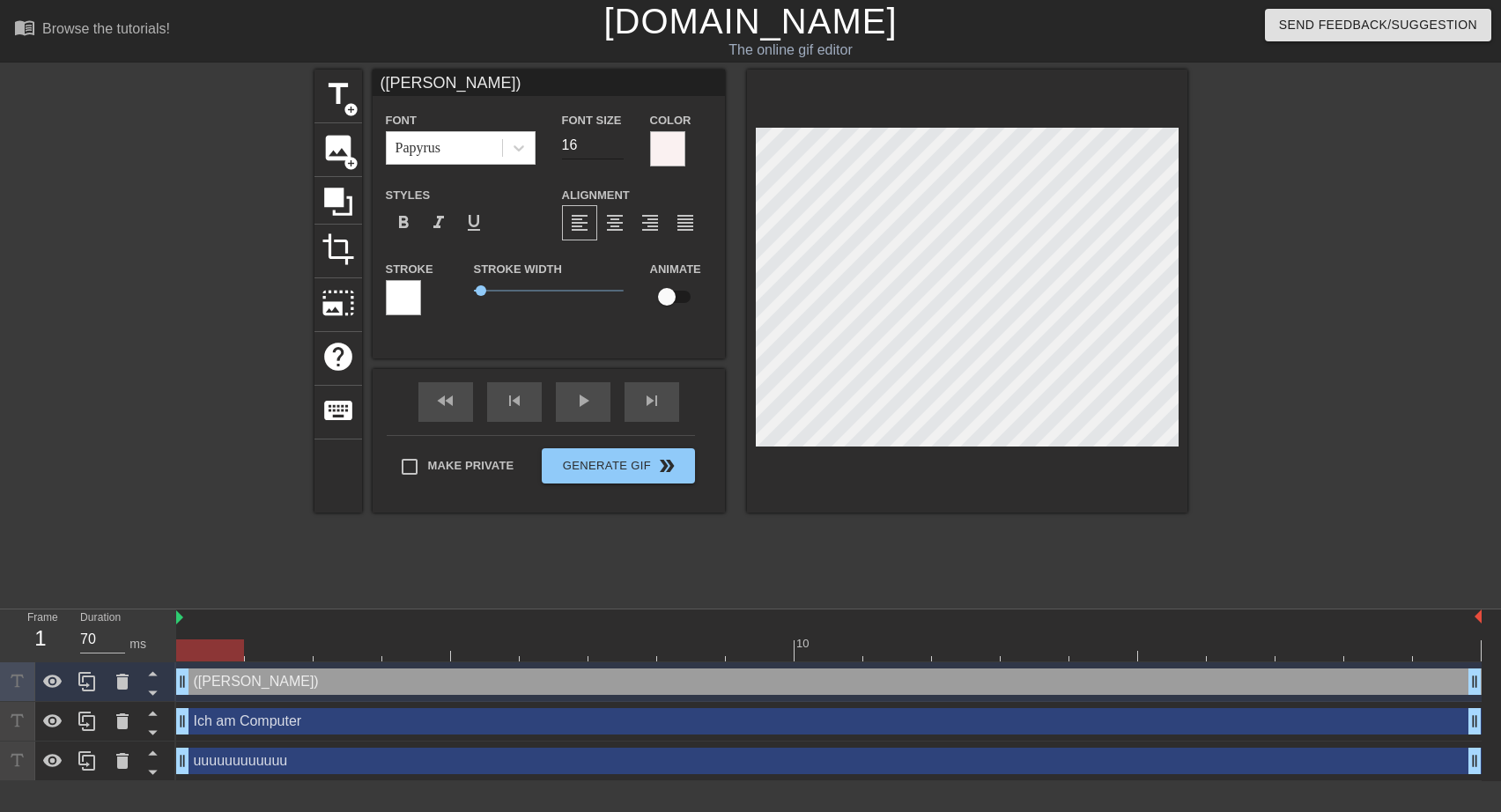
click at [617, 149] on input "16" at bounding box center [593, 145] width 62 height 28
type input "15"
click at [617, 149] on input "15" at bounding box center [593, 145] width 62 height 28
click at [408, 462] on div "Make Private Generate Gif double_arrow" at bounding box center [541, 469] width 308 height 69
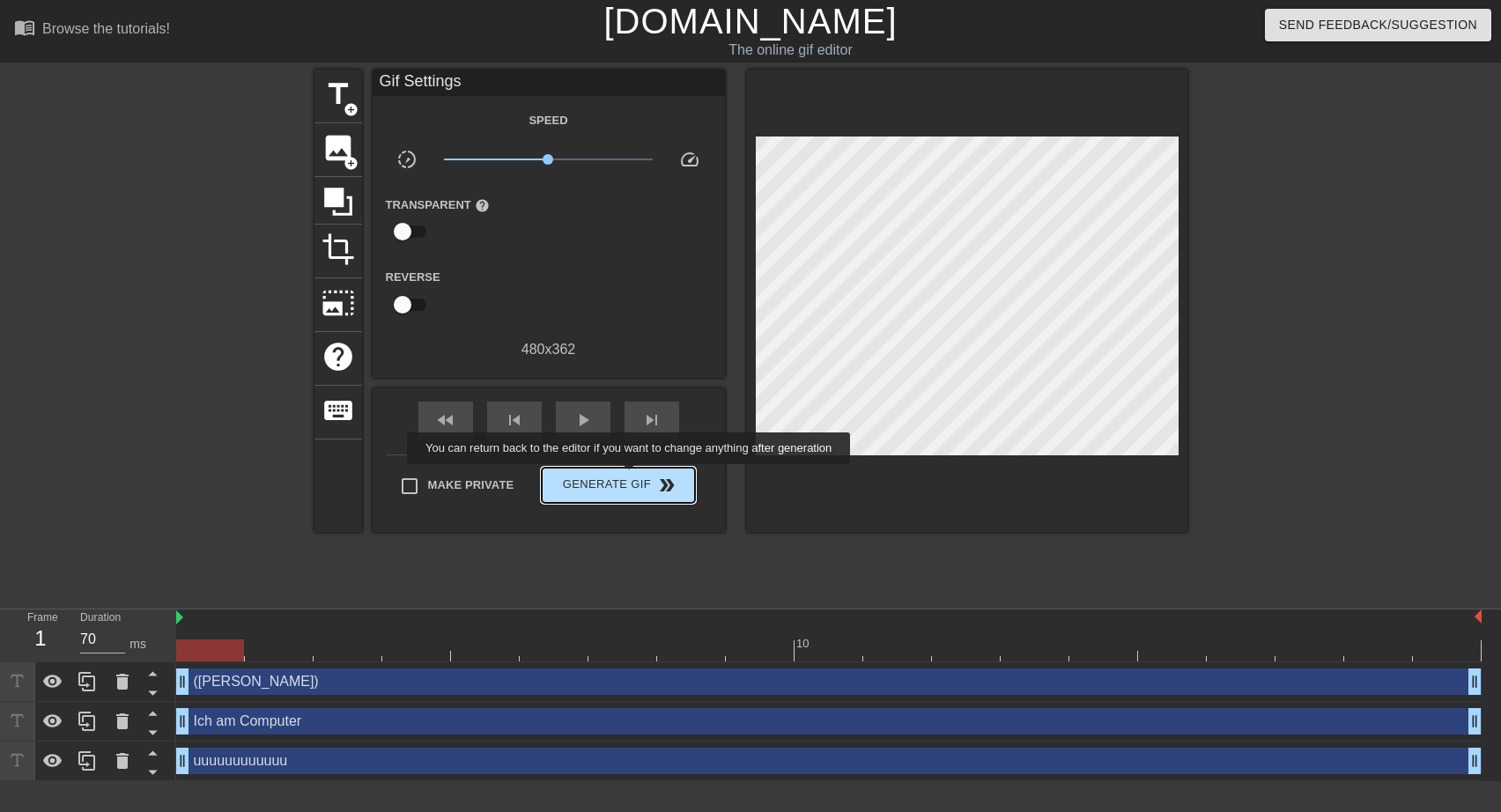
click at [631, 477] on span "Generate Gif double_arrow" at bounding box center [618, 485] width 139 height 22
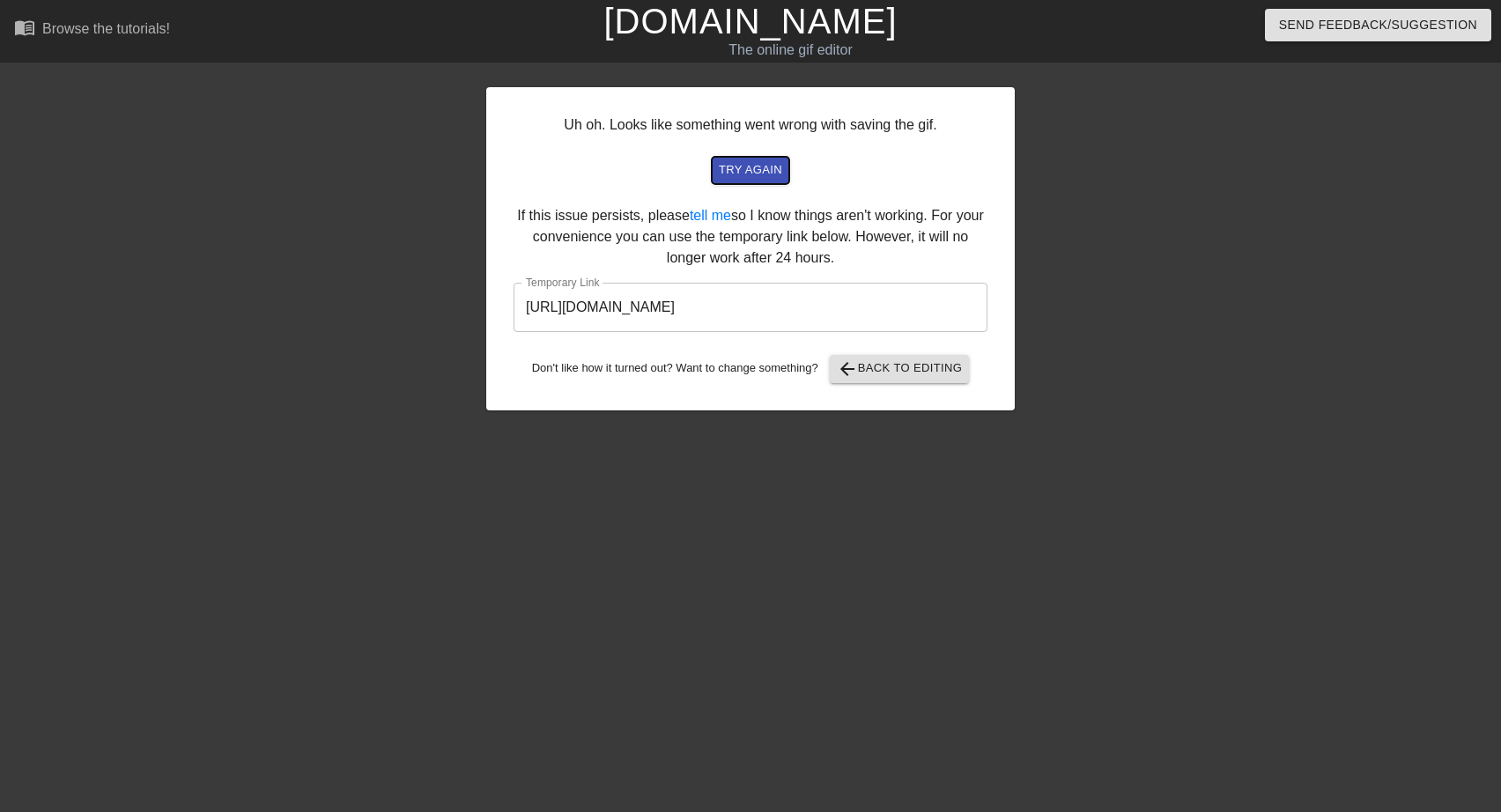
click at [764, 170] on span "try again" at bounding box center [750, 170] width 64 height 21
click at [921, 375] on span "arrow_back Back to Editing" at bounding box center [899, 369] width 126 height 22
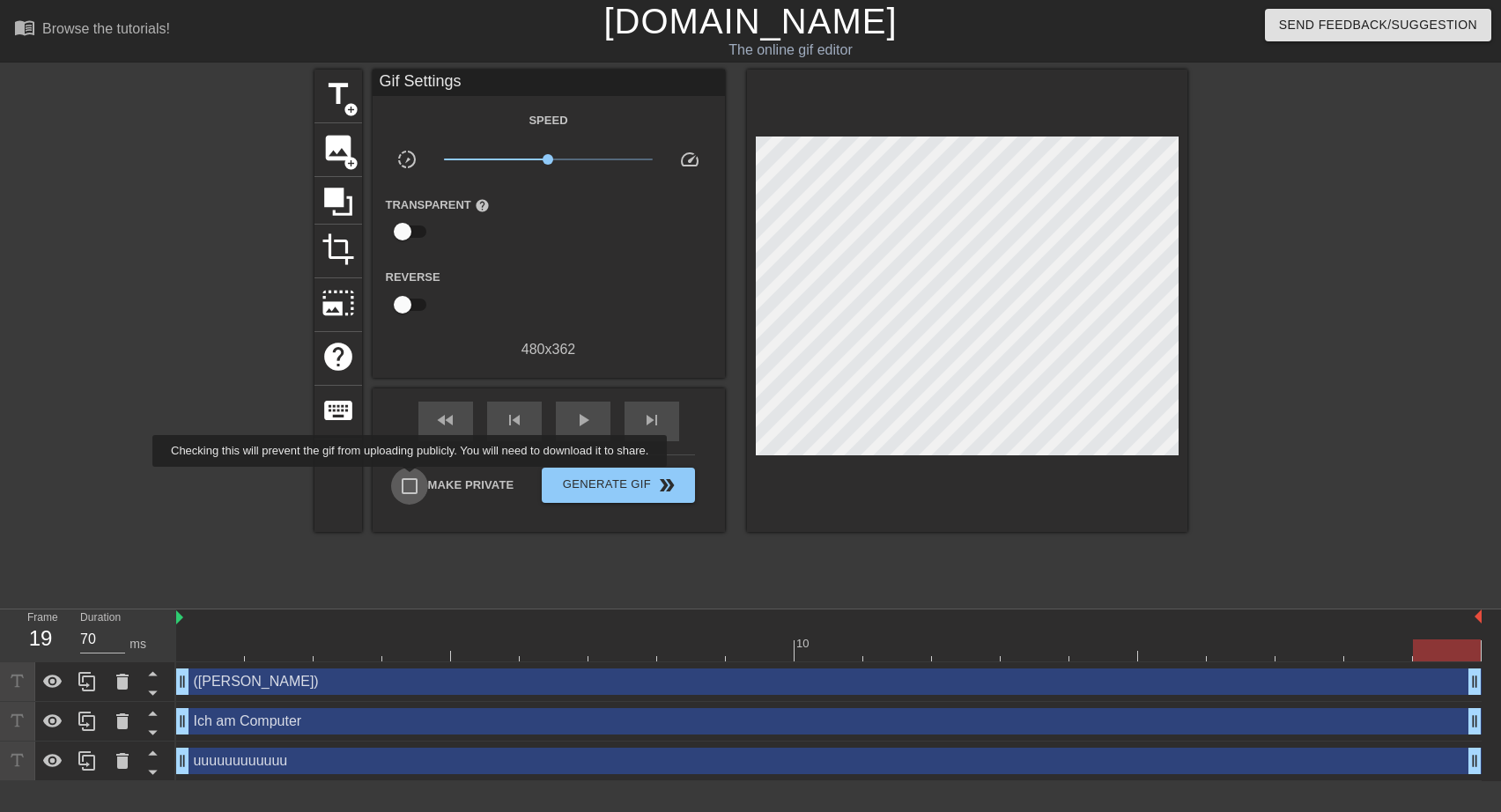
click at [413, 479] on input "Make Private" at bounding box center [409, 485] width 37 height 37
checkbox input "true"
click at [620, 478] on span "Generate Gif double_arrow" at bounding box center [618, 485] width 139 height 22
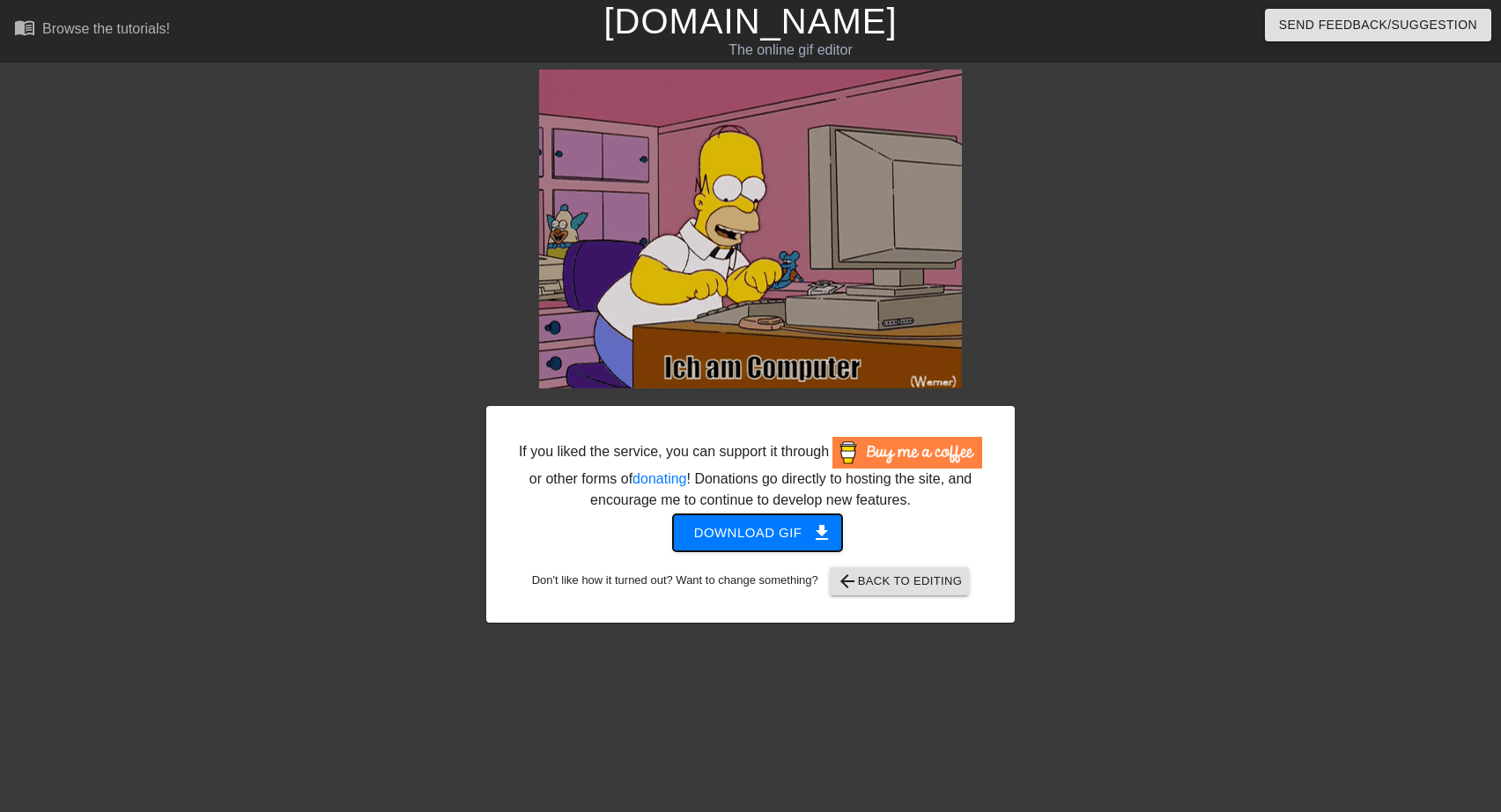
click at [748, 532] on span "Download gif get_app" at bounding box center [758, 533] width 127 height 22
